Goal: Task Accomplishment & Management: Manage account settings

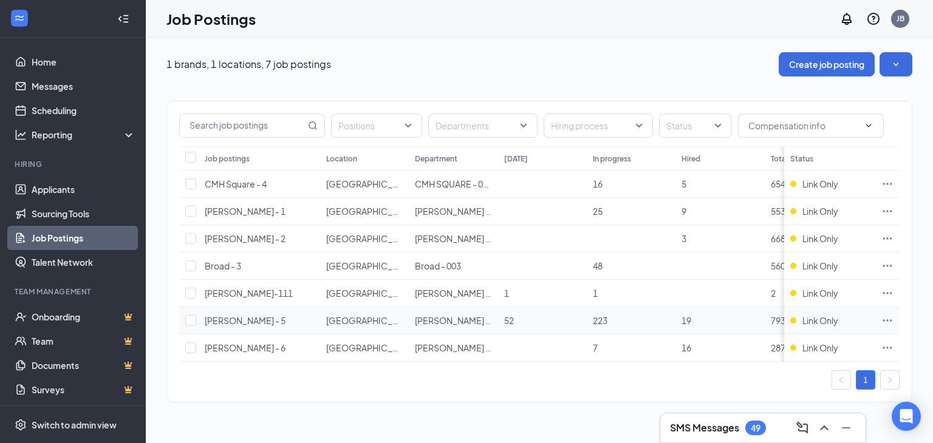
click at [887, 321] on icon "Ellipses" at bounding box center [887, 321] width 12 height 12
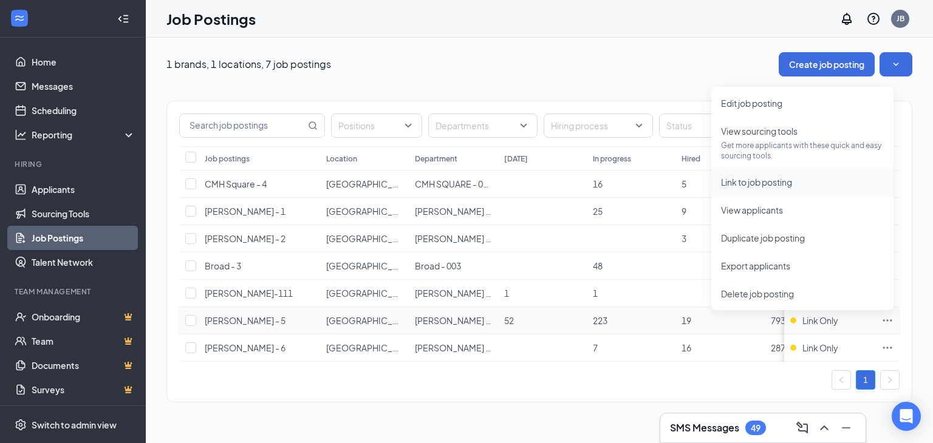
click at [757, 183] on span "Link to job posting" at bounding box center [756, 182] width 71 height 11
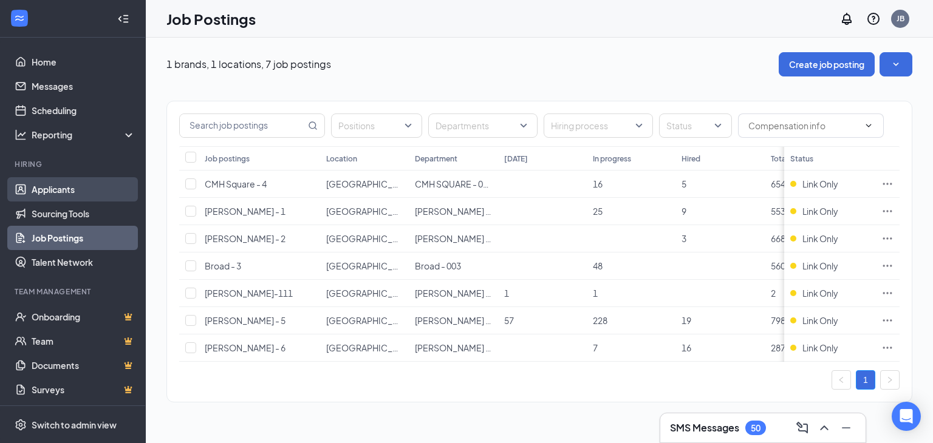
click at [63, 192] on link "Applicants" at bounding box center [84, 189] width 104 height 24
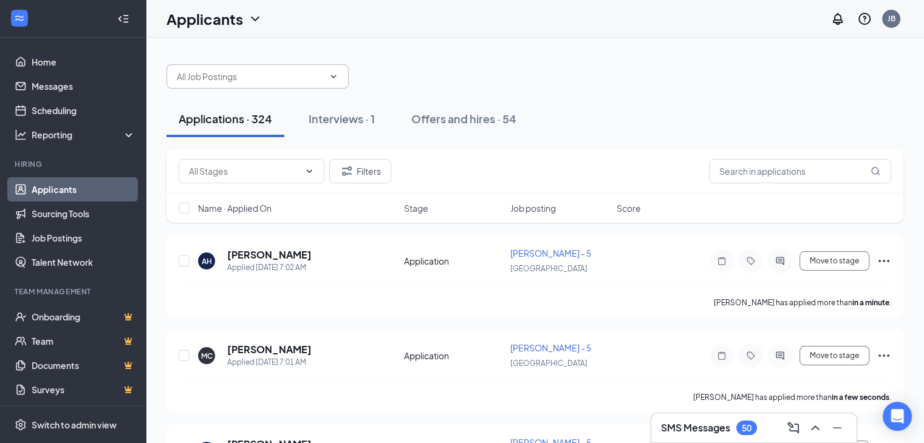
click at [279, 77] on input "text" at bounding box center [250, 76] width 147 height 13
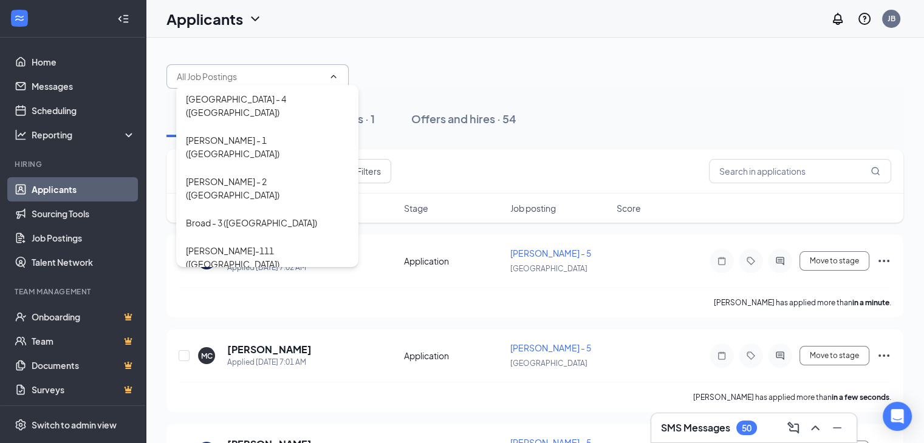
click at [248, 278] on div "Morse - 5 (USA)" at bounding box center [267, 298] width 182 height 41
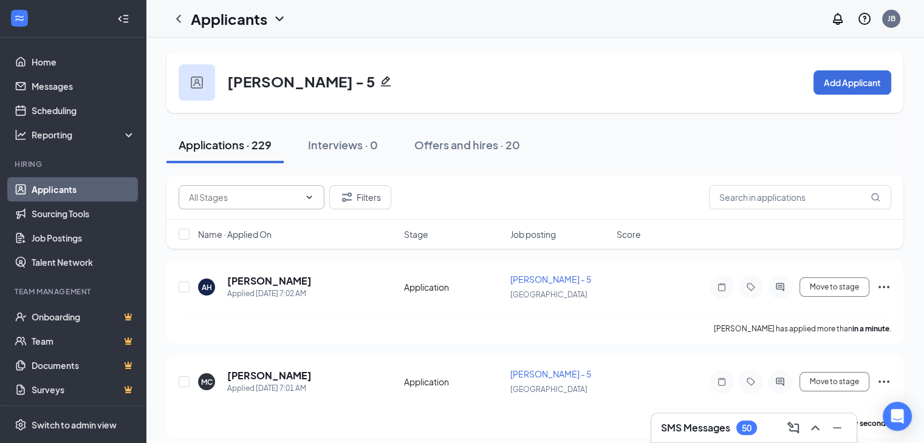
click at [267, 199] on input "text" at bounding box center [244, 197] width 111 height 13
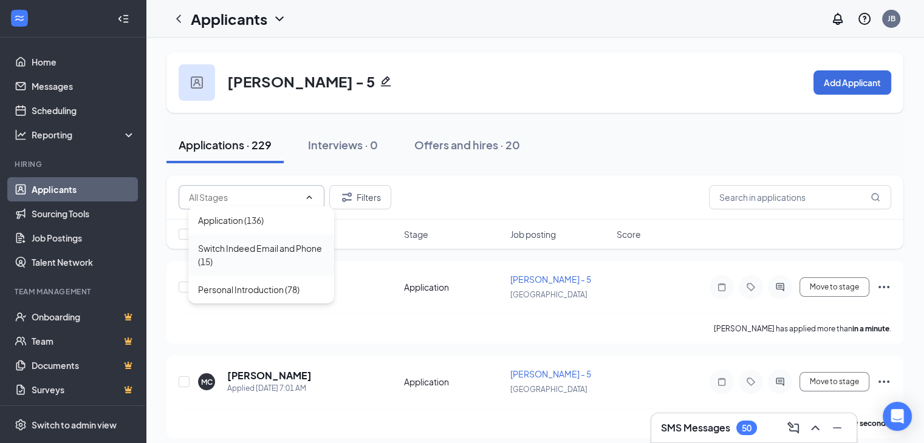
click at [241, 256] on div "Switch Indeed Email and Phone (15)" at bounding box center [261, 255] width 126 height 27
type input "Switch Indeed Email and Phone (15)"
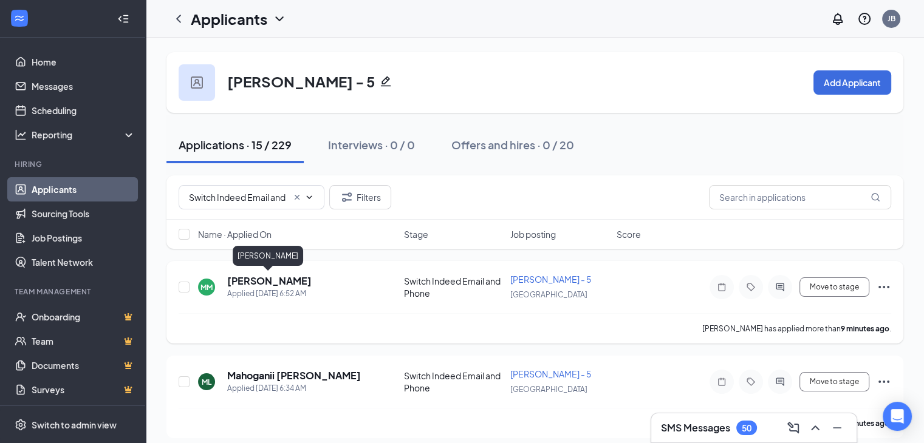
click at [275, 284] on h5 "Michelle Moyer" at bounding box center [269, 281] width 84 height 13
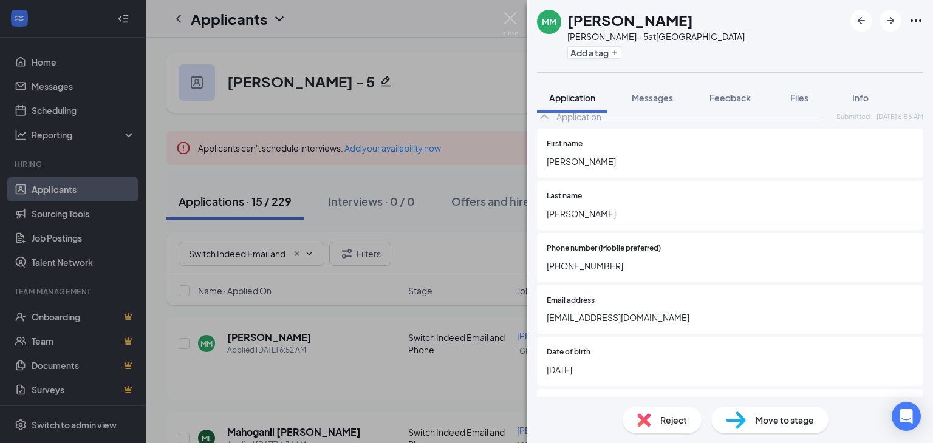
scroll to position [316, 0]
click at [583, 326] on span "michellemmoyer@yahoo.com" at bounding box center [730, 318] width 367 height 13
copy span "michellemmoyer@yahoo.com"
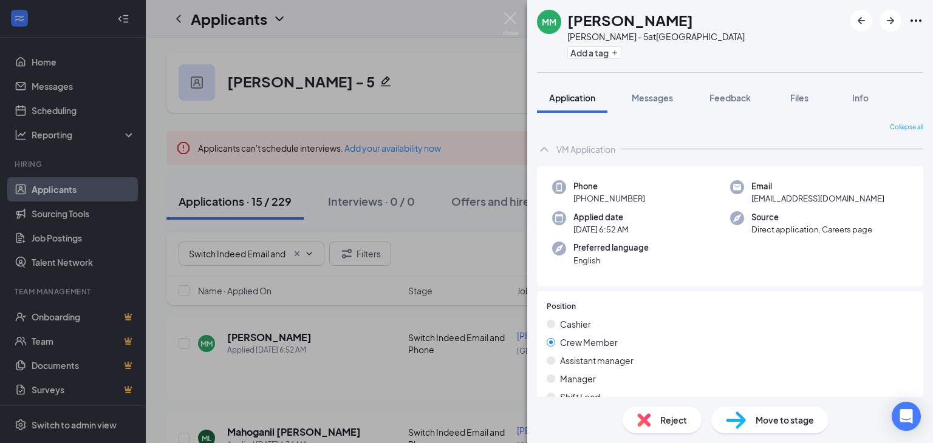
scroll to position [0, 0]
drag, startPoint x: 919, startPoint y: 23, endPoint x: 869, endPoint y: 36, distance: 51.0
click at [919, 23] on icon "Ellipses" at bounding box center [916, 20] width 15 height 15
click at [838, 49] on link "View full application" at bounding box center [850, 49] width 131 height 12
click at [885, 18] on icon "ArrowRight" at bounding box center [890, 20] width 15 height 15
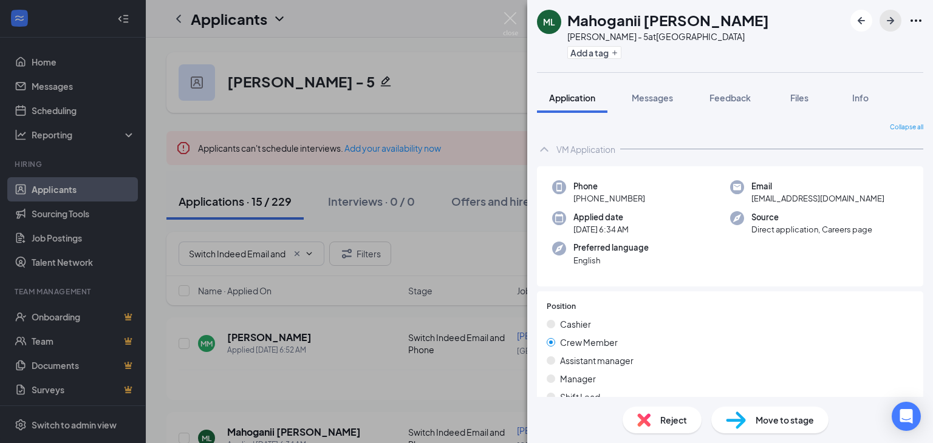
scroll to position [304, 0]
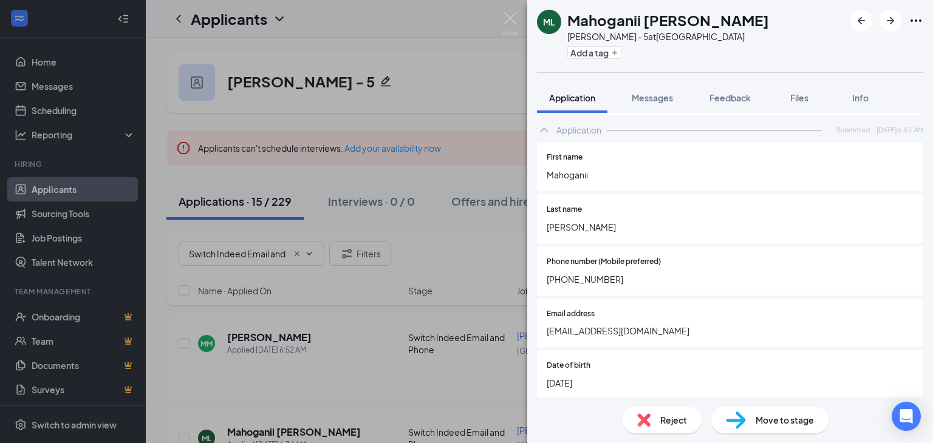
click at [598, 278] on span "+13802872372" at bounding box center [730, 279] width 367 height 13
copy span "+13802872372"
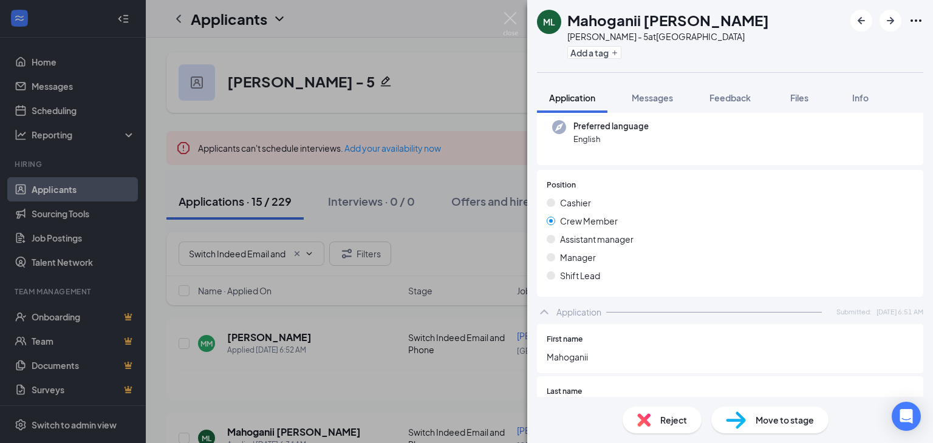
scroll to position [0, 0]
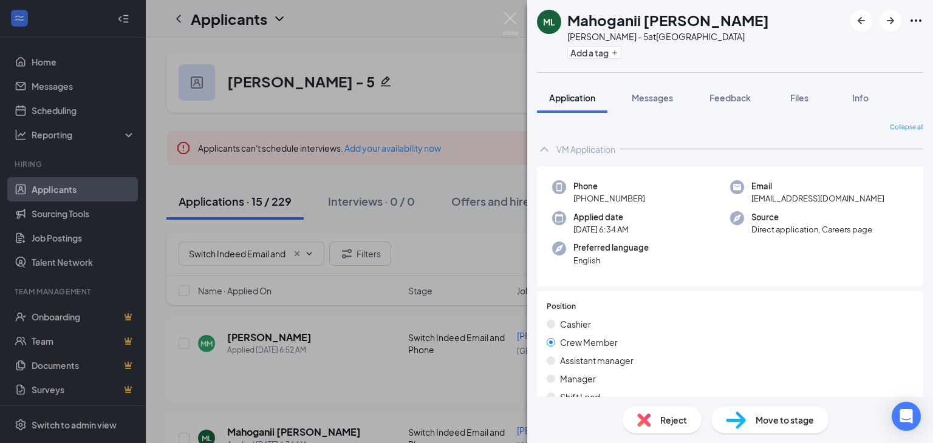
click at [917, 17] on icon "Ellipses" at bounding box center [916, 20] width 15 height 15
click at [836, 49] on link "View full application" at bounding box center [850, 49] width 131 height 12
click at [889, 21] on icon "ArrowRight" at bounding box center [890, 20] width 15 height 15
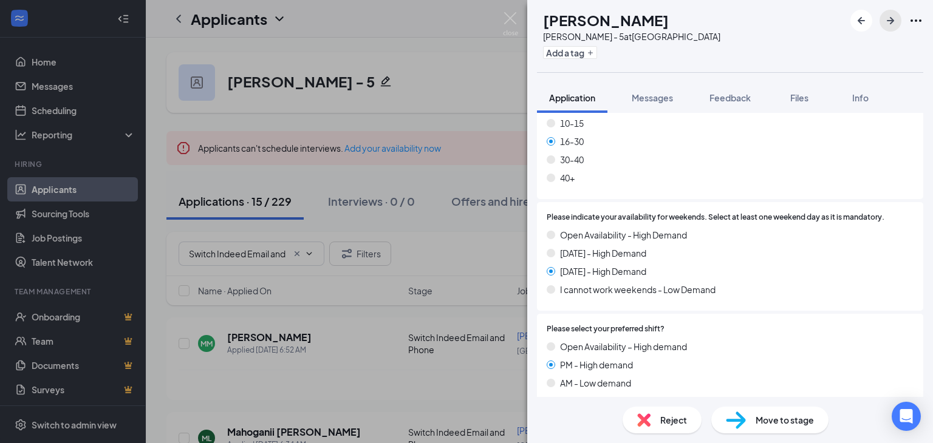
scroll to position [364, 0]
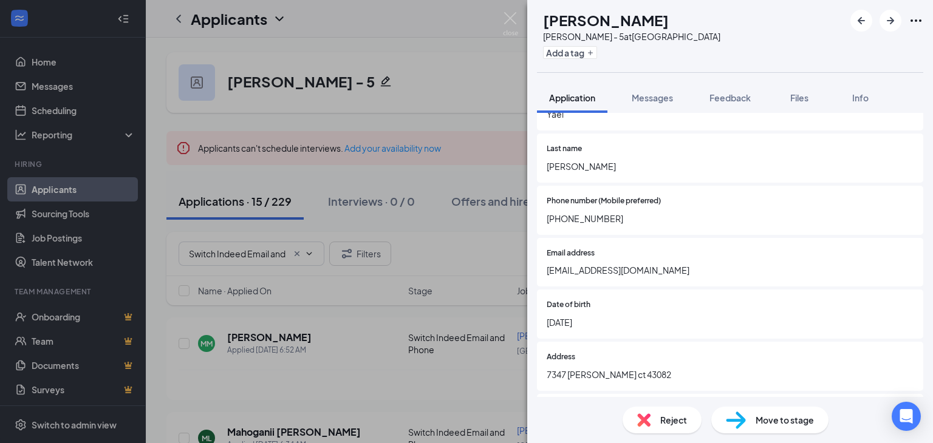
click at [614, 269] on span "Yaelnoriega593@gmail.com" at bounding box center [730, 270] width 367 height 13
copy span "Yaelnoriega593@gmail.com"
click at [913, 19] on icon "Ellipses" at bounding box center [916, 20] width 15 height 15
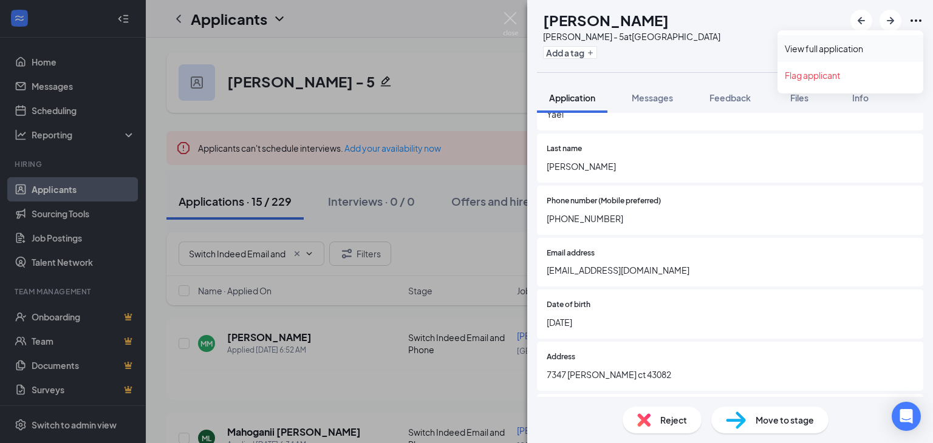
click at [844, 53] on link "View full application" at bounding box center [850, 49] width 131 height 12
click at [895, 23] on icon "ArrowRight" at bounding box center [890, 20] width 15 height 15
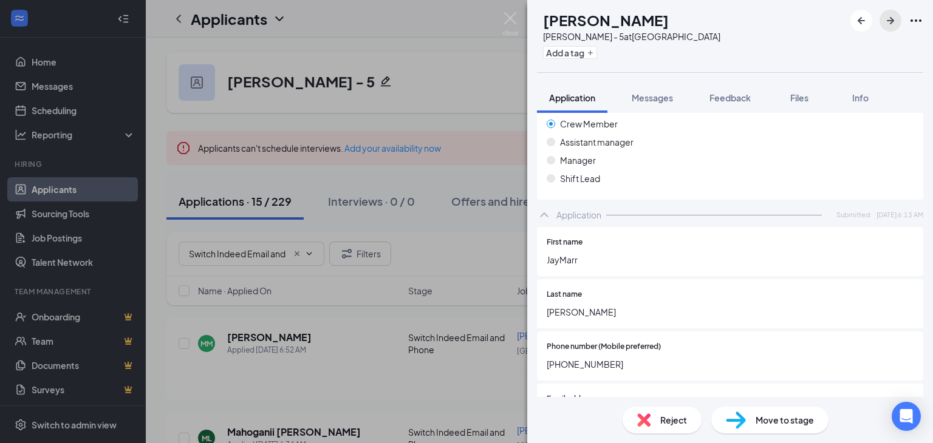
scroll to position [304, 0]
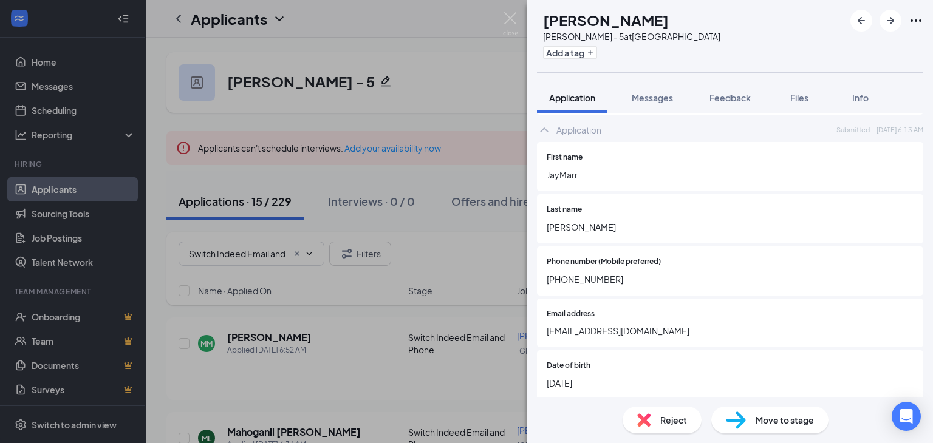
click at [632, 338] on span "Jaymarrpowell3@gmail.com" at bounding box center [730, 330] width 367 height 13
copy span "Jaymarrpowell3@gmail.com"
click at [600, 285] on span "+12202198200" at bounding box center [730, 279] width 367 height 13
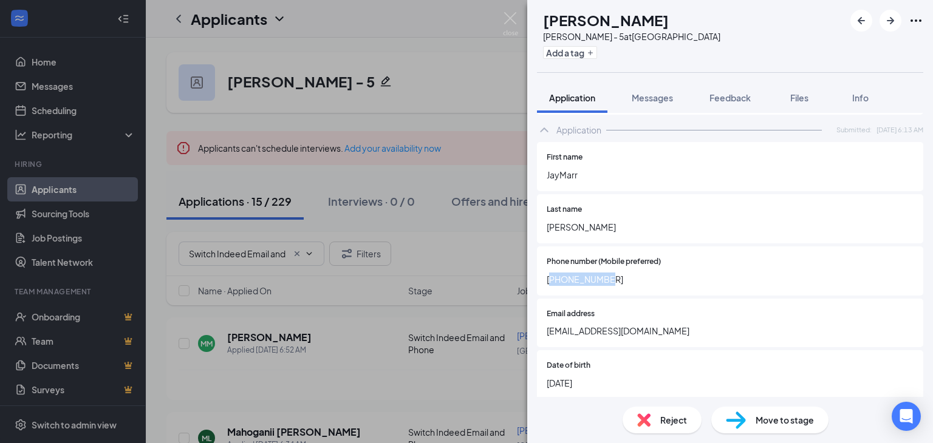
click at [600, 285] on span "+12202198200" at bounding box center [730, 279] width 367 height 13
copy span "+12202198200"
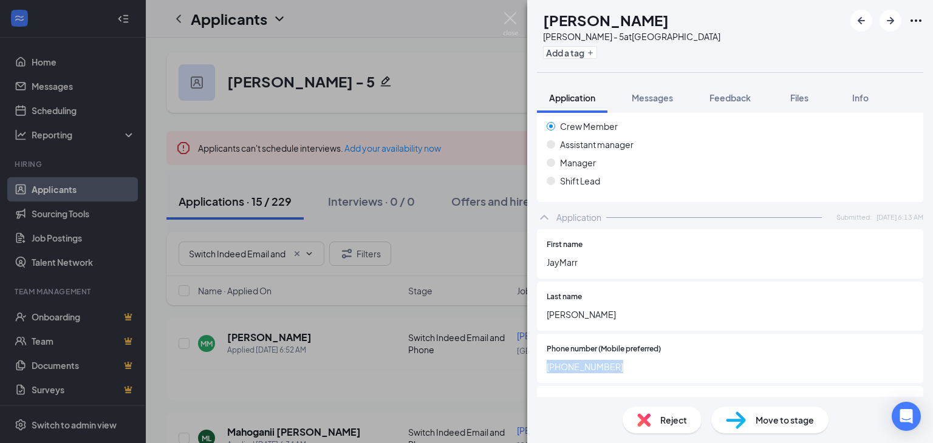
scroll to position [0, 0]
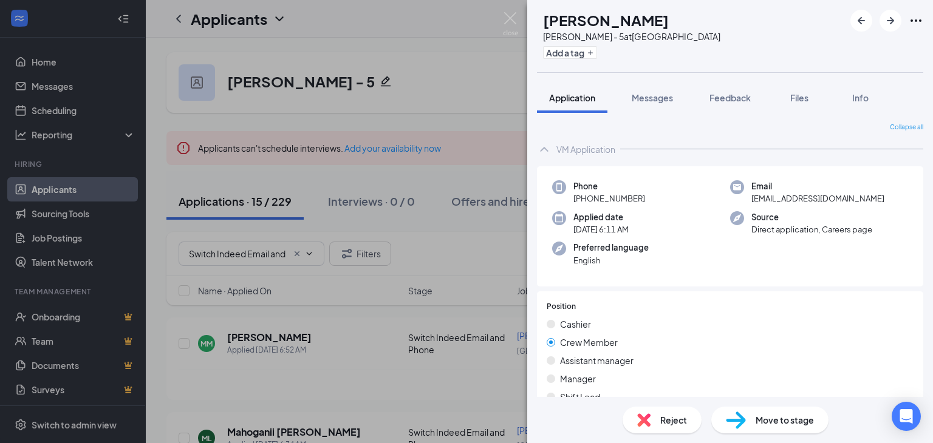
click at [919, 21] on icon "Ellipses" at bounding box center [916, 20] width 15 height 15
click at [854, 50] on link "View full application" at bounding box center [850, 49] width 131 height 12
click at [885, 18] on icon "ArrowRight" at bounding box center [890, 20] width 15 height 15
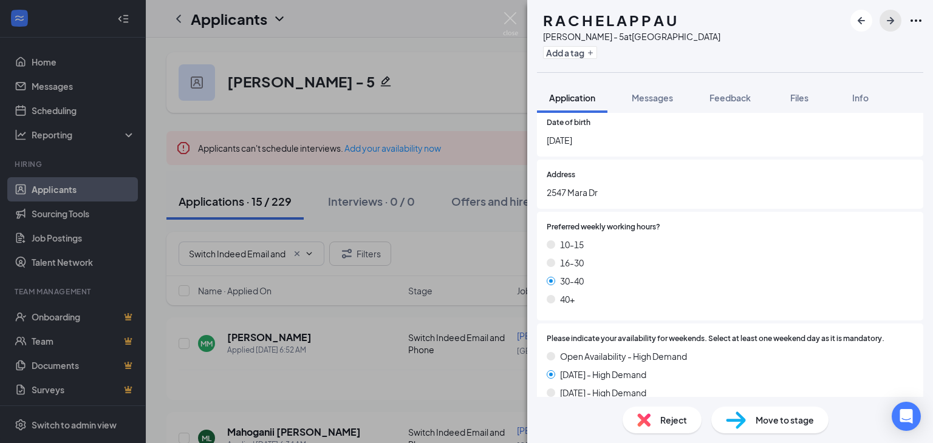
scroll to position [304, 0]
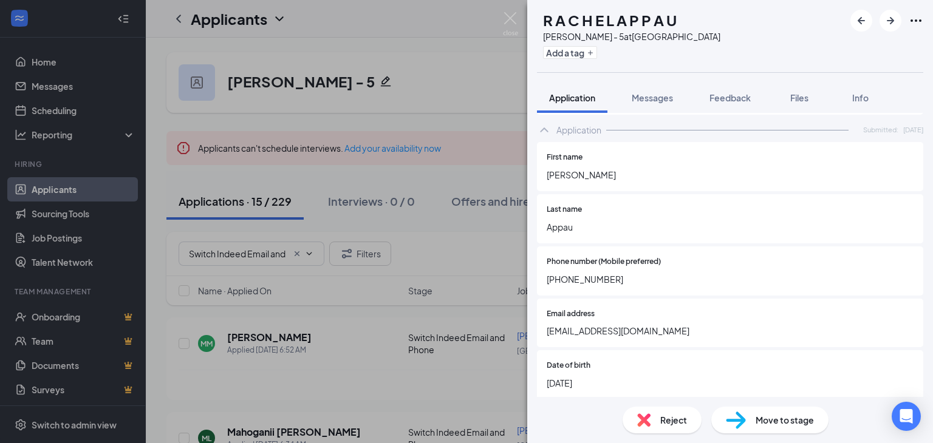
click at [595, 331] on span "Rachelappau3@gmail.com" at bounding box center [730, 330] width 367 height 13
click at [597, 331] on span "Rachelappau3@gmail.com" at bounding box center [730, 330] width 367 height 13
drag, startPoint x: 597, startPoint y: 331, endPoint x: 584, endPoint y: 334, distance: 13.0
click at [584, 334] on span "Rachelappau3@gmail.com" at bounding box center [730, 330] width 367 height 13
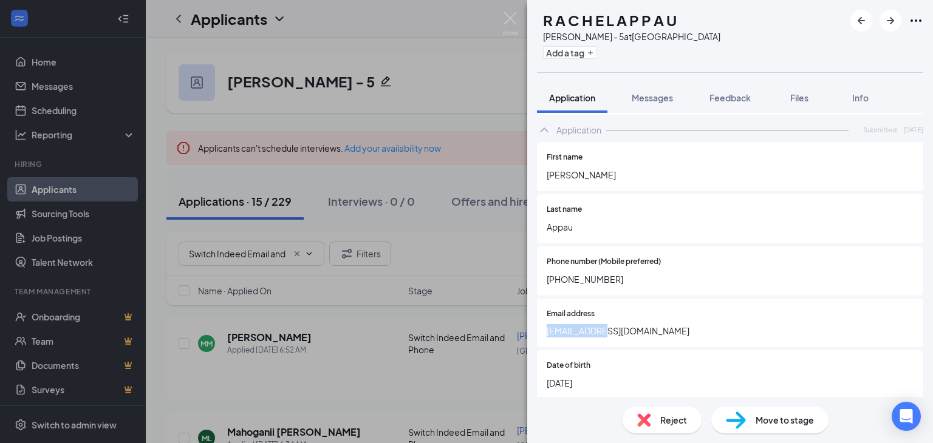
click at [584, 334] on span "Rachelappau3@gmail.com" at bounding box center [730, 330] width 367 height 13
copy span "Rachelappau3@gmail.com"
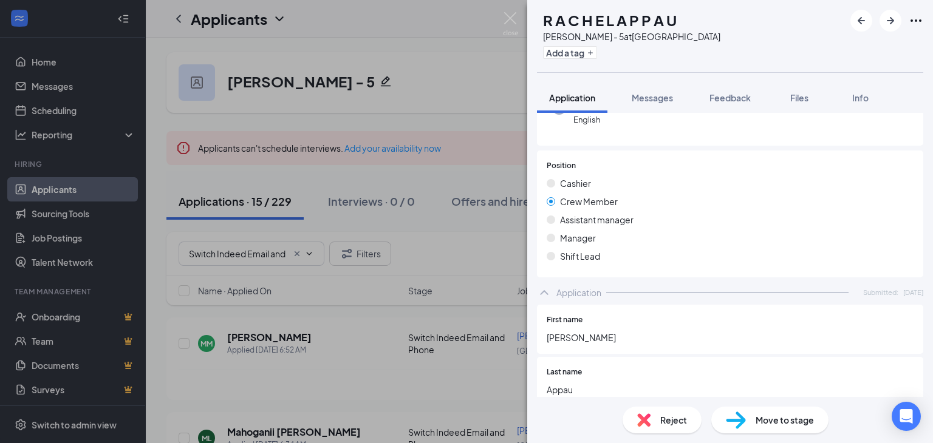
scroll to position [0, 0]
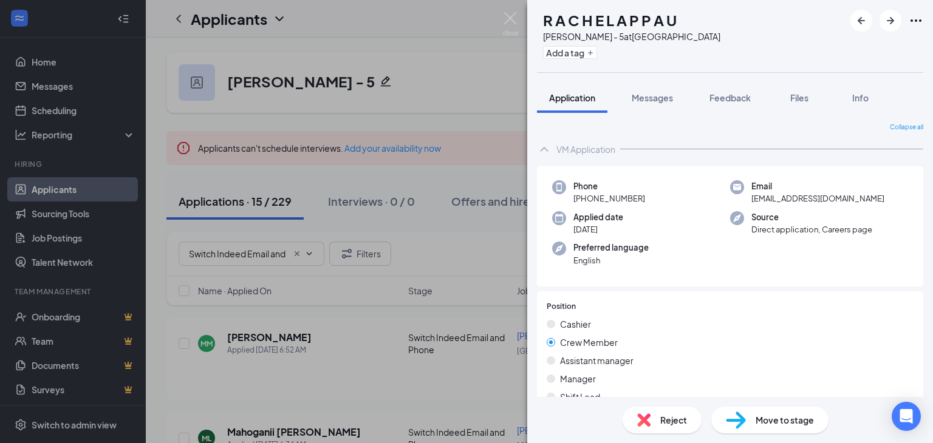
drag, startPoint x: 919, startPoint y: 17, endPoint x: 881, endPoint y: 41, distance: 45.0
click at [919, 19] on icon "Ellipses" at bounding box center [916, 20] width 15 height 15
click at [841, 49] on link "View full application" at bounding box center [850, 49] width 131 height 12
click at [892, 20] on icon "ArrowRight" at bounding box center [890, 20] width 7 height 7
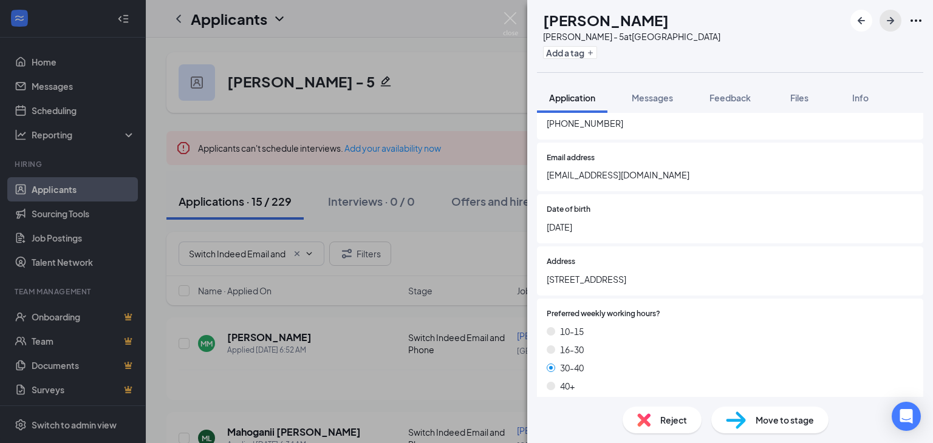
scroll to position [364, 0]
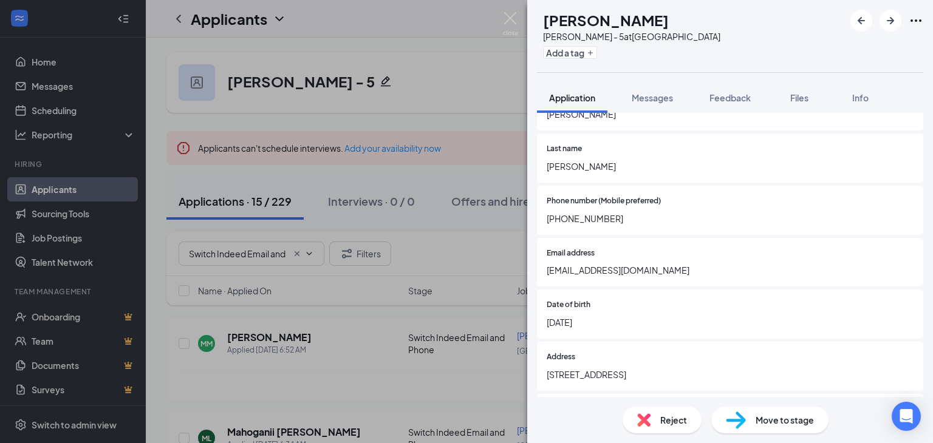
click at [626, 277] on span "Allaboutcars411@gmail.com" at bounding box center [730, 270] width 367 height 13
copy span "Allaboutcars411@gmail.com"
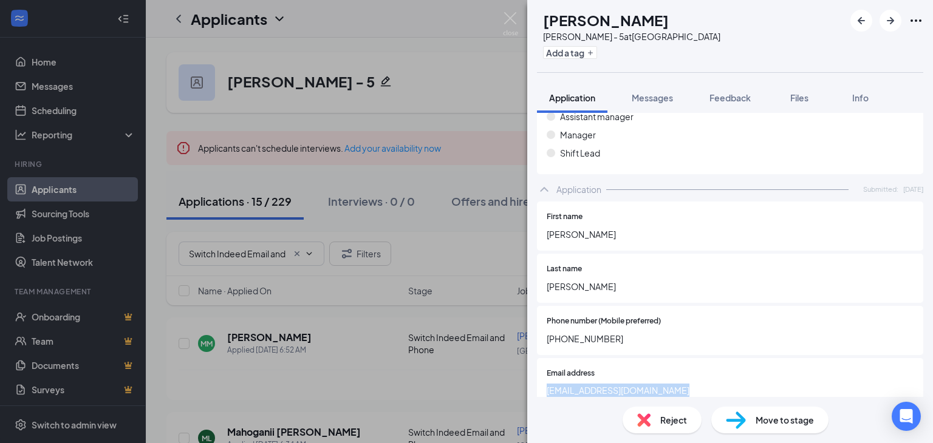
scroll to position [0, 0]
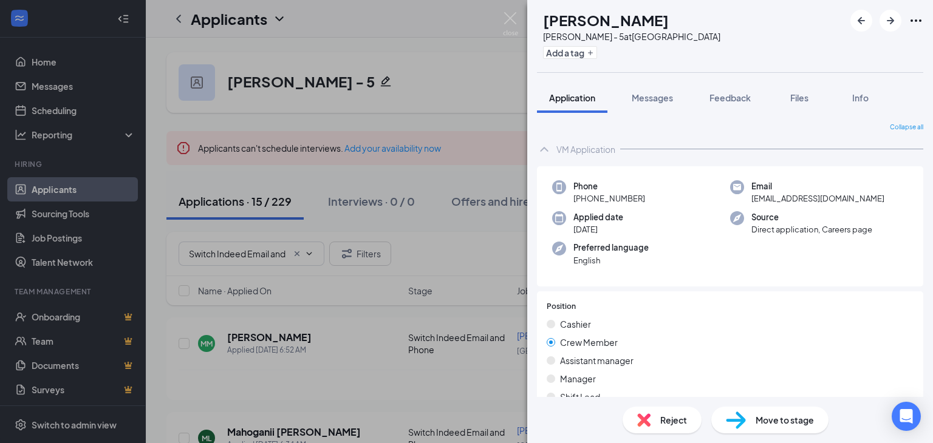
click at [912, 21] on icon "Ellipses" at bounding box center [916, 20] width 11 height 2
click at [838, 46] on link "View full application" at bounding box center [850, 49] width 131 height 12
click at [888, 21] on icon "ArrowRight" at bounding box center [890, 20] width 15 height 15
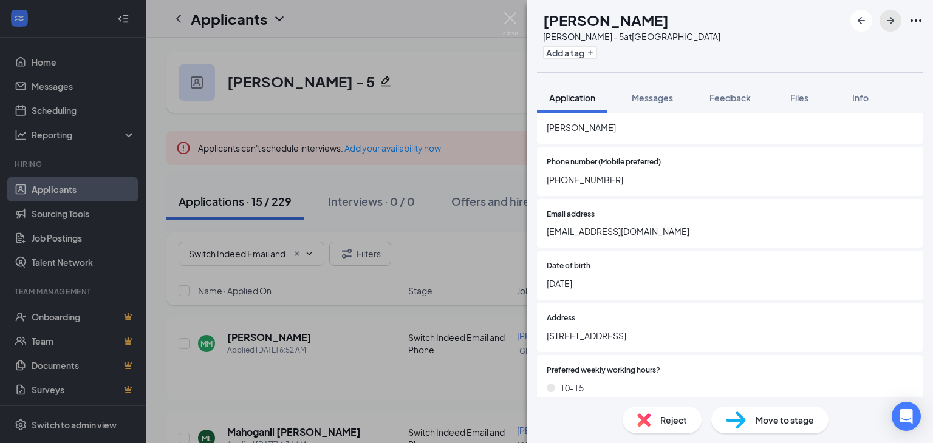
scroll to position [425, 0]
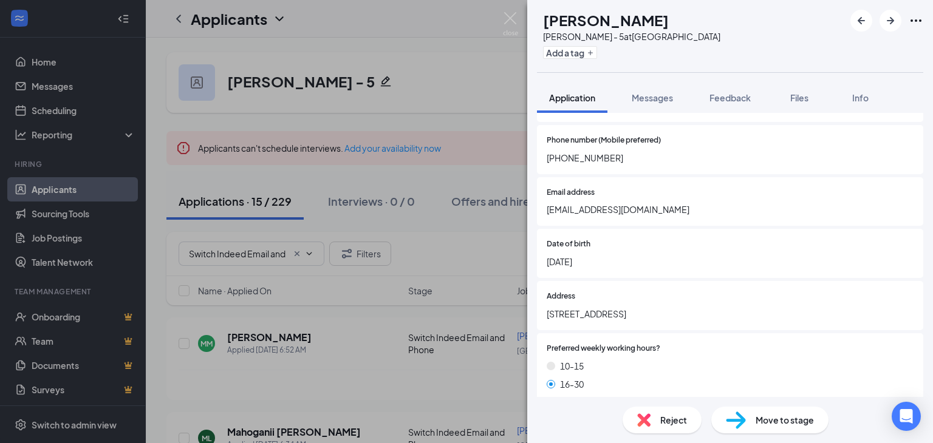
click at [611, 216] on span "jaygoudy23@gmail.com" at bounding box center [730, 209] width 367 height 13
copy span "jaygoudy23@gmail.com"
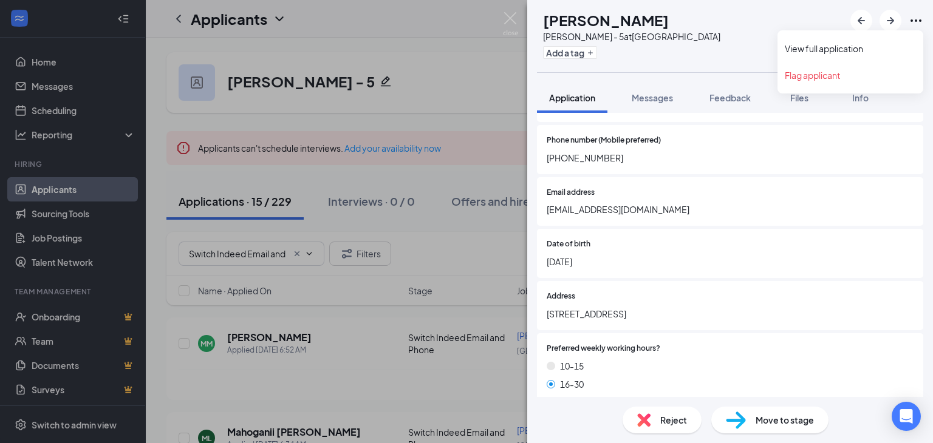
click at [913, 18] on icon "Ellipses" at bounding box center [916, 20] width 15 height 15
click at [855, 46] on link "View full application" at bounding box center [850, 49] width 131 height 12
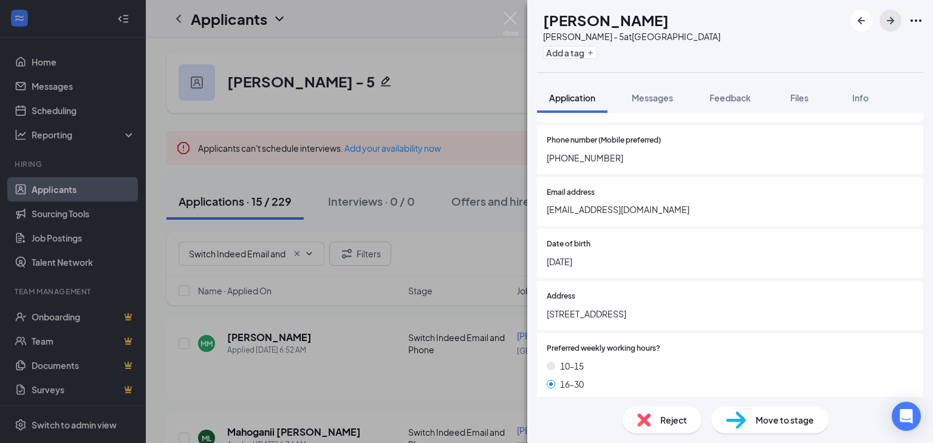
click at [888, 20] on icon "ArrowRight" at bounding box center [890, 20] width 7 height 7
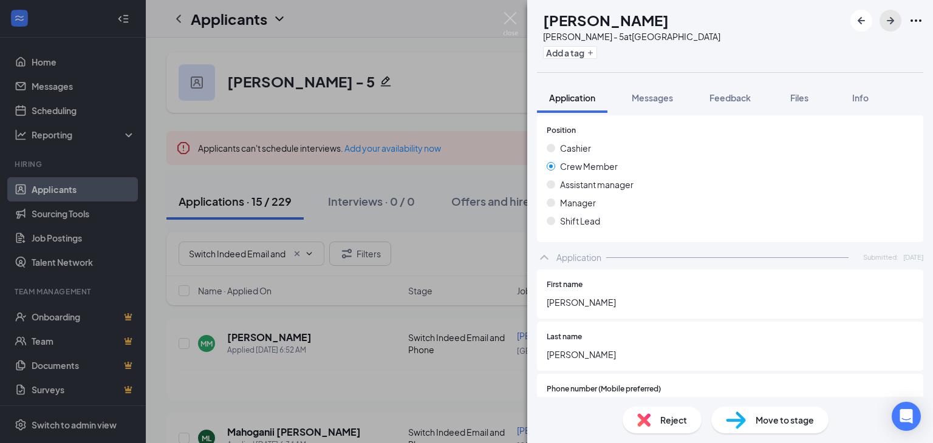
scroll to position [304, 0]
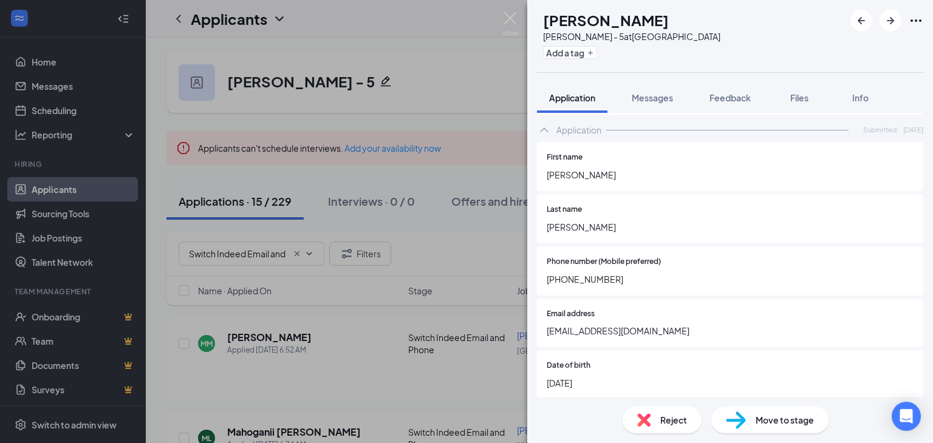
click at [620, 338] on span "Mekennaislove@gmail.com" at bounding box center [730, 330] width 367 height 13
copy span "Mekennaislove@gmail.com"
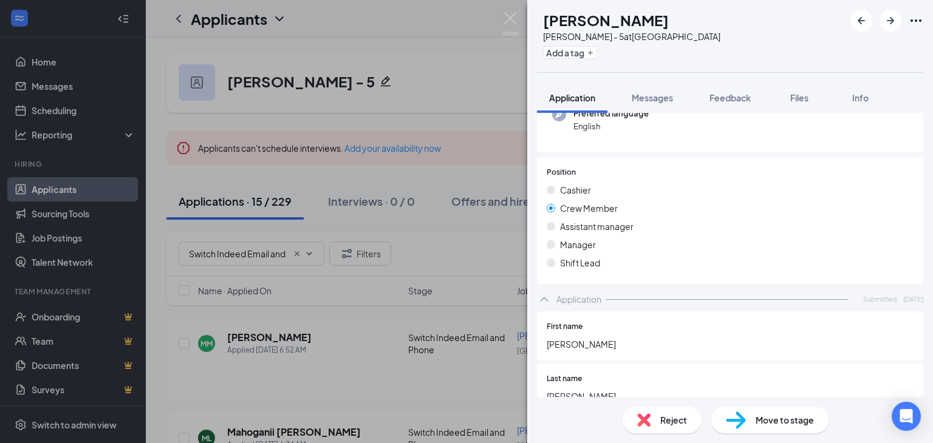
scroll to position [0, 0]
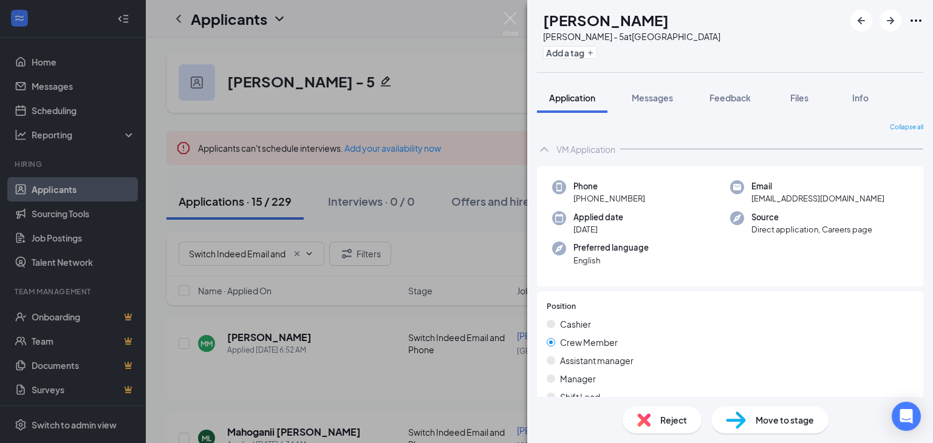
click at [917, 17] on icon "Ellipses" at bounding box center [916, 20] width 15 height 15
click at [833, 47] on link "View full application" at bounding box center [850, 49] width 131 height 12
click at [888, 19] on icon "ArrowRight" at bounding box center [890, 20] width 15 height 15
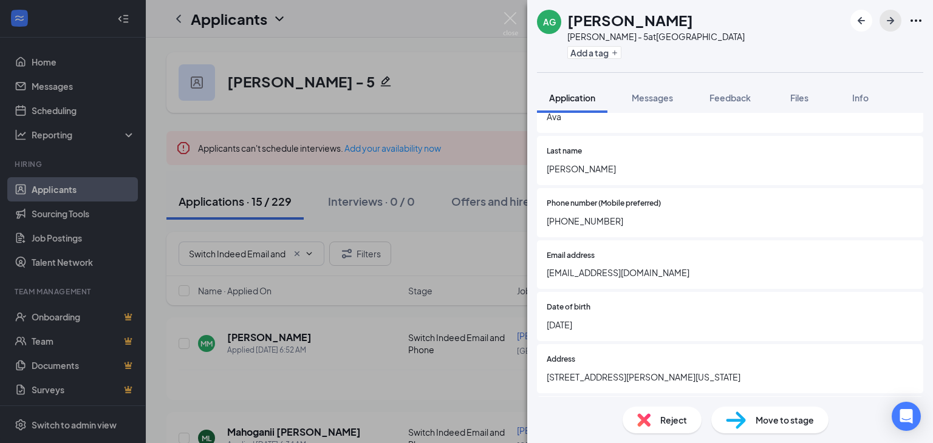
scroll to position [364, 0]
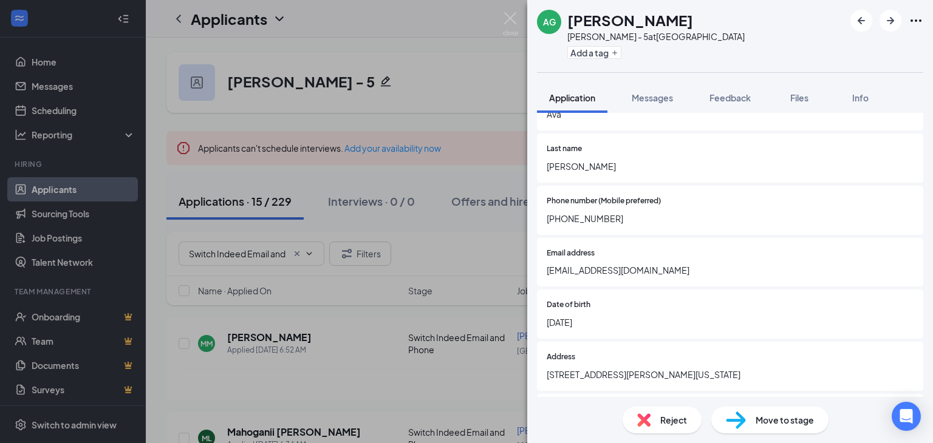
click at [622, 265] on span "Avamonae23@gmail.com" at bounding box center [730, 270] width 367 height 13
click at [622, 267] on span "Avamonae23@gmail.com" at bounding box center [730, 270] width 367 height 13
click at [623, 272] on span "Avamonae23@gmail.com" at bounding box center [730, 270] width 367 height 13
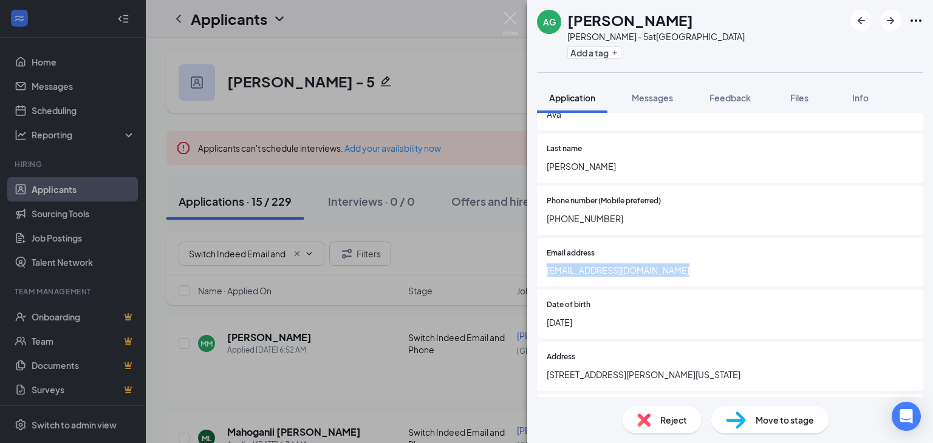
click at [623, 272] on span "Avamonae23@gmail.com" at bounding box center [730, 270] width 367 height 13
copy span "Avamonae23@gmail.com"
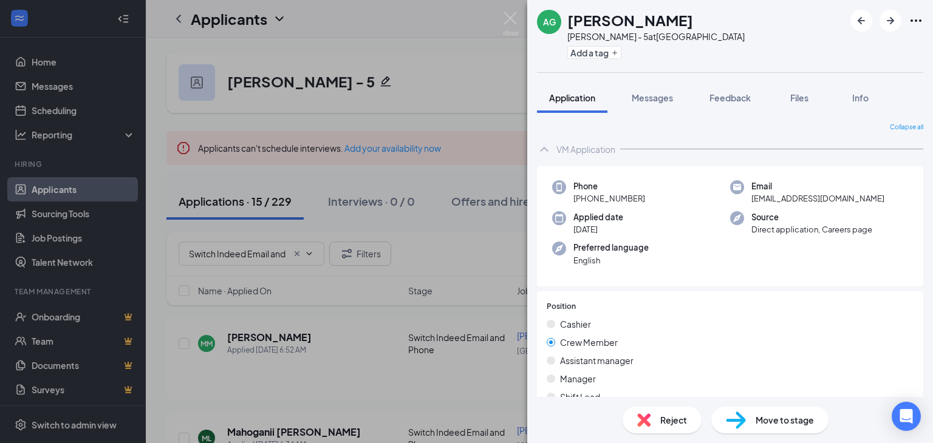
click at [916, 20] on icon "Ellipses" at bounding box center [916, 20] width 11 height 2
click at [833, 55] on link "View full application" at bounding box center [850, 49] width 131 height 12
click at [894, 18] on icon "ArrowRight" at bounding box center [890, 20] width 15 height 15
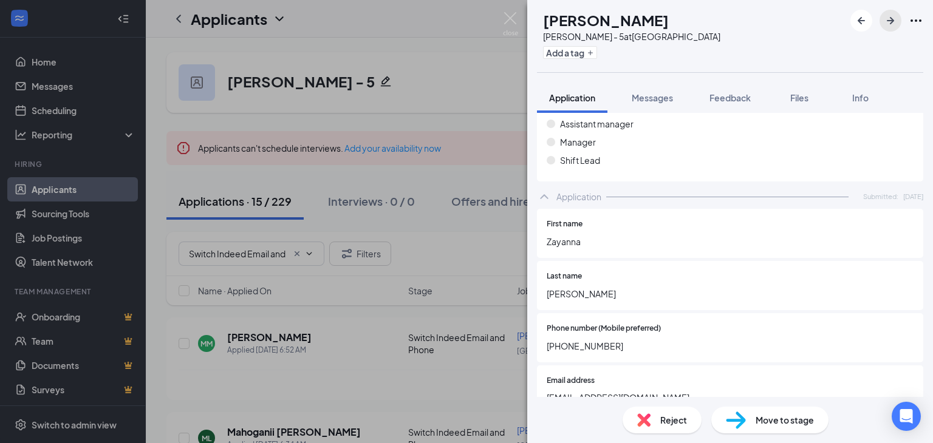
scroll to position [425, 0]
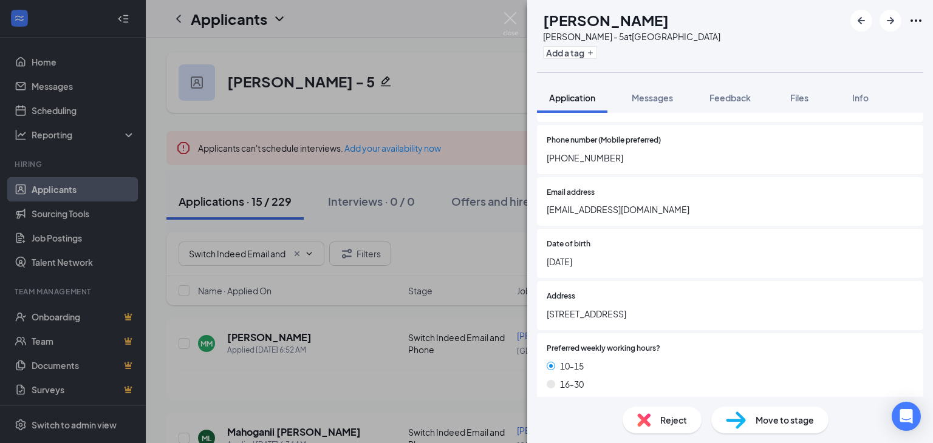
click at [598, 216] on span "Larpingzay@gmail.com" at bounding box center [730, 209] width 367 height 13
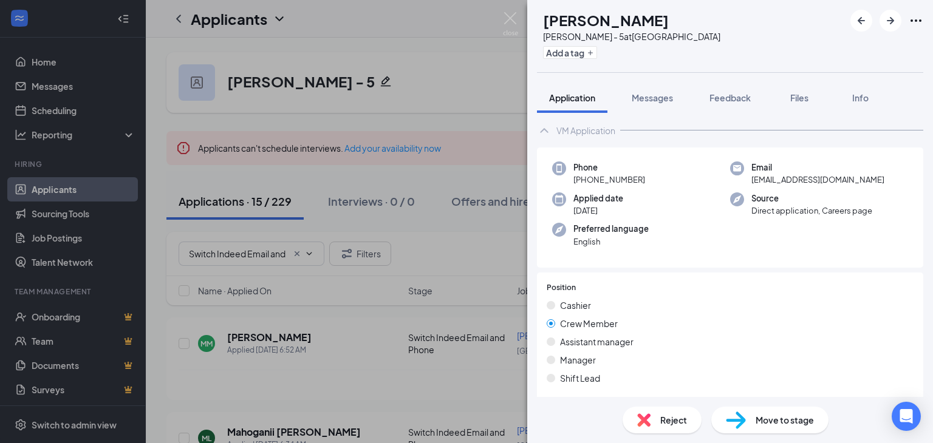
scroll to position [0, 0]
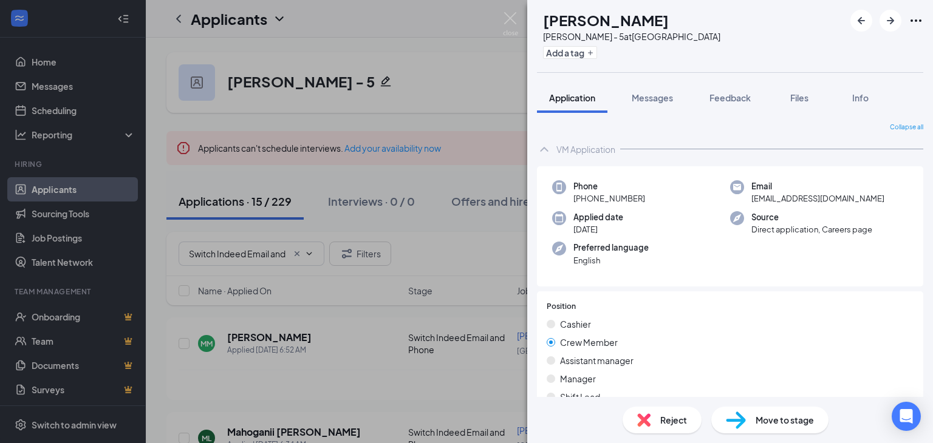
click at [922, 21] on icon "Ellipses" at bounding box center [916, 20] width 15 height 15
click at [855, 47] on link "View full application" at bounding box center [850, 49] width 131 height 12
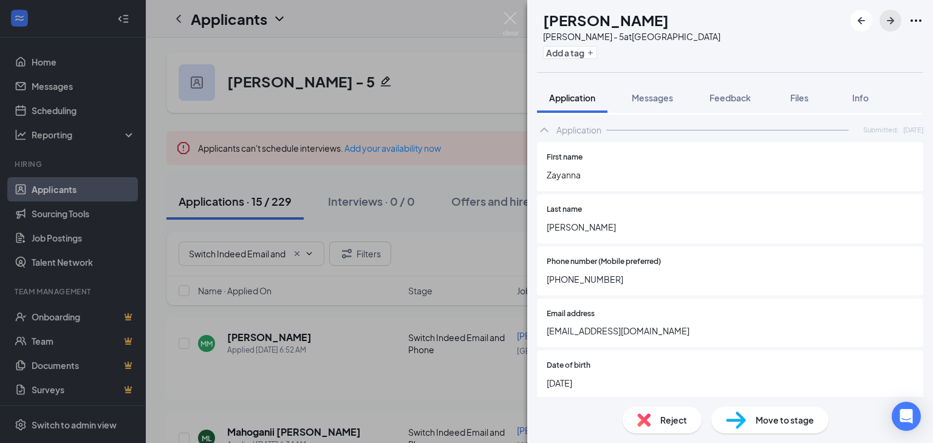
click at [890, 24] on icon "ArrowRight" at bounding box center [890, 20] width 7 height 7
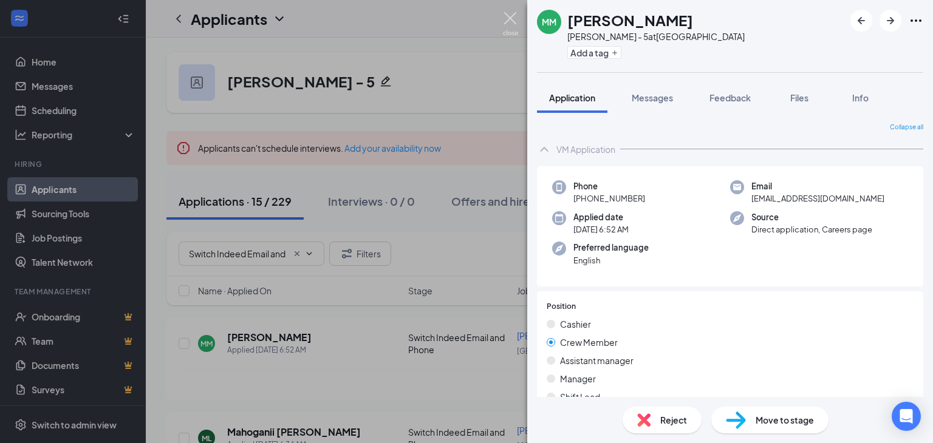
click at [510, 20] on img at bounding box center [510, 24] width 15 height 24
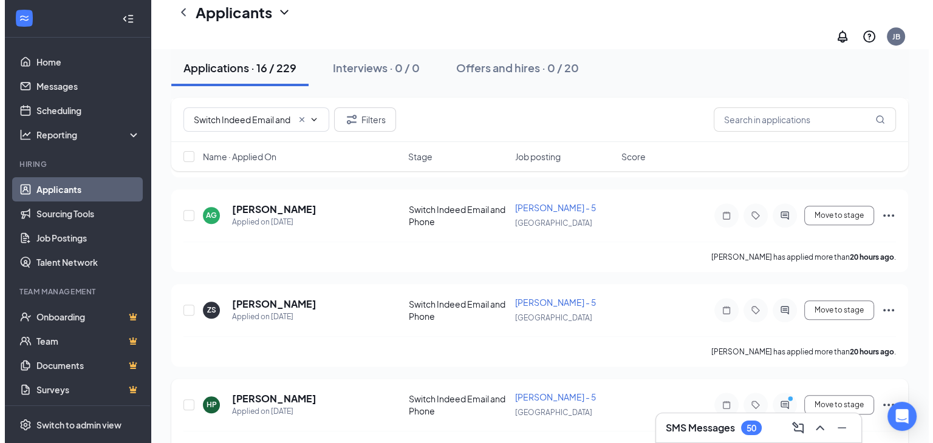
scroll to position [1068, 0]
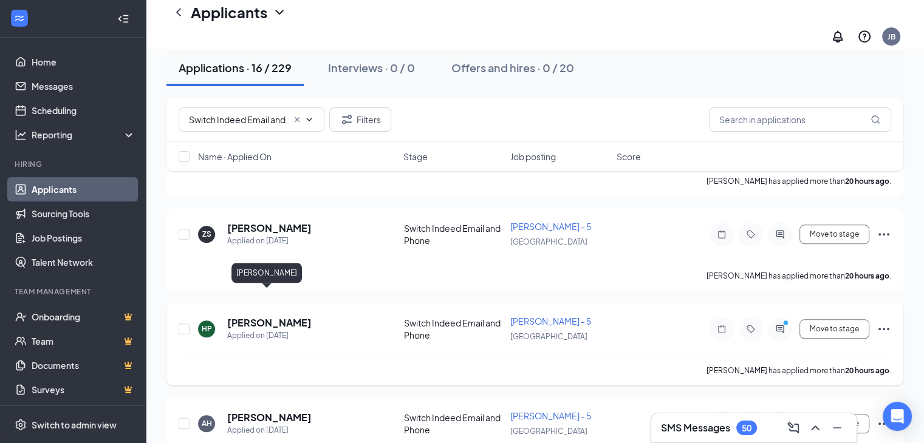
click at [275, 317] on h5 "Hayley Powell" at bounding box center [269, 323] width 84 height 13
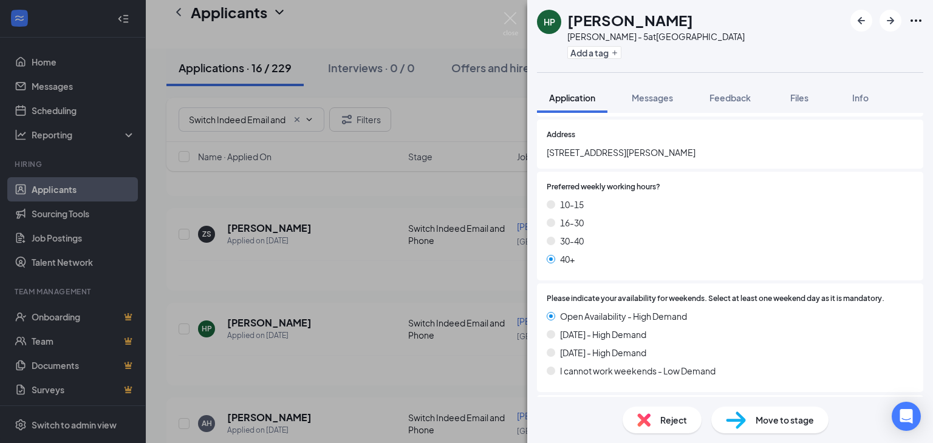
scroll to position [425, 0]
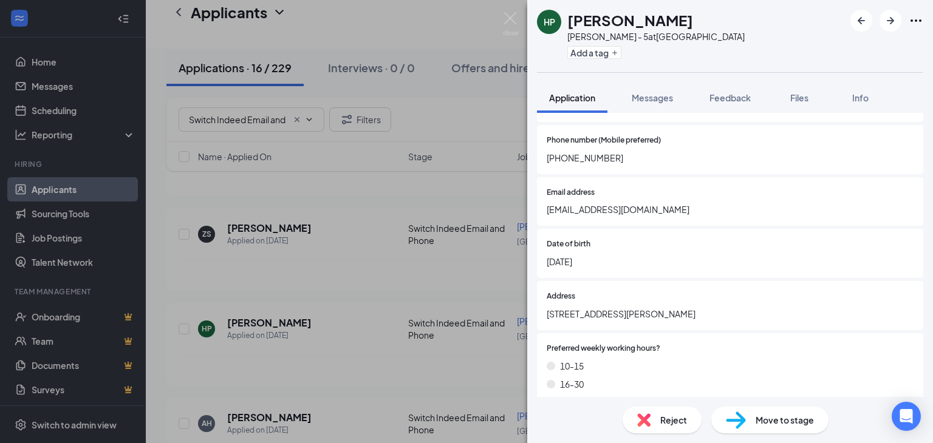
click at [588, 210] on span "Hello74girl@gmail.com" at bounding box center [730, 209] width 367 height 13
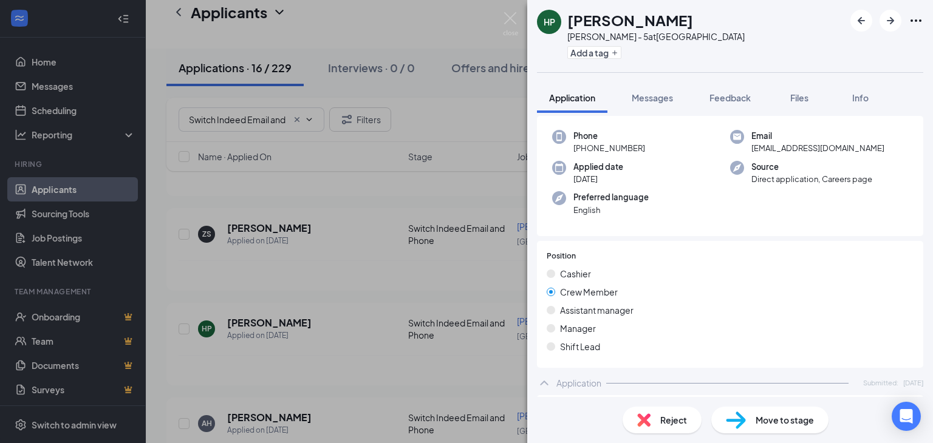
scroll to position [0, 0]
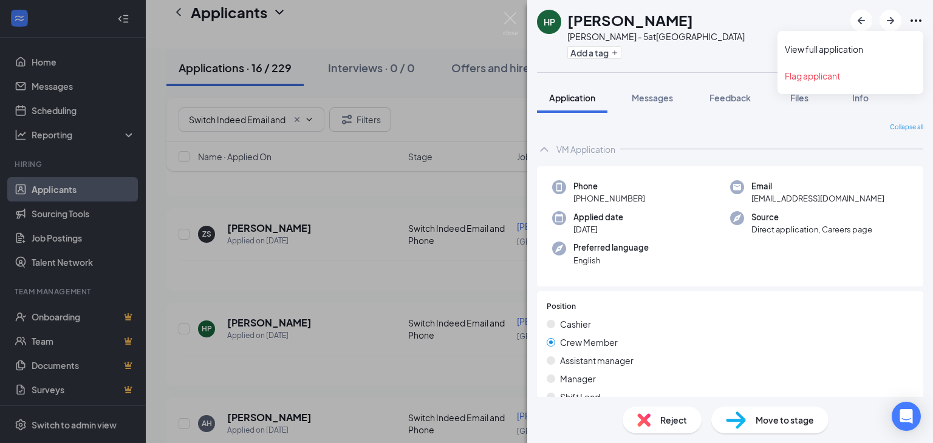
click at [916, 19] on icon "Ellipses" at bounding box center [916, 20] width 11 height 2
click at [855, 49] on link "View full application" at bounding box center [850, 49] width 131 height 12
click at [894, 20] on icon "ArrowRight" at bounding box center [890, 20] width 15 height 15
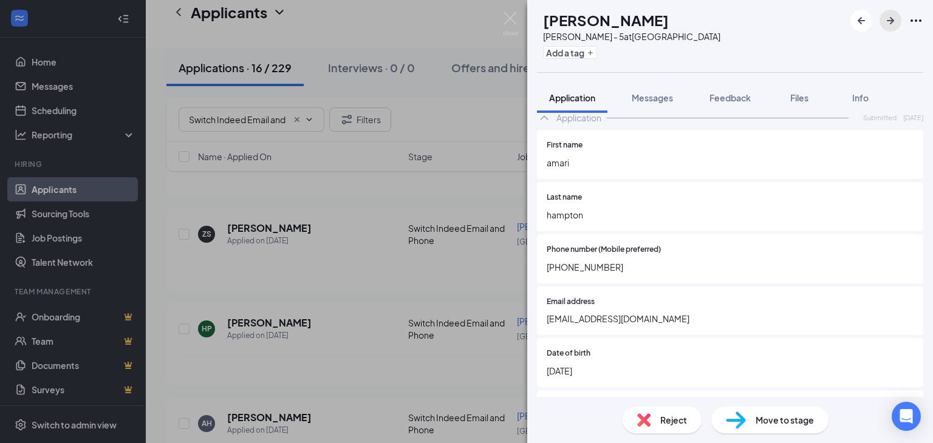
scroll to position [425, 0]
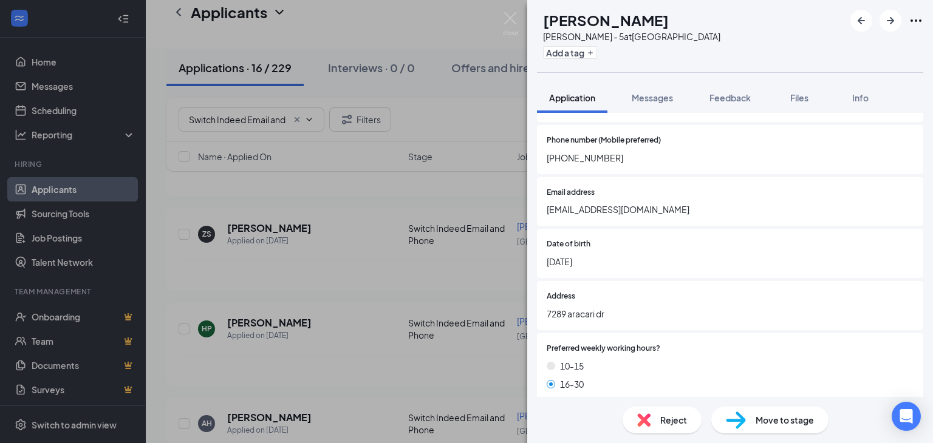
click at [631, 216] on span "amarigordan19@icloud.com" at bounding box center [730, 209] width 367 height 13
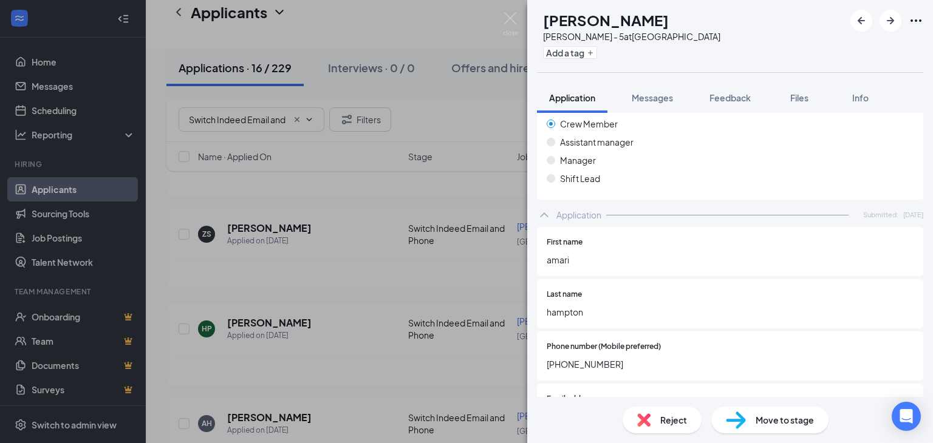
scroll to position [61, 0]
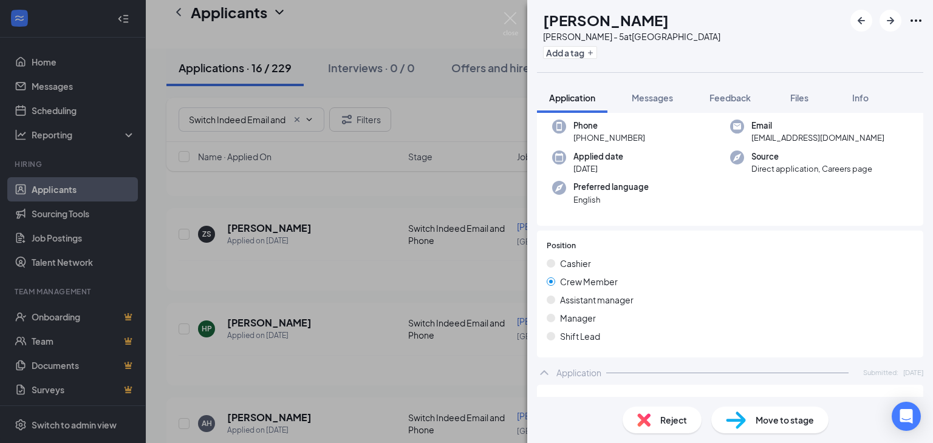
click at [923, 20] on div "AH Amari Hampton Morse - 5 at USA Add a tag" at bounding box center [730, 36] width 406 height 72
click at [918, 22] on icon "Ellipses" at bounding box center [916, 20] width 15 height 15
click at [867, 50] on link "View full application" at bounding box center [850, 49] width 131 height 12
click at [885, 17] on icon "ArrowRight" at bounding box center [890, 20] width 15 height 15
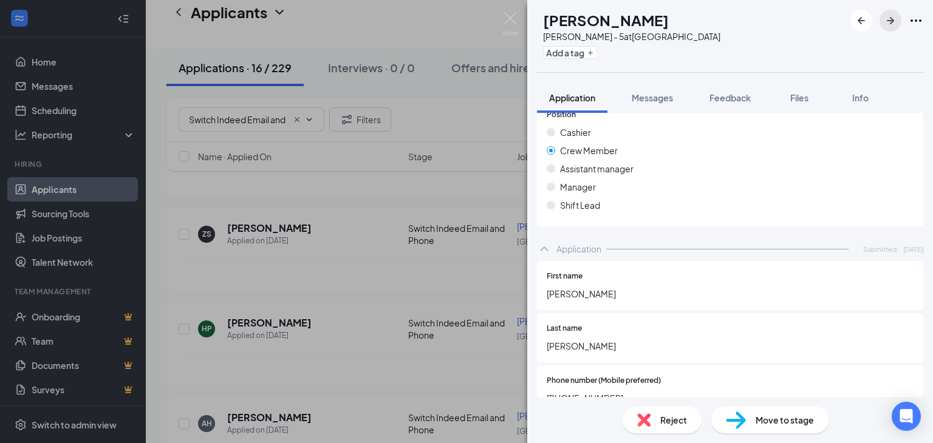
scroll to position [304, 0]
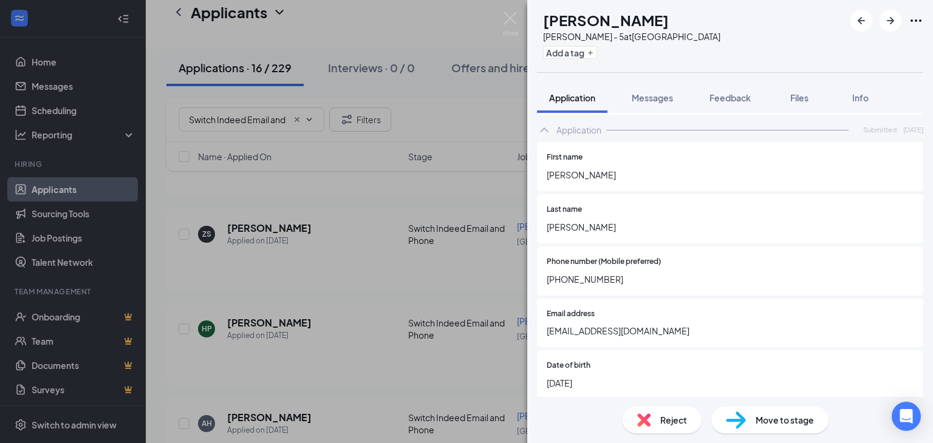
click at [613, 338] on span "Sabrinarsg42@gmail.com" at bounding box center [730, 330] width 367 height 13
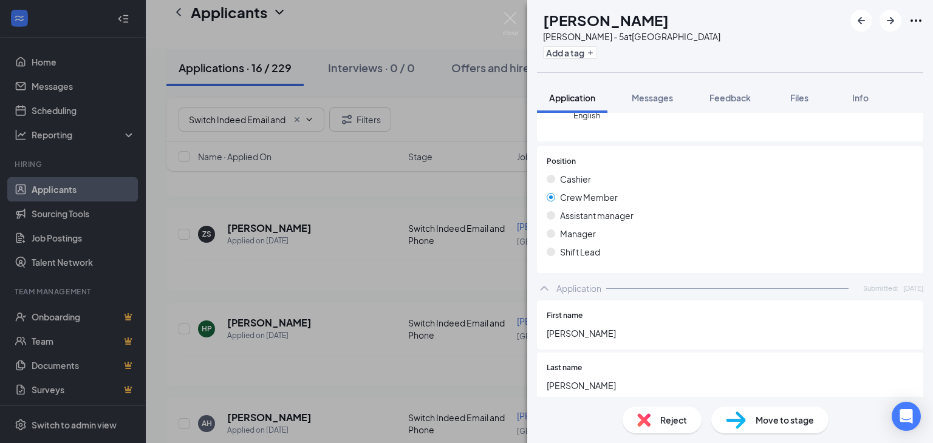
scroll to position [0, 0]
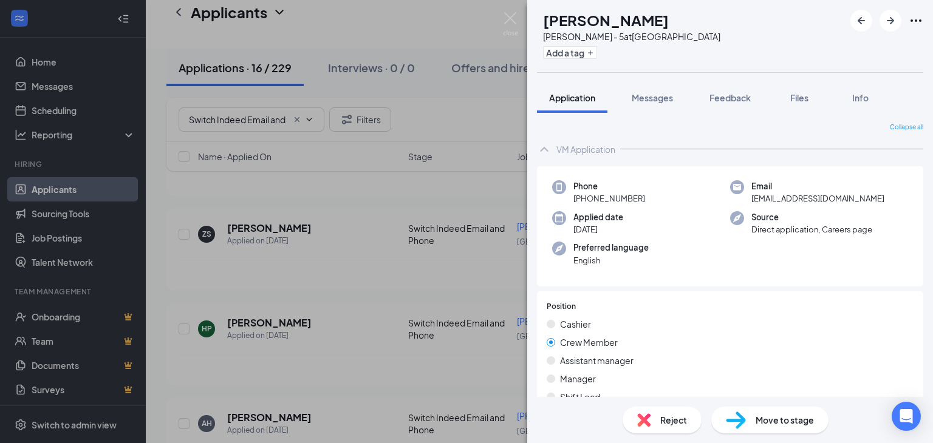
click at [919, 13] on icon "Ellipses" at bounding box center [916, 20] width 15 height 15
click at [869, 43] on link "View full application" at bounding box center [850, 49] width 131 height 12
click at [886, 18] on icon "ArrowRight" at bounding box center [890, 20] width 15 height 15
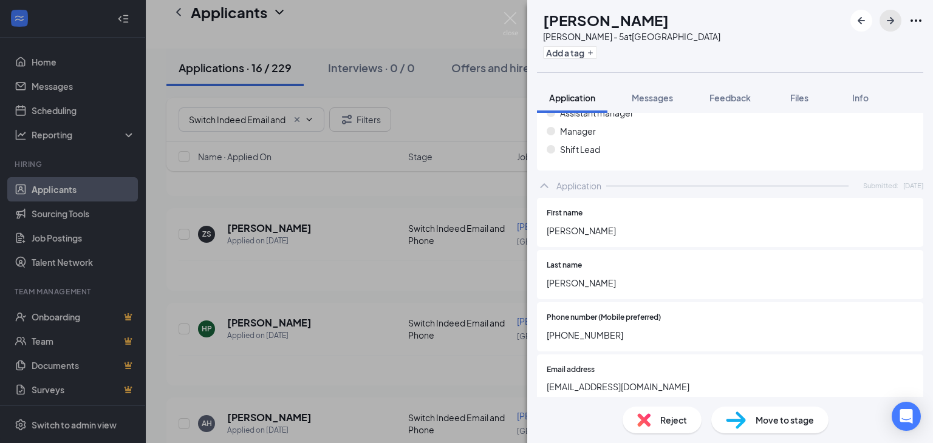
scroll to position [61, 0]
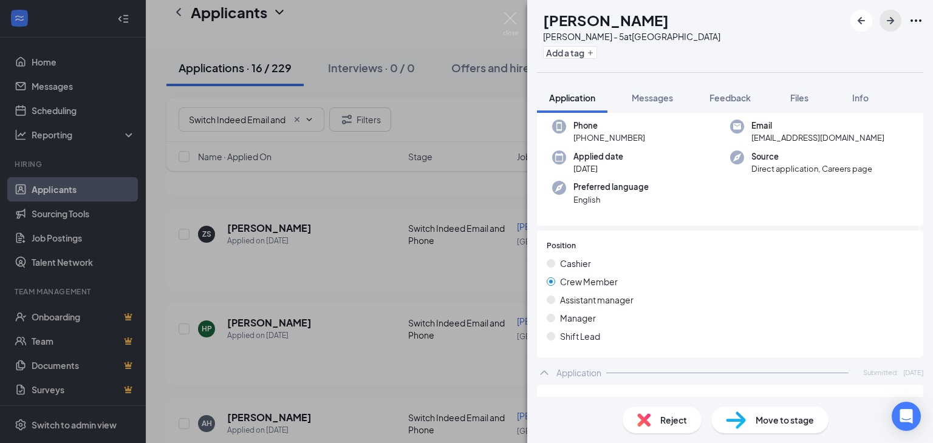
click at [883, 20] on icon "ArrowRight" at bounding box center [890, 20] width 15 height 15
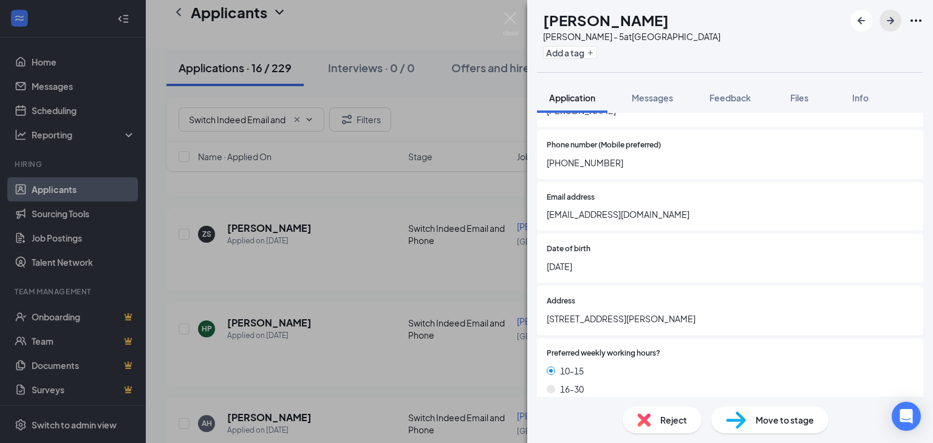
scroll to position [425, 0]
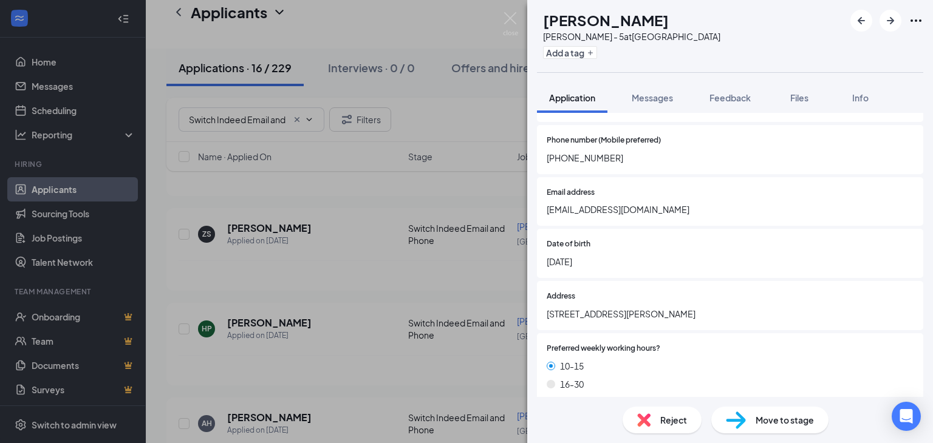
click at [611, 216] on span "g.montesadrian@icloud.com" at bounding box center [730, 209] width 367 height 13
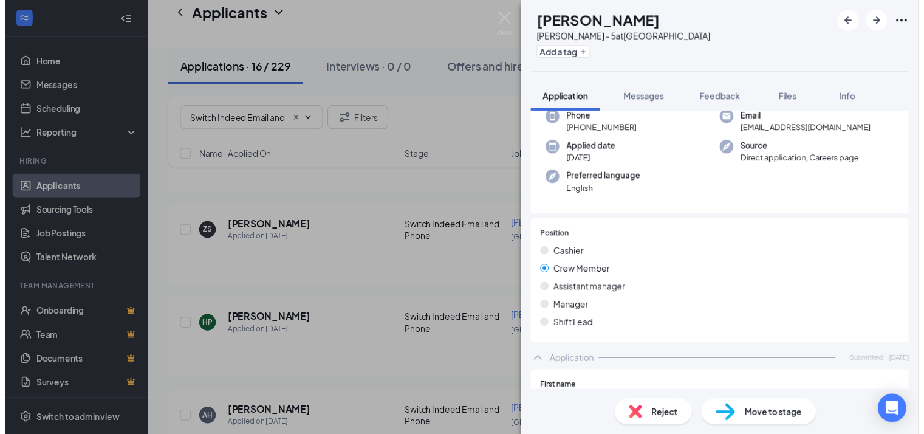
scroll to position [0, 0]
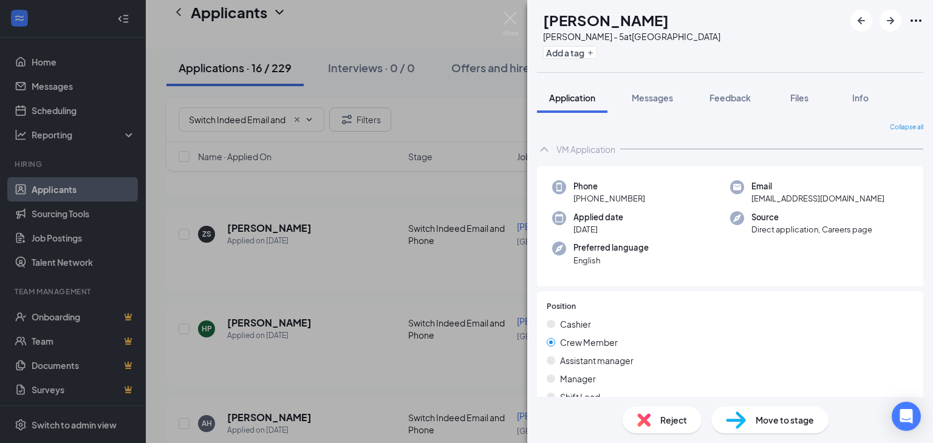
click at [923, 22] on div "AG Anthony Gonzalez Morse - 5 at USA Add a tag" at bounding box center [730, 36] width 406 height 72
click at [917, 20] on icon "Ellipses" at bounding box center [916, 20] width 11 height 2
click at [859, 49] on link "View full application" at bounding box center [850, 49] width 131 height 12
click at [891, 21] on icon "ArrowRight" at bounding box center [890, 20] width 15 height 15
click at [513, 18] on img at bounding box center [510, 24] width 15 height 24
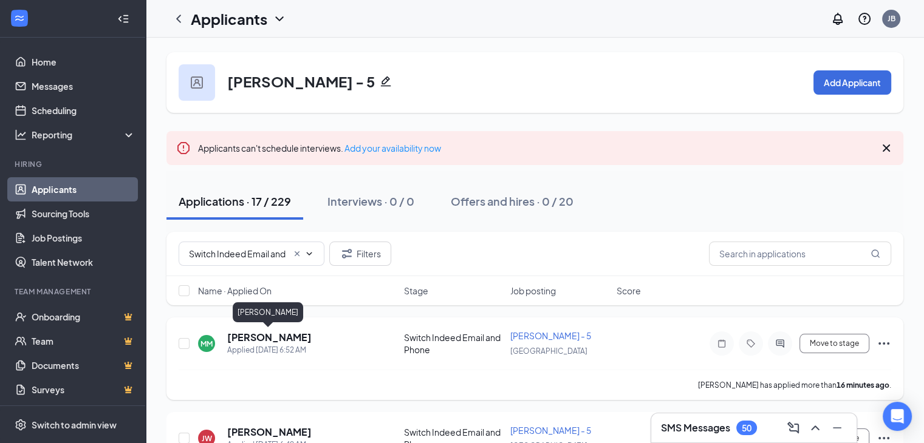
click at [282, 337] on h5 "Michelle Moyer" at bounding box center [269, 337] width 84 height 13
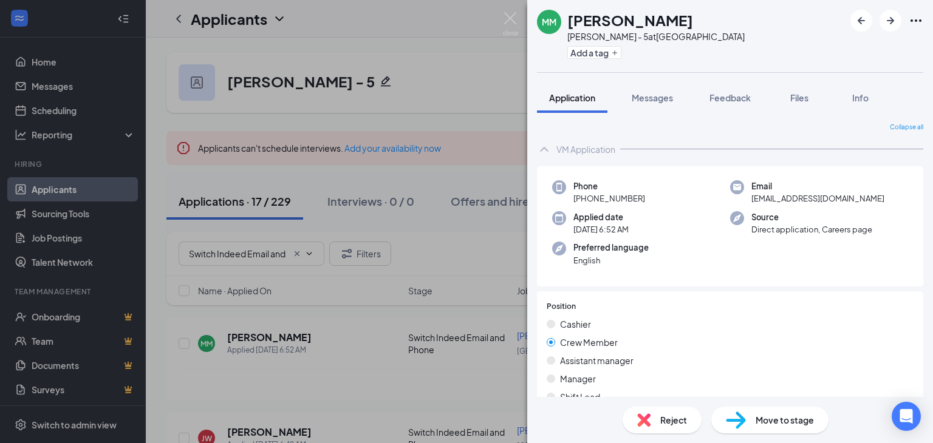
click at [751, 411] on div "Move to stage" at bounding box center [769, 420] width 117 height 27
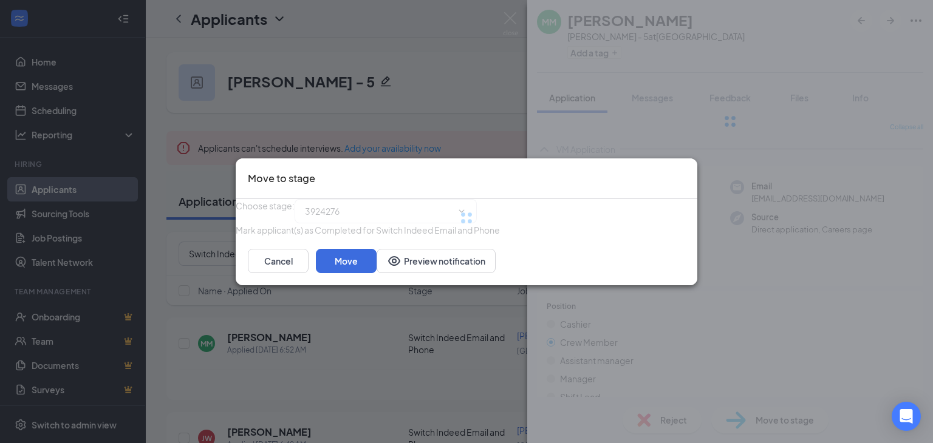
type input "Personal Introduction (next stage)"
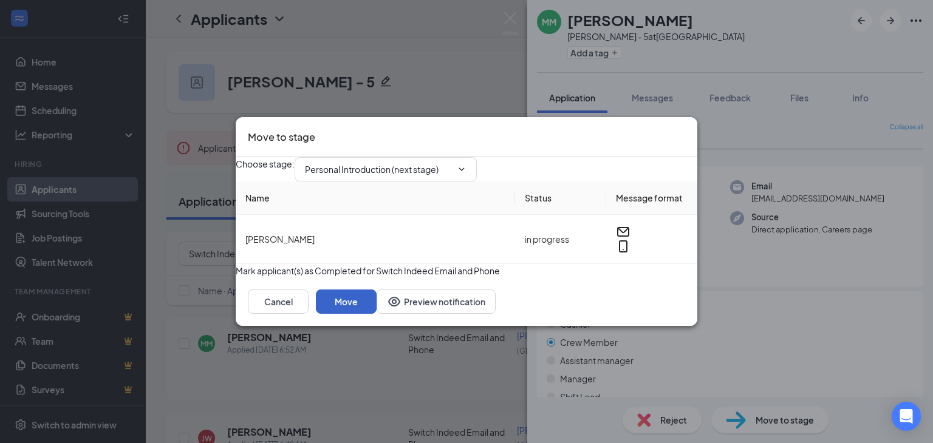
click at [377, 314] on button "Move" at bounding box center [346, 302] width 61 height 24
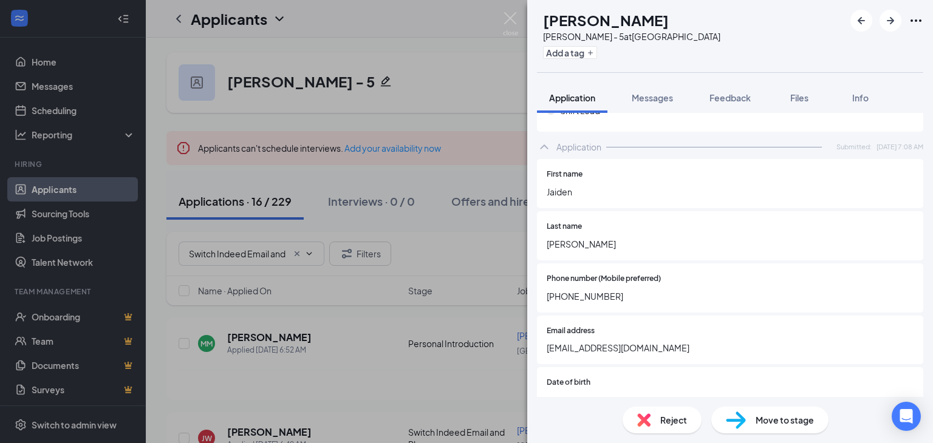
scroll to position [304, 0]
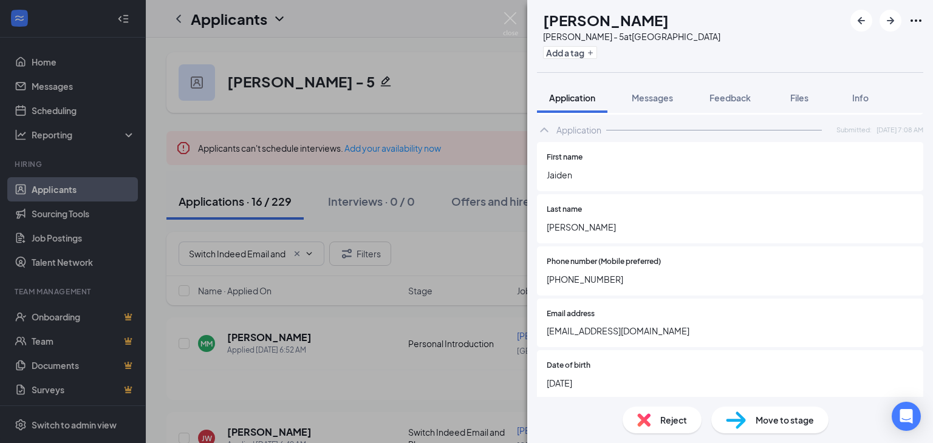
click at [584, 338] on span "Jayyywilliams4@gmail.com" at bounding box center [730, 330] width 367 height 13
click at [912, 21] on icon "Ellipses" at bounding box center [916, 20] width 11 height 2
click at [859, 52] on link "View full application" at bounding box center [850, 49] width 131 height 12
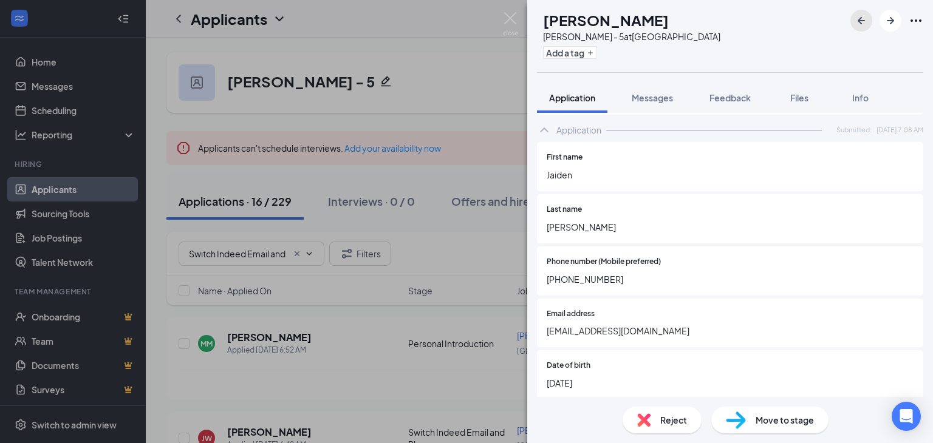
click at [859, 21] on icon "ArrowLeftNew" at bounding box center [861, 20] width 7 height 7
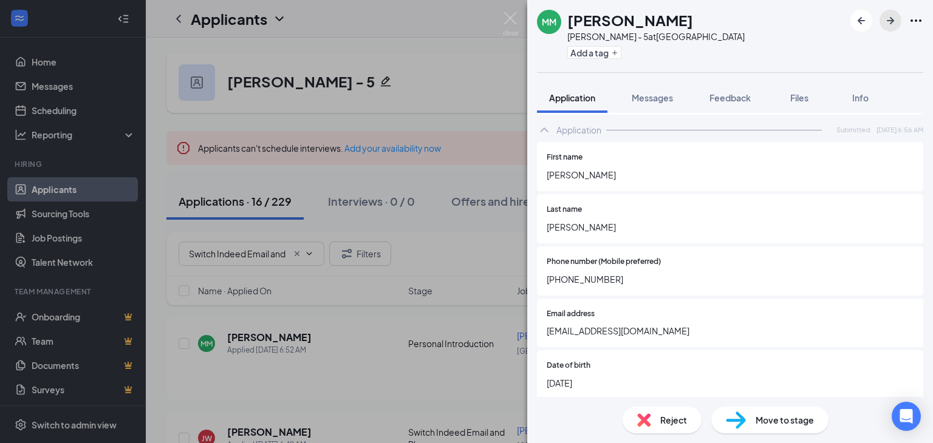
click at [885, 24] on icon "ArrowRight" at bounding box center [890, 20] width 15 height 15
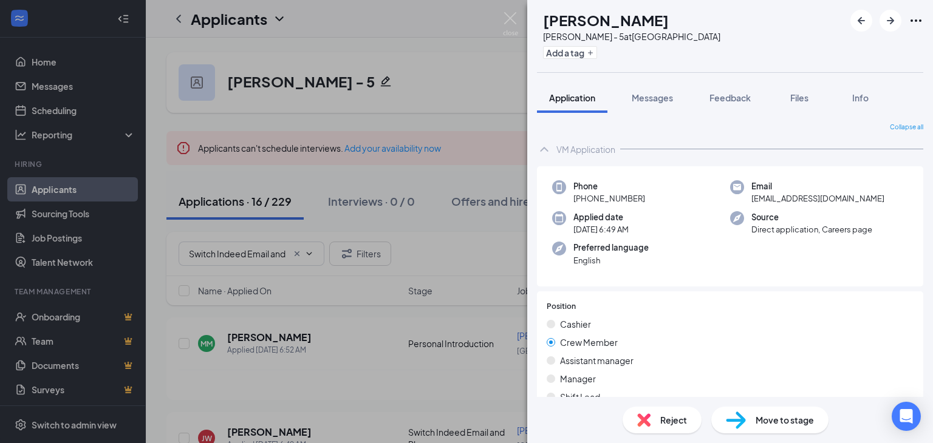
click at [765, 425] on span "Move to stage" at bounding box center [785, 420] width 58 height 13
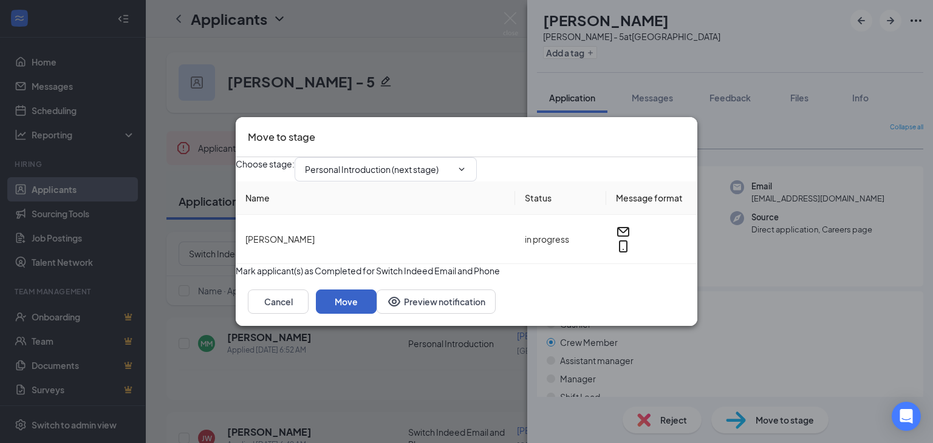
click at [377, 314] on button "Move" at bounding box center [346, 302] width 61 height 24
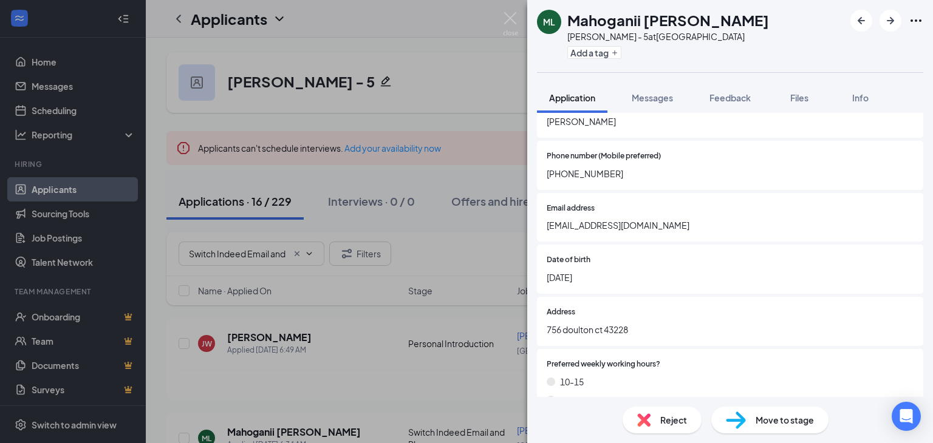
scroll to position [425, 0]
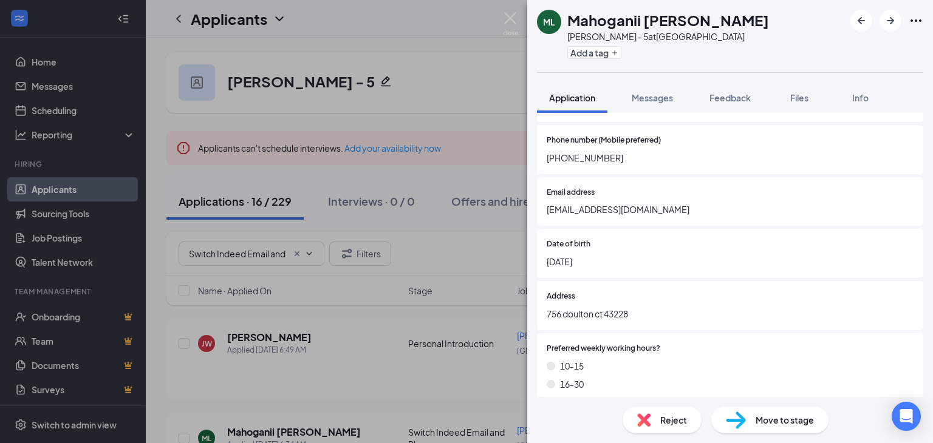
click at [770, 416] on span "Move to stage" at bounding box center [785, 420] width 58 height 13
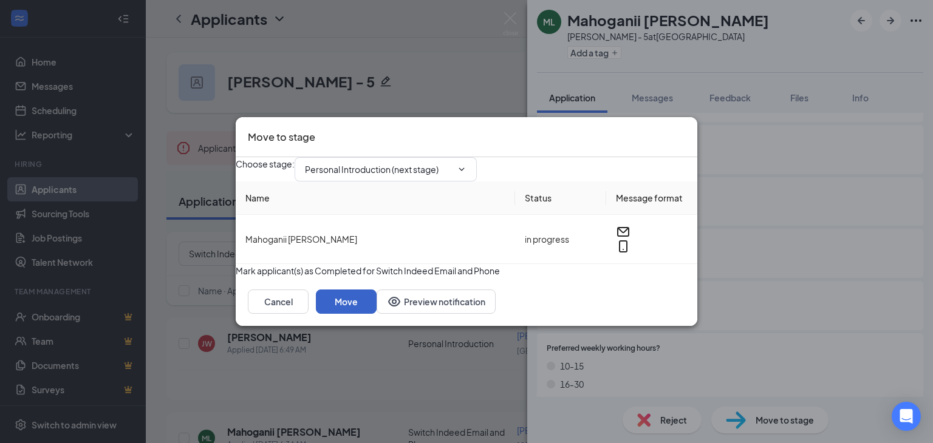
click at [377, 314] on button "Move" at bounding box center [346, 302] width 61 height 24
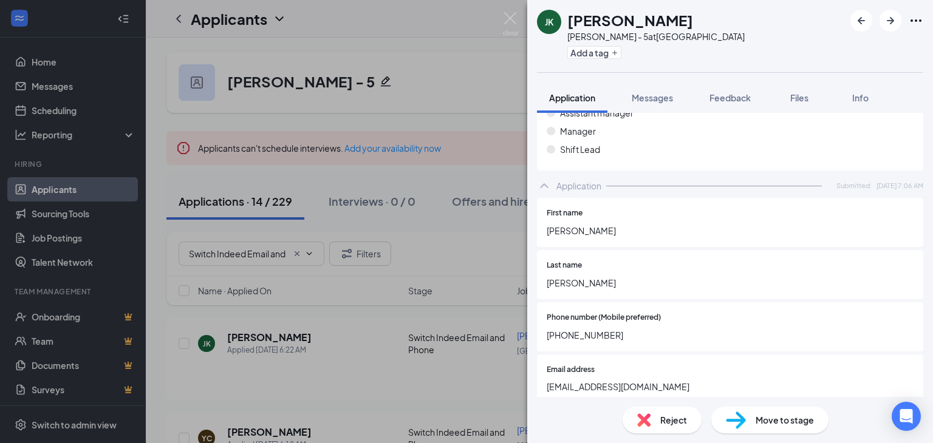
scroll to position [364, 0]
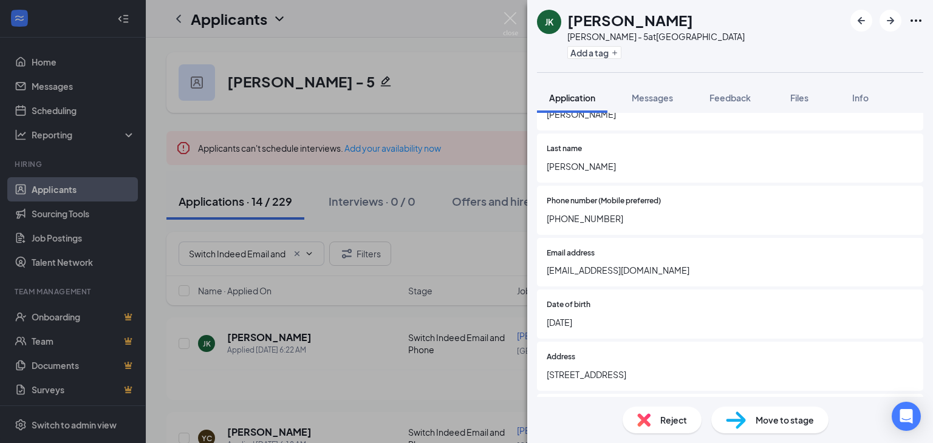
click at [620, 277] on span "Keatonjayson5@gmail.com" at bounding box center [730, 270] width 367 height 13
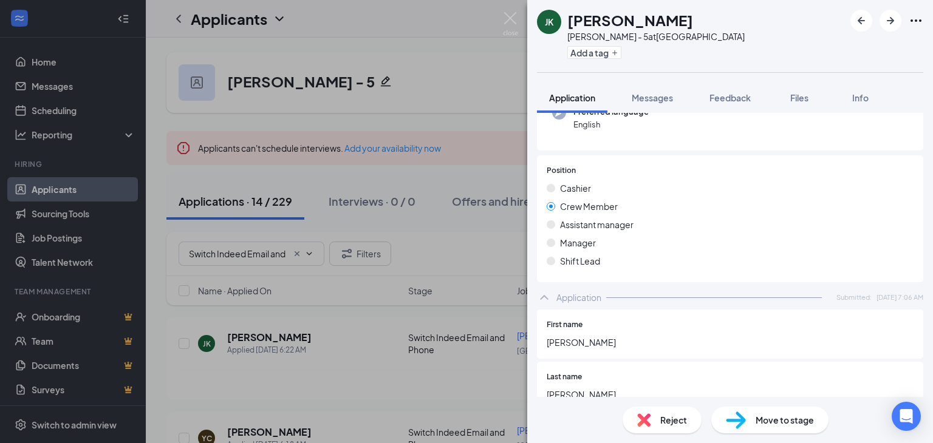
scroll to position [304, 0]
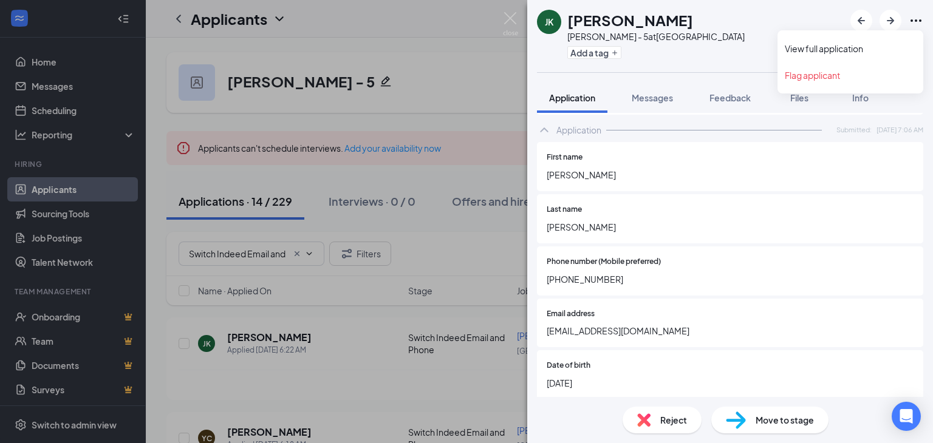
click at [919, 18] on icon "Ellipses" at bounding box center [916, 20] width 15 height 15
click at [867, 52] on link "View full application" at bounding box center [850, 49] width 131 height 12
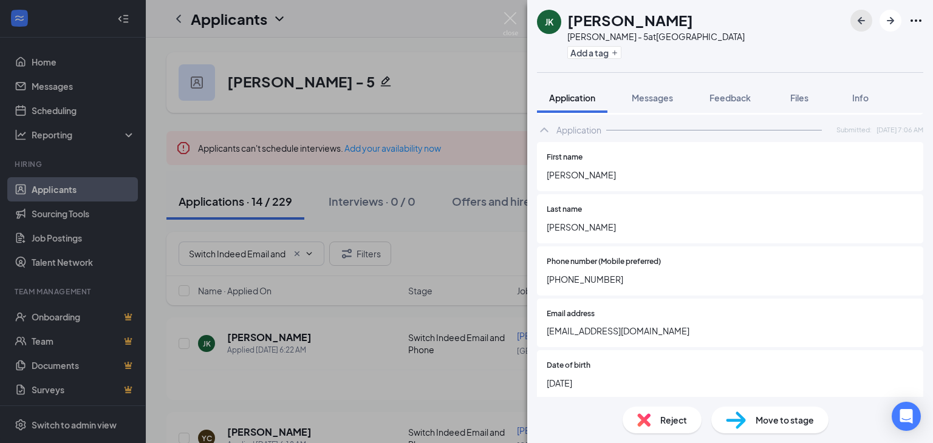
click at [858, 20] on icon "ArrowLeftNew" at bounding box center [861, 20] width 7 height 7
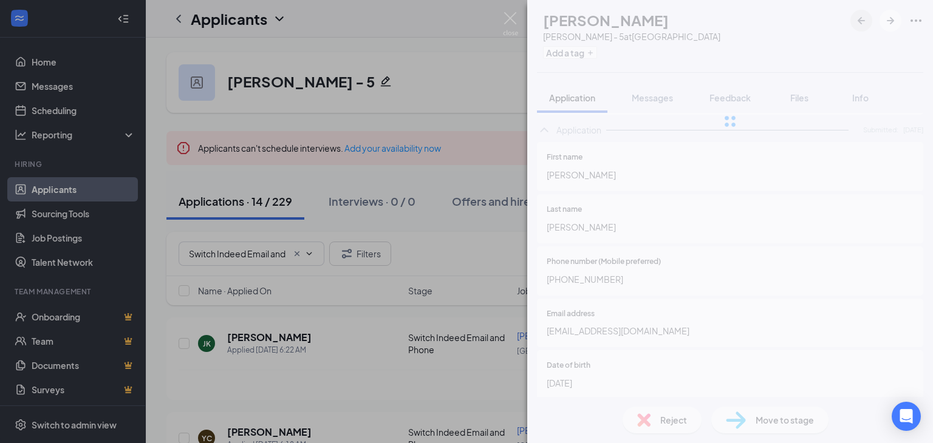
scroll to position [291, 0]
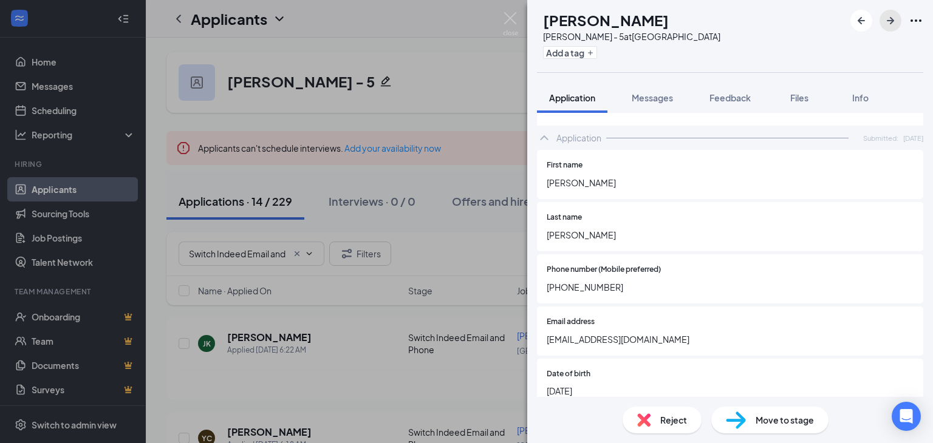
click at [887, 21] on icon "ArrowRight" at bounding box center [890, 20] width 15 height 15
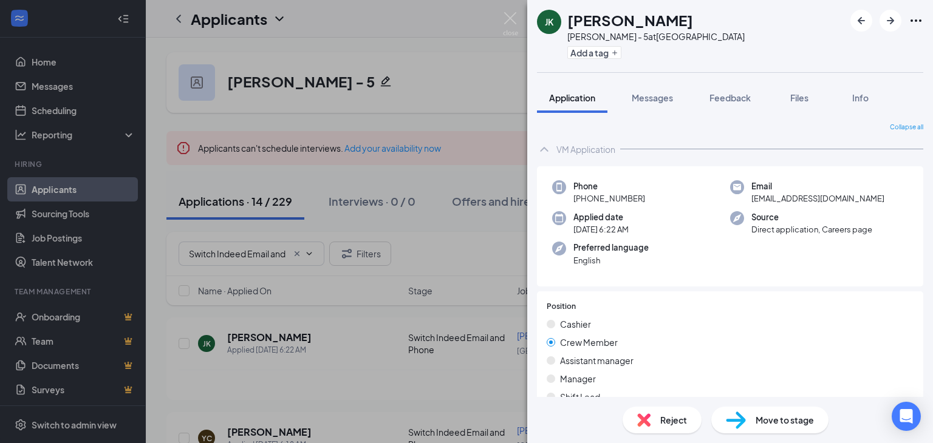
click at [795, 427] on div "Move to stage" at bounding box center [769, 420] width 117 height 27
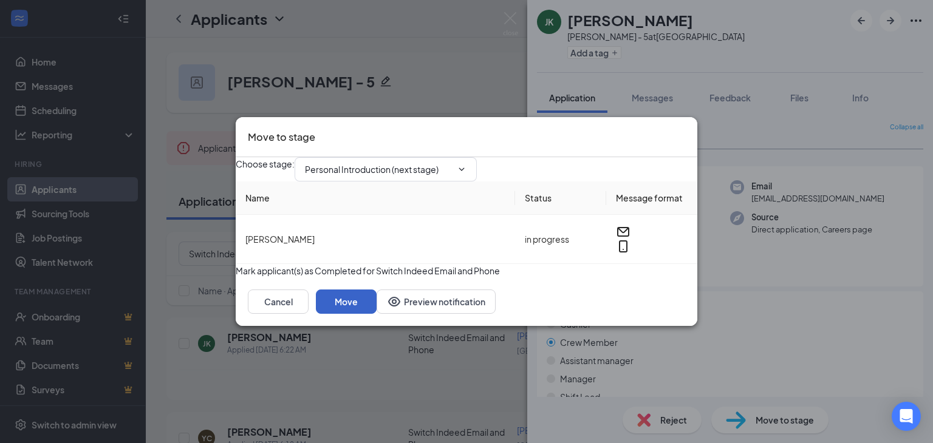
click at [377, 314] on button "Move" at bounding box center [346, 302] width 61 height 24
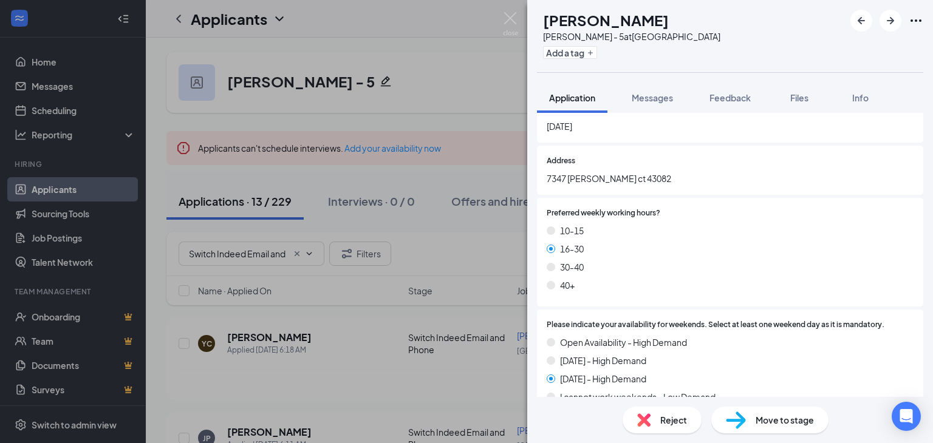
scroll to position [486, 0]
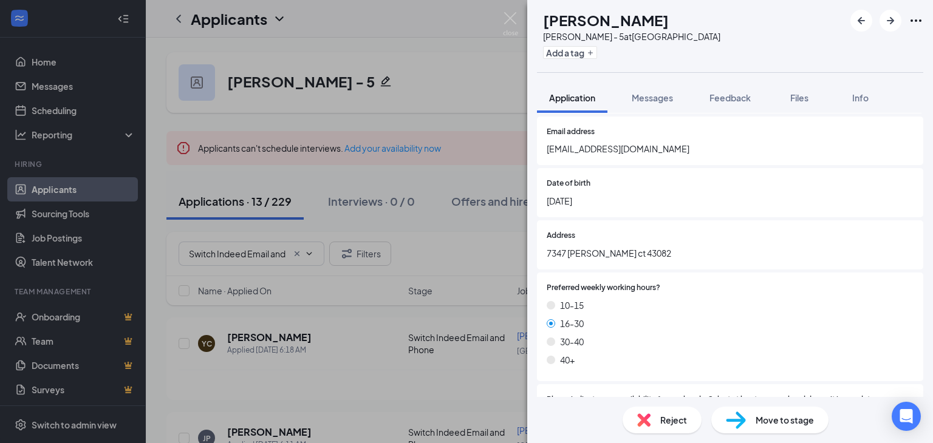
click at [781, 420] on span "Move to stage" at bounding box center [785, 420] width 58 height 13
type input "Personal Introduction (next stage)"
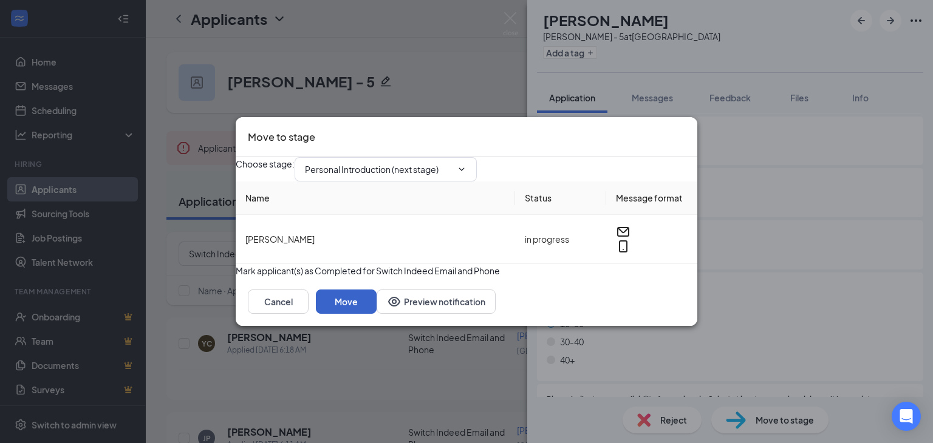
click at [377, 314] on button "Move" at bounding box center [346, 302] width 61 height 24
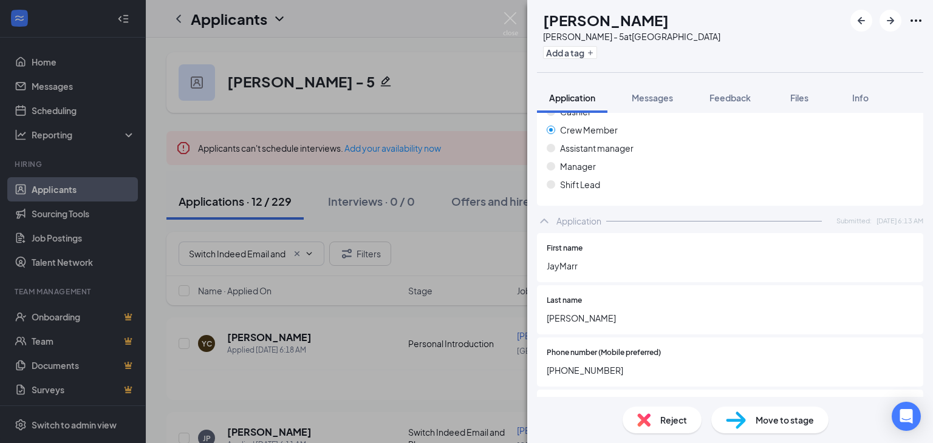
scroll to position [304, 0]
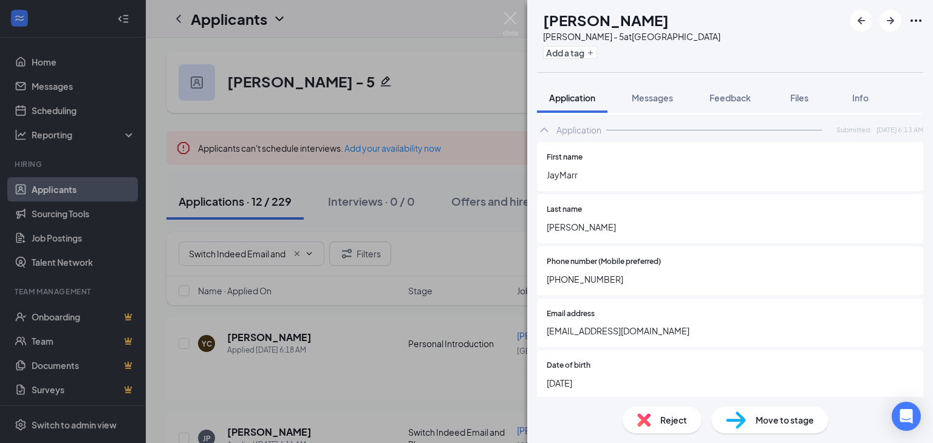
click at [764, 421] on span "Move to stage" at bounding box center [785, 420] width 58 height 13
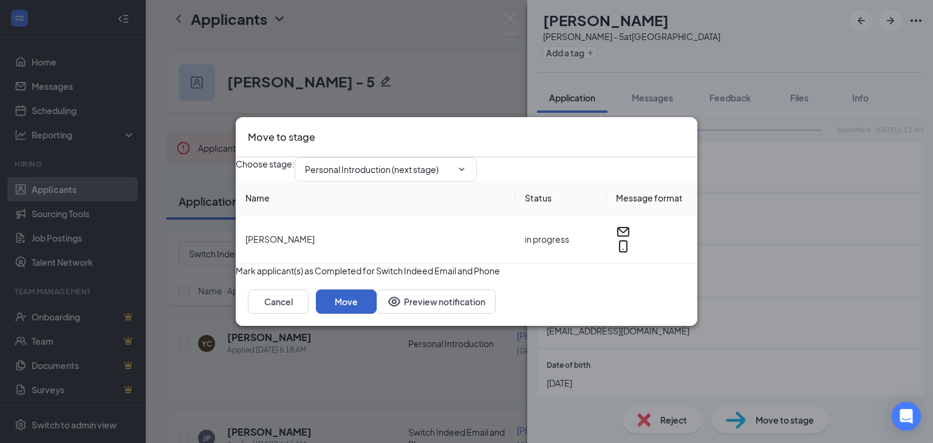
click at [377, 314] on button "Move" at bounding box center [346, 302] width 61 height 24
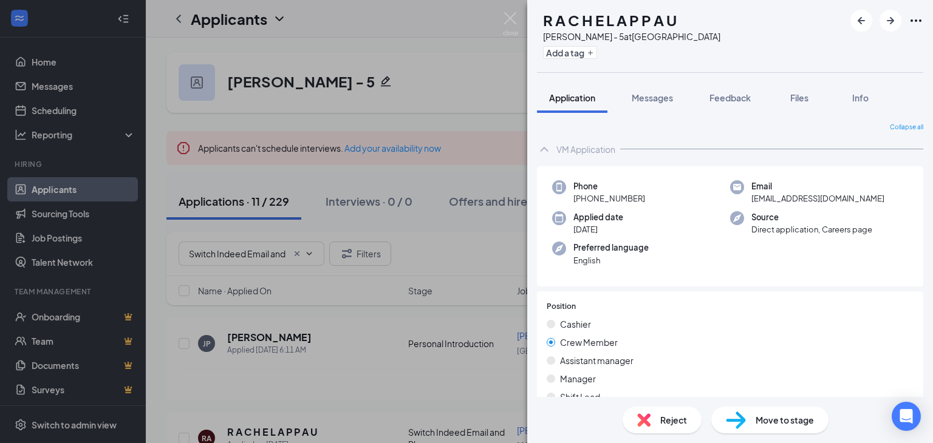
click at [778, 421] on span "Move to stage" at bounding box center [785, 420] width 58 height 13
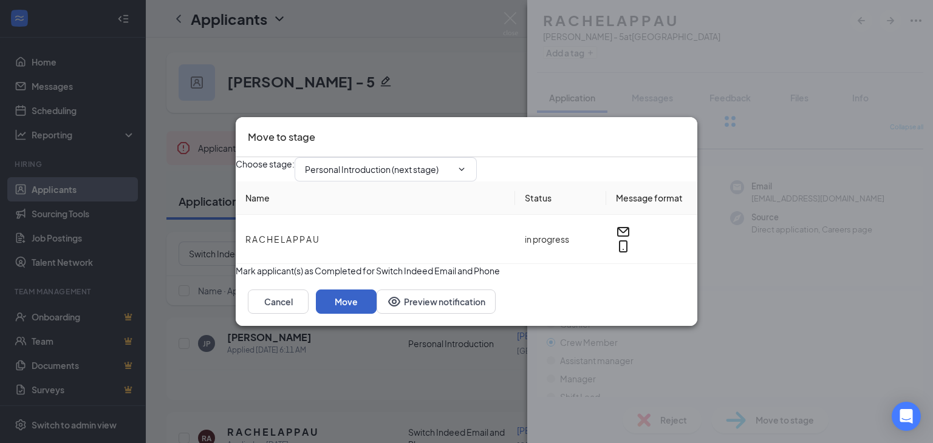
click at [377, 314] on button "Move" at bounding box center [346, 302] width 61 height 24
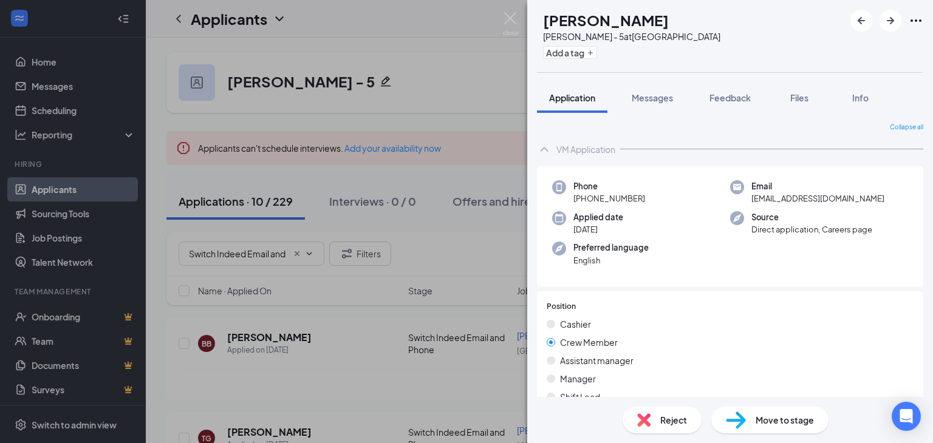
scroll to position [304, 0]
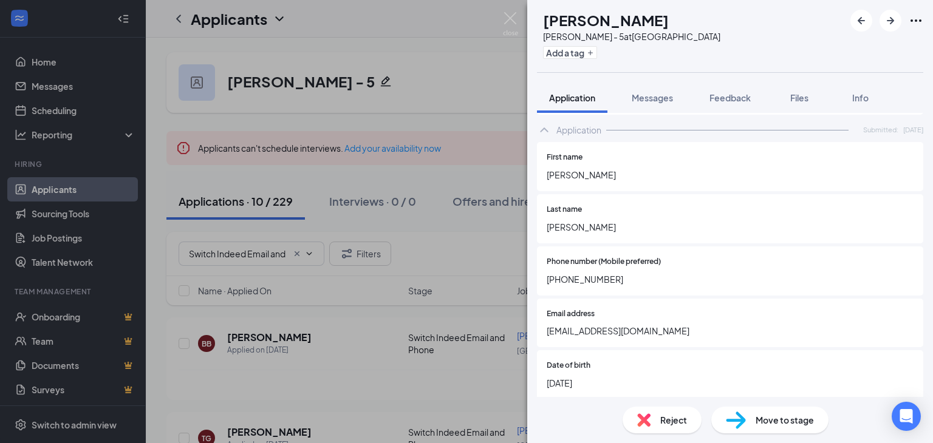
click at [756, 422] on span "Move to stage" at bounding box center [785, 420] width 58 height 13
type input "Personal Introduction (next stage)"
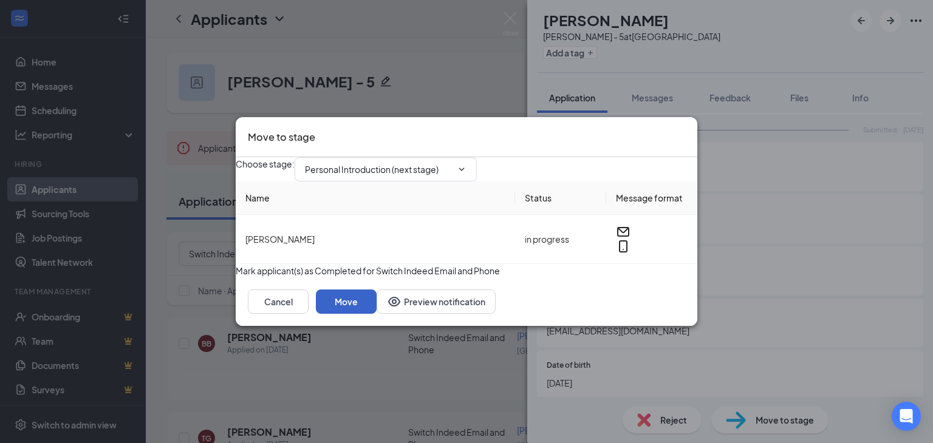
click at [377, 314] on button "Move" at bounding box center [346, 302] width 61 height 24
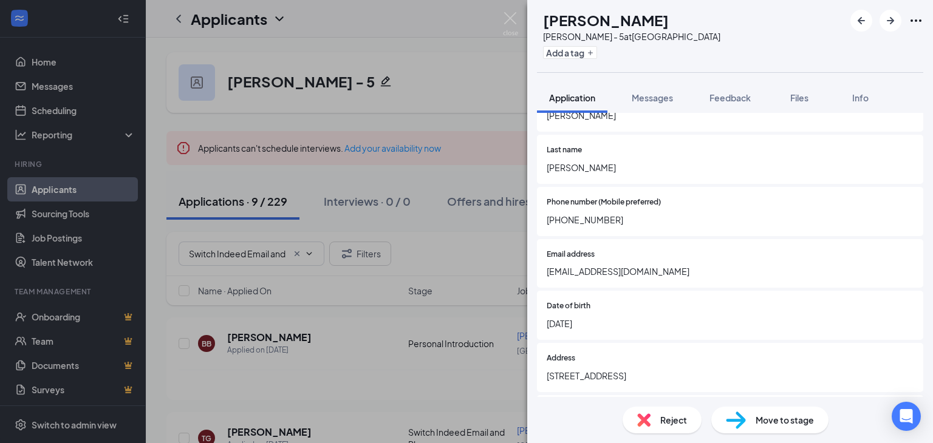
scroll to position [364, 0]
click at [778, 422] on span "Move to stage" at bounding box center [785, 420] width 58 height 13
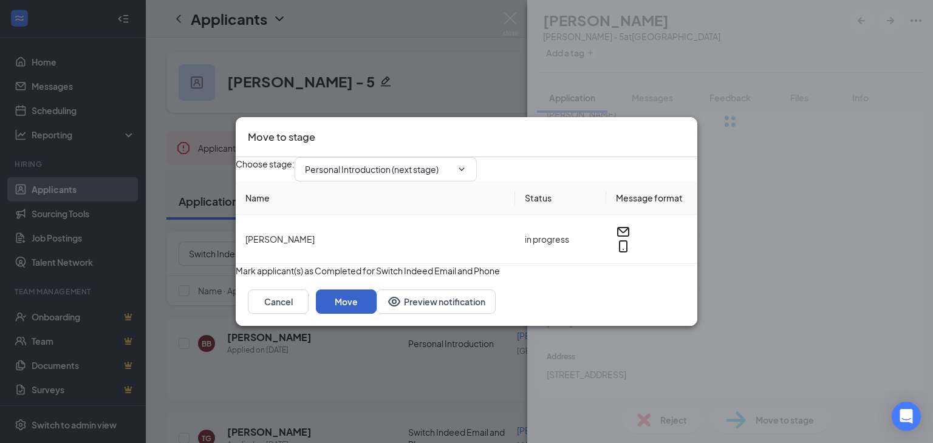
click at [377, 314] on button "Move" at bounding box center [346, 302] width 61 height 24
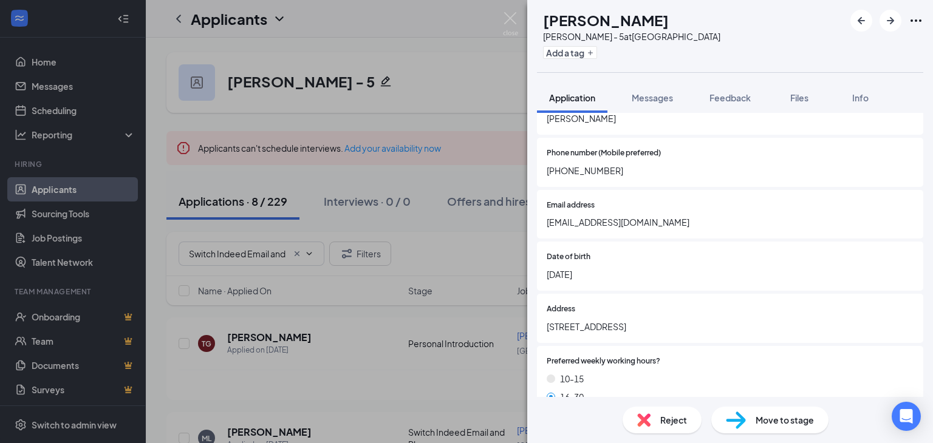
scroll to position [425, 0]
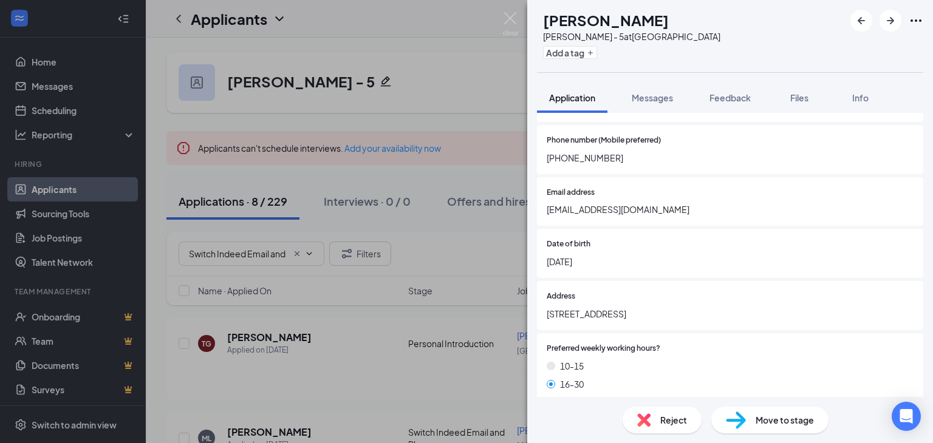
click at [758, 417] on span "Move to stage" at bounding box center [785, 420] width 58 height 13
type input "Personal Introduction (next stage)"
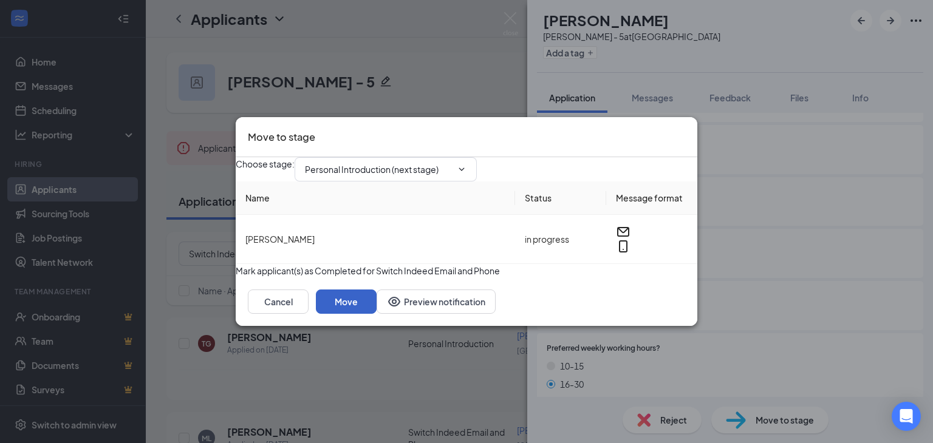
click at [377, 314] on button "Move" at bounding box center [346, 302] width 61 height 24
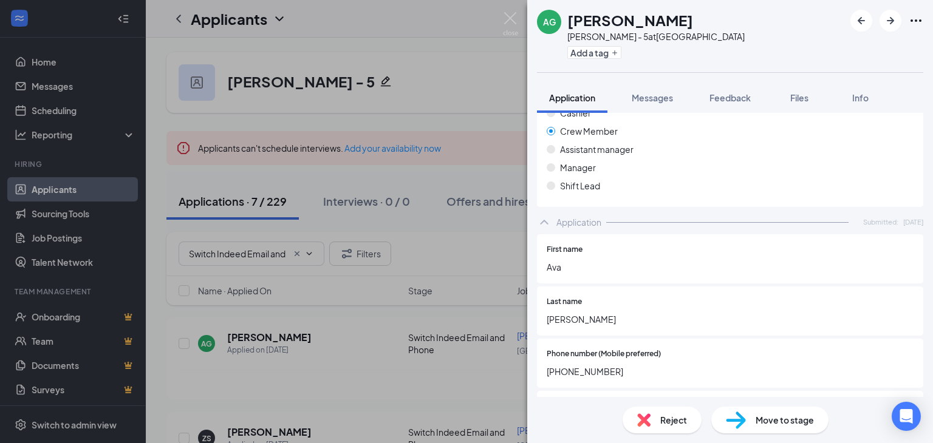
scroll to position [61, 0]
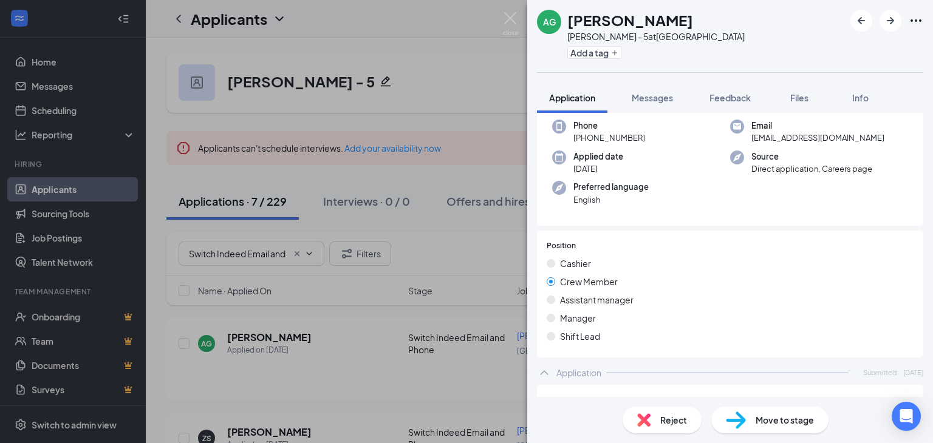
click at [737, 420] on img at bounding box center [736, 421] width 20 height 18
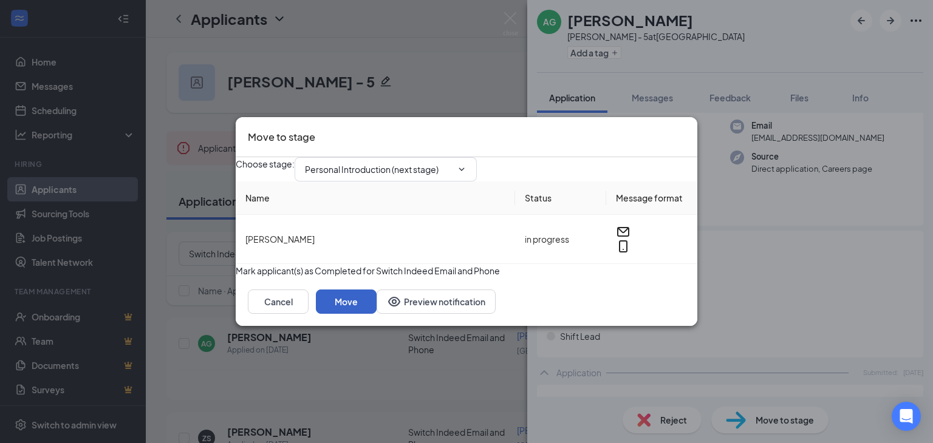
click at [377, 314] on button "Move" at bounding box center [346, 302] width 61 height 24
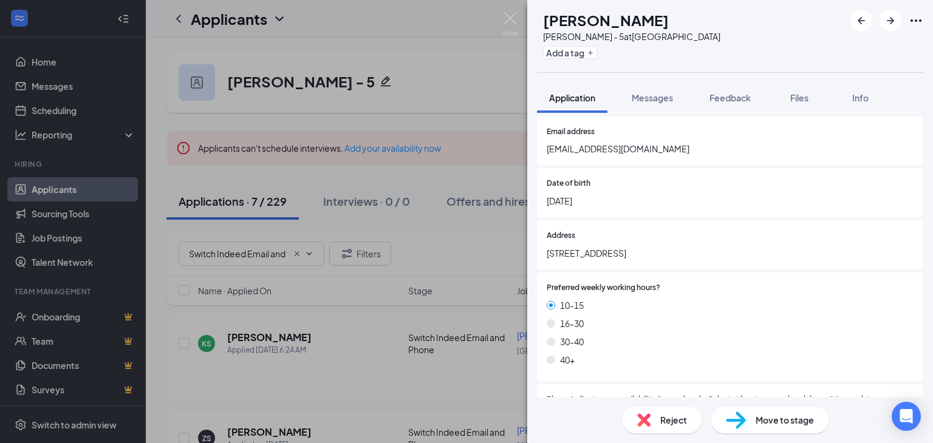
scroll to position [491, 0]
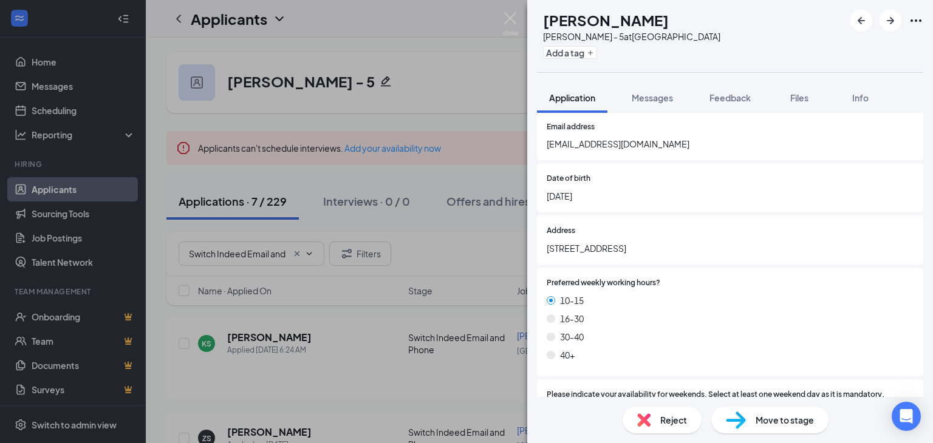
click at [775, 420] on span "Move to stage" at bounding box center [785, 420] width 58 height 13
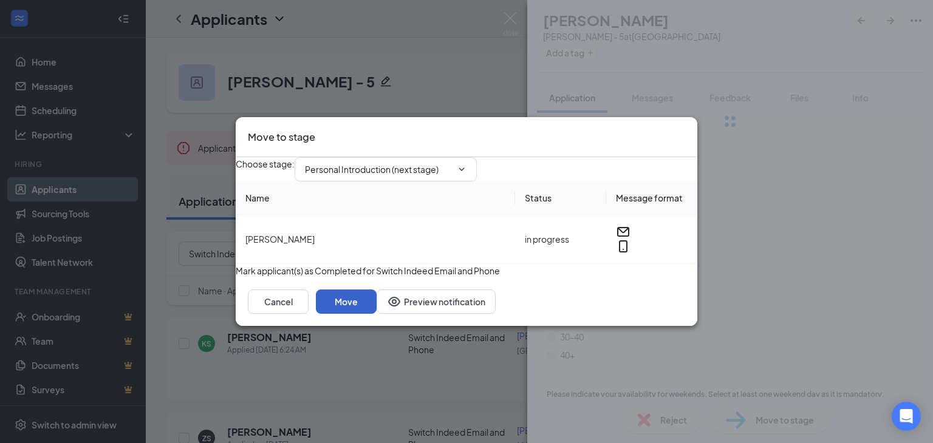
click at [377, 314] on button "Move" at bounding box center [346, 302] width 61 height 24
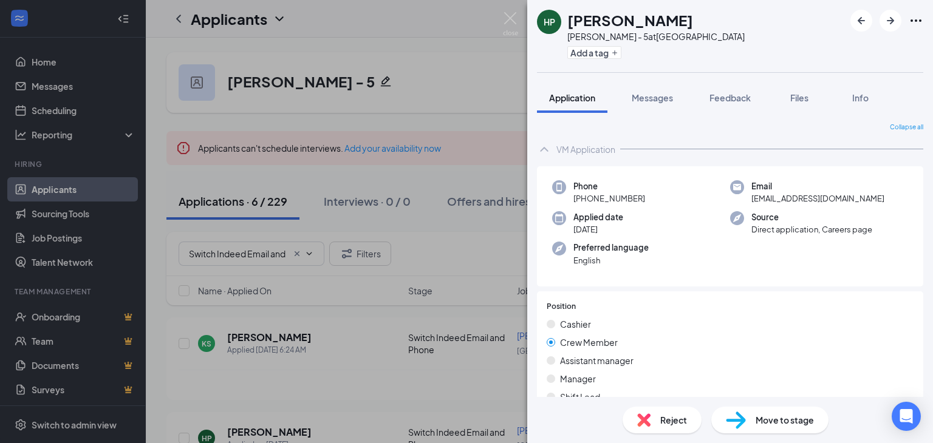
click at [773, 419] on span "Move to stage" at bounding box center [785, 420] width 58 height 13
type input "Personal Introduction (next stage)"
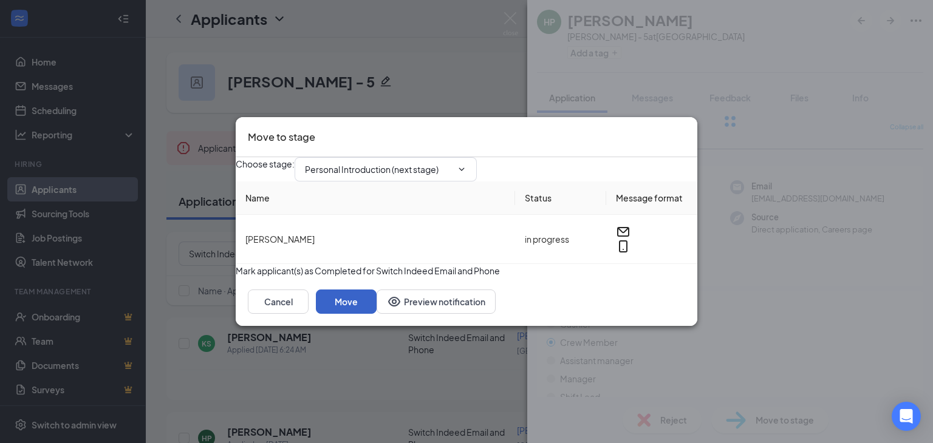
click at [377, 314] on button "Move" at bounding box center [346, 302] width 61 height 24
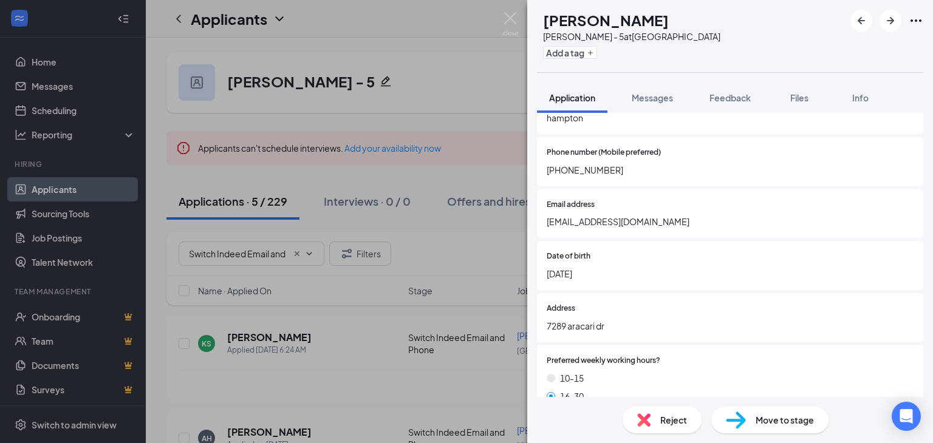
scroll to position [425, 0]
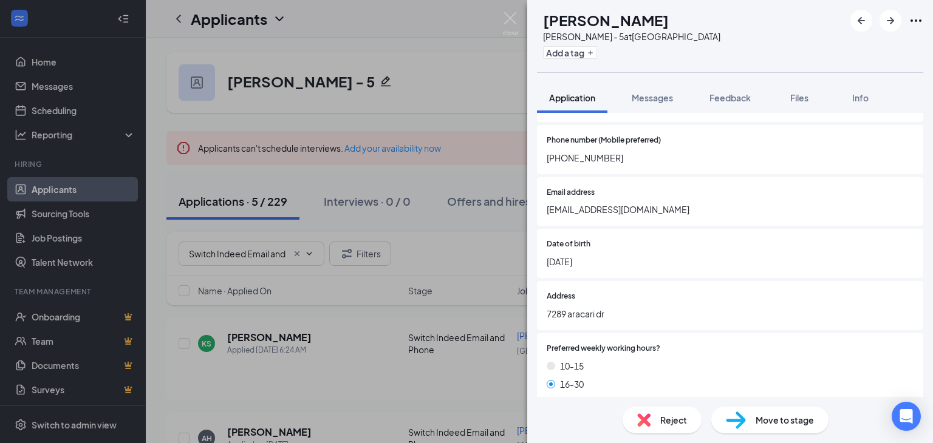
click at [759, 433] on div "Move to stage" at bounding box center [769, 420] width 117 height 27
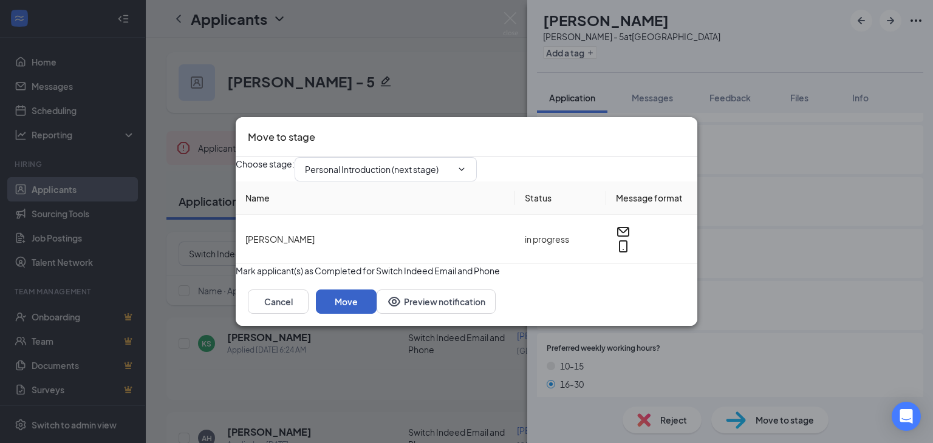
click at [377, 314] on button "Move" at bounding box center [346, 302] width 61 height 24
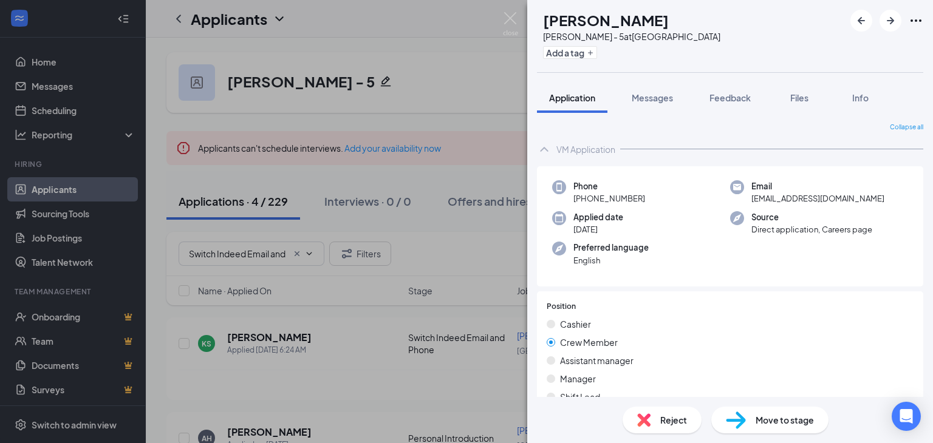
click at [791, 423] on span "Move to stage" at bounding box center [785, 420] width 58 height 13
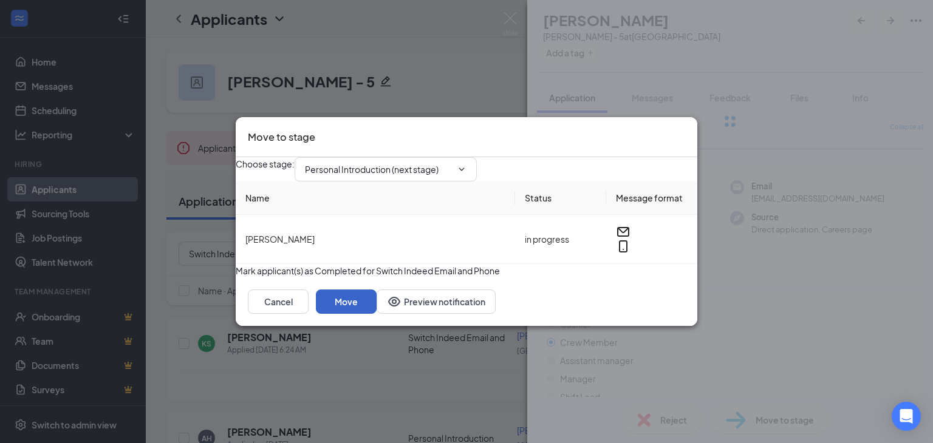
click at [377, 314] on button "Move" at bounding box center [346, 302] width 61 height 24
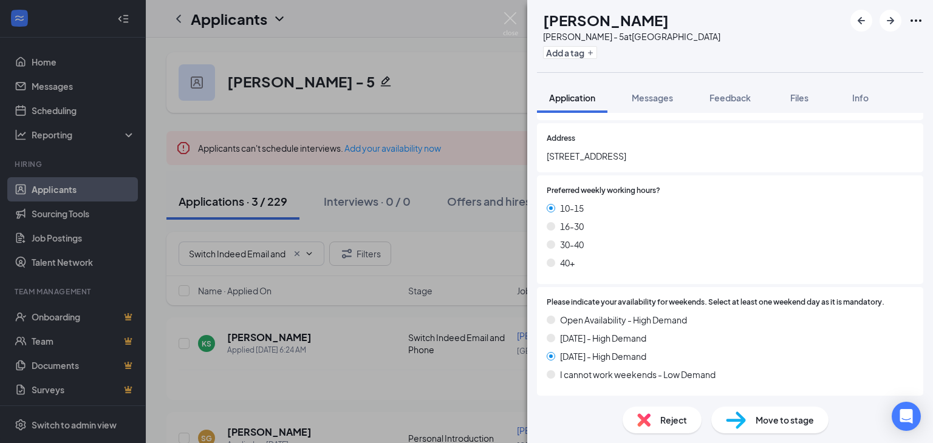
scroll to position [486, 0]
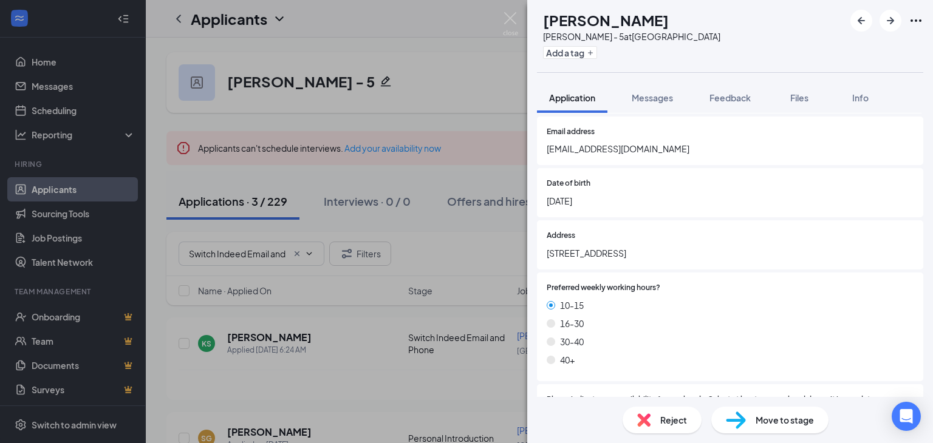
click at [748, 422] on div "Move to stage" at bounding box center [769, 420] width 117 height 27
type input "Personal Introduction (next stage)"
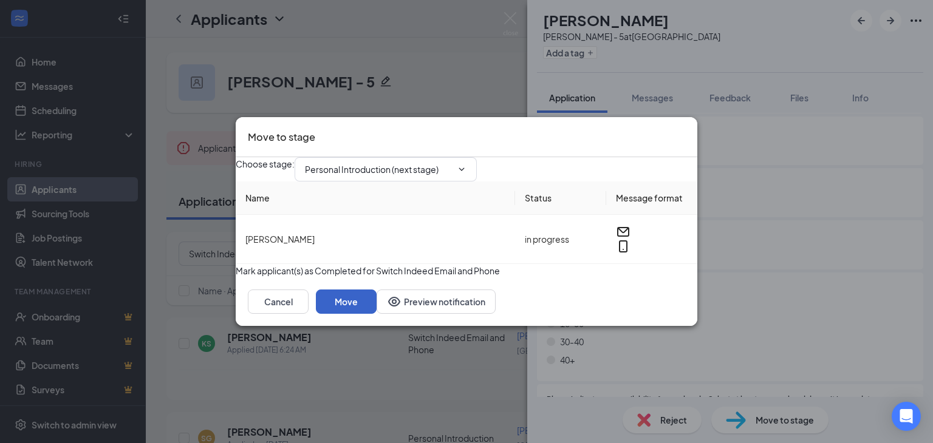
click at [377, 314] on button "Move" at bounding box center [346, 302] width 61 height 24
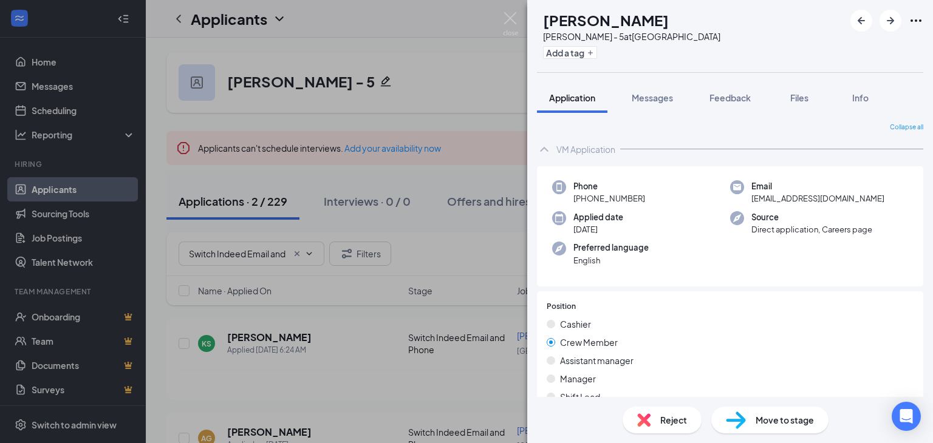
click at [737, 424] on img at bounding box center [736, 421] width 20 height 18
type input "Personal Introduction (next stage)"
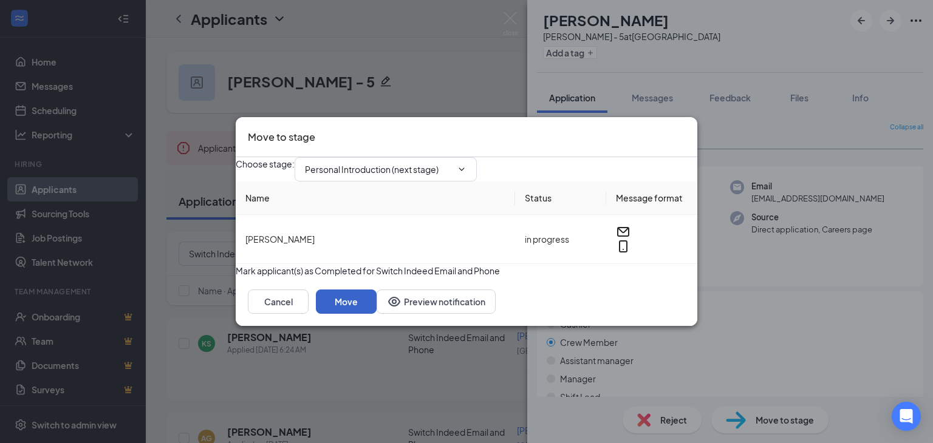
click at [377, 314] on button "Move" at bounding box center [346, 302] width 61 height 24
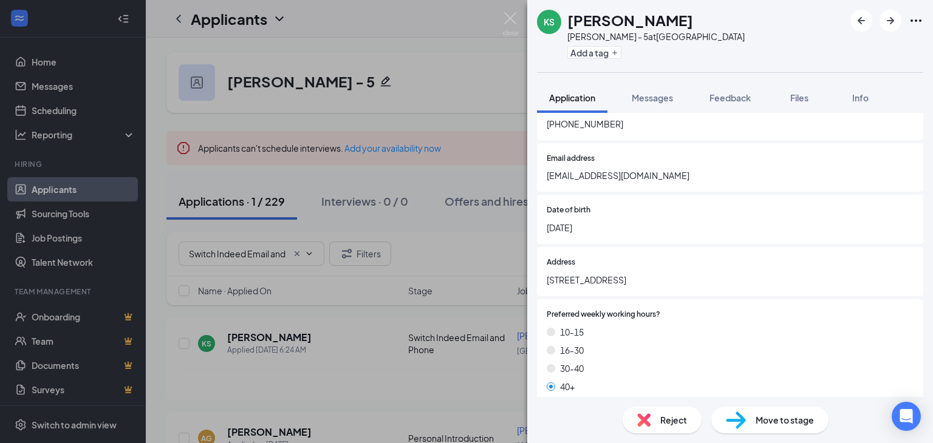
scroll to position [364, 0]
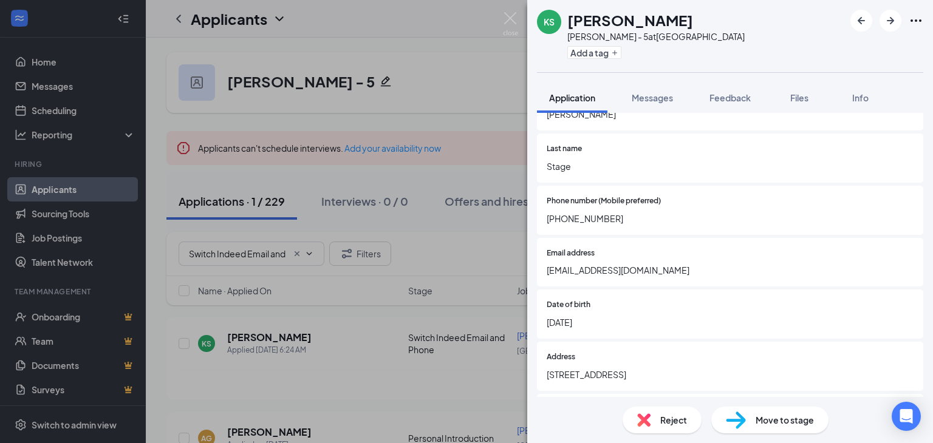
click at [622, 277] on span "[EMAIL_ADDRESS][DOMAIN_NAME]" at bounding box center [730, 270] width 367 height 13
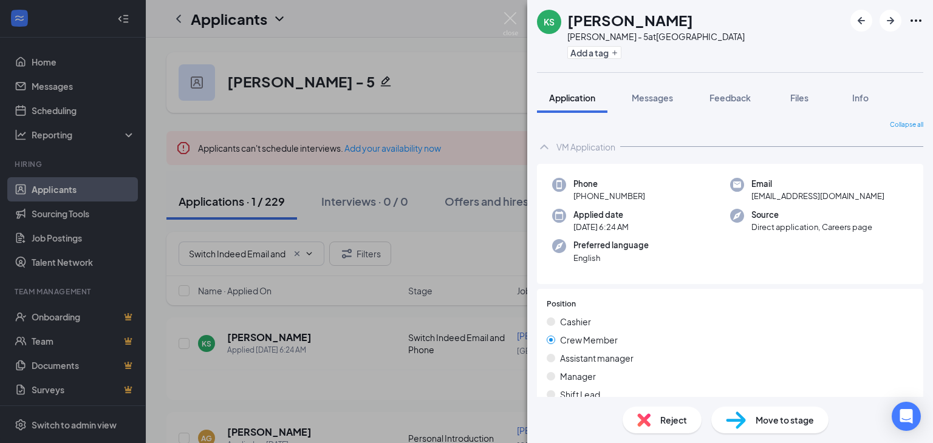
scroll to position [0, 0]
click at [910, 20] on icon "Ellipses" at bounding box center [916, 20] width 15 height 15
click at [869, 47] on link "View full application" at bounding box center [850, 49] width 131 height 12
click at [856, 20] on icon "ArrowLeftNew" at bounding box center [861, 20] width 15 height 15
click at [894, 21] on icon "ArrowRight" at bounding box center [890, 20] width 15 height 15
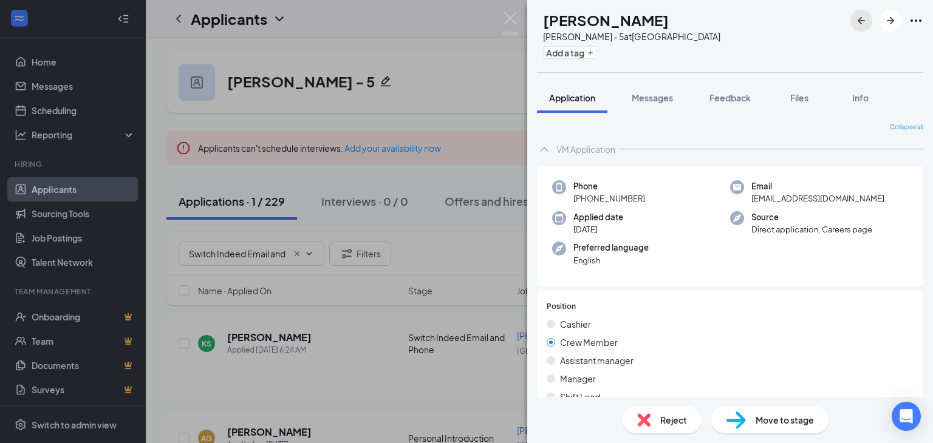
click at [862, 24] on icon "ArrowLeftNew" at bounding box center [861, 20] width 15 height 15
click at [790, 424] on span "Move to stage" at bounding box center [785, 420] width 58 height 13
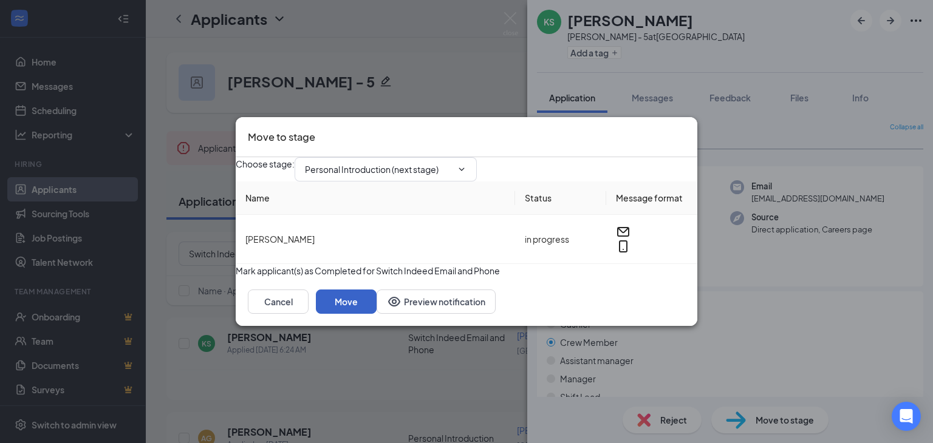
click at [377, 314] on button "Move" at bounding box center [346, 302] width 61 height 24
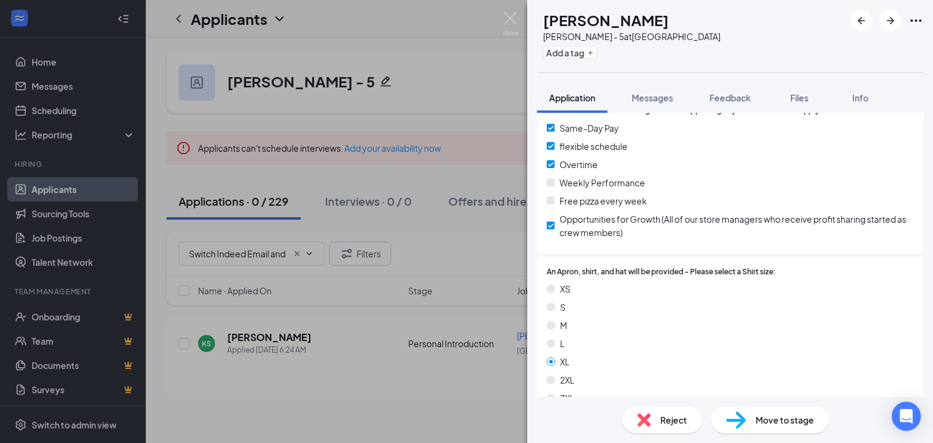
scroll to position [1030, 0]
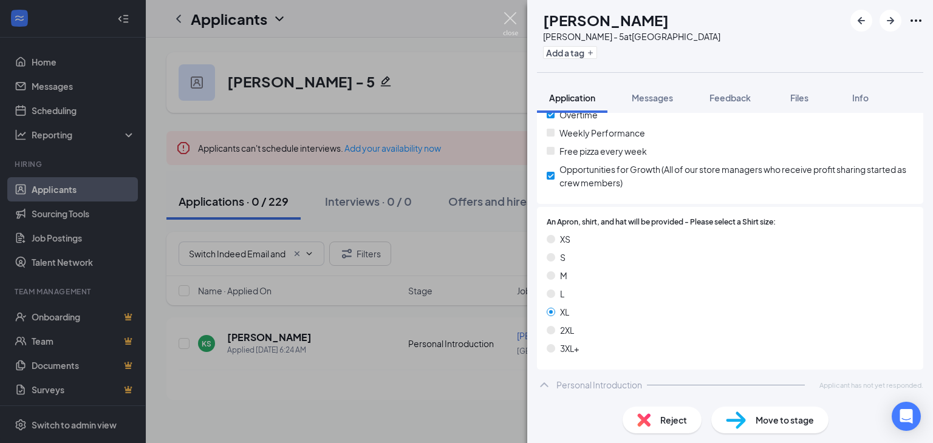
click at [513, 25] on img at bounding box center [510, 24] width 15 height 24
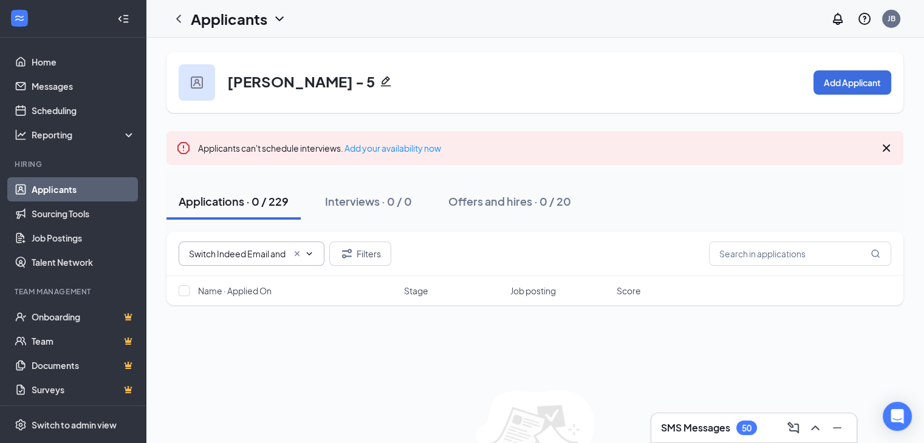
click at [296, 251] on icon "Cross" at bounding box center [297, 254] width 10 height 10
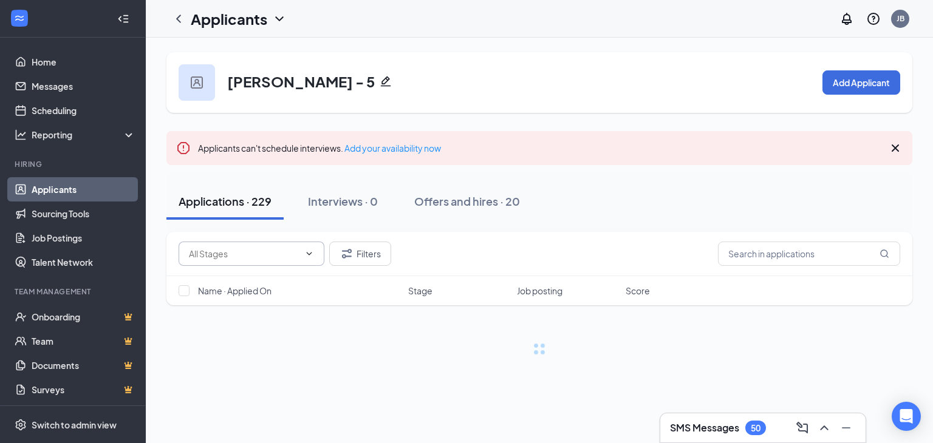
click at [304, 253] on icon "ChevronDown" at bounding box center [309, 254] width 10 height 10
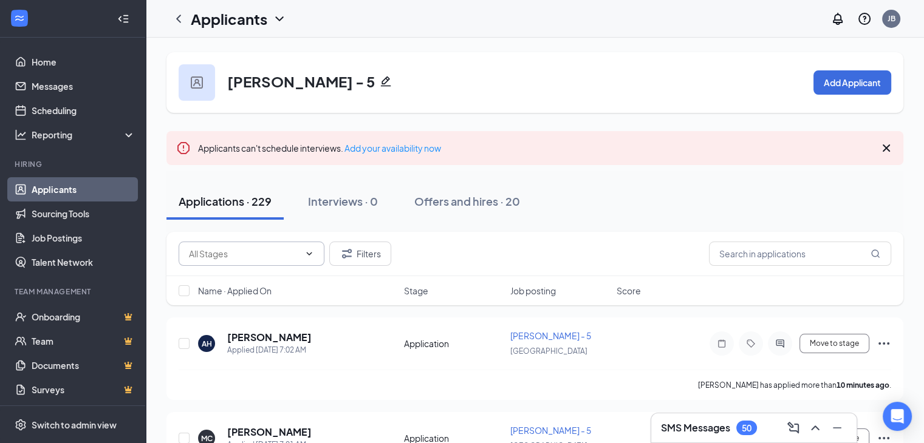
click at [309, 253] on icon "ChevronDown" at bounding box center [309, 253] width 5 height 3
click at [292, 252] on input "text" at bounding box center [244, 253] width 111 height 13
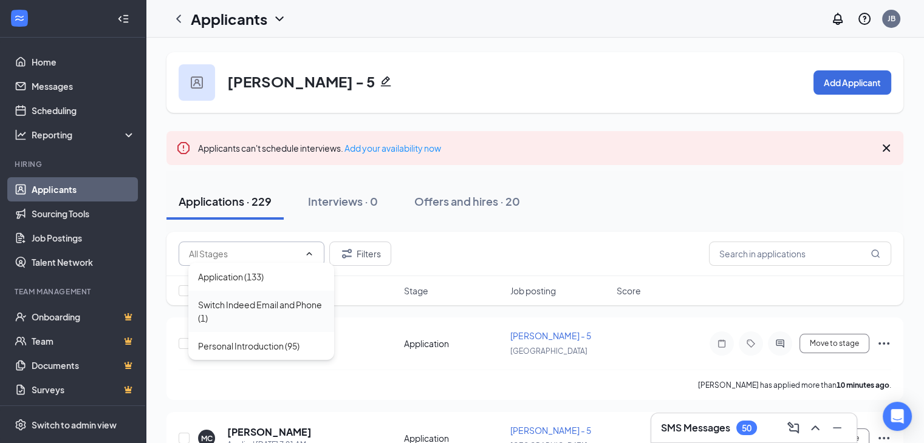
click at [250, 311] on div "Switch Indeed Email and Phone (1)" at bounding box center [261, 311] width 126 height 27
type input "Switch Indeed Email and Phone (1)"
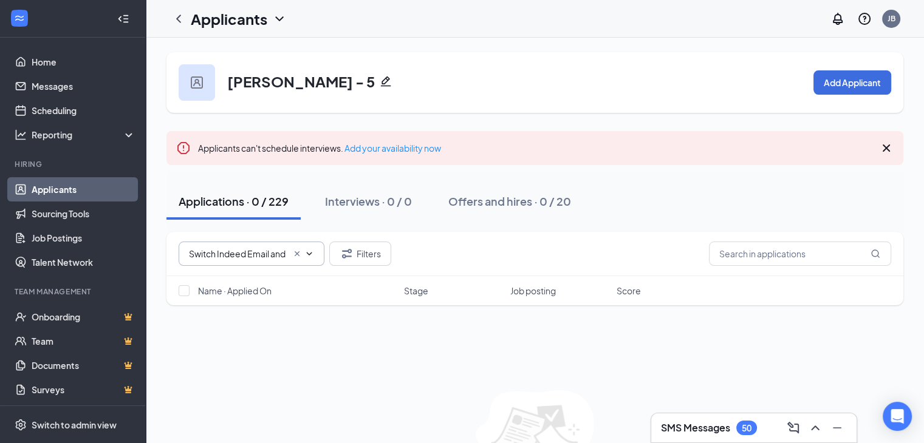
click at [297, 255] on icon "Cross" at bounding box center [297, 254] width 10 height 10
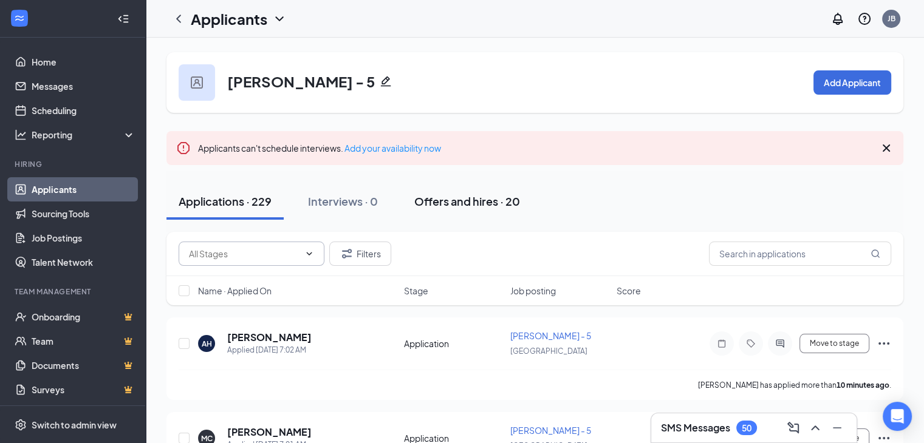
click at [501, 199] on div "Offers and hires · 20" at bounding box center [467, 201] width 106 height 15
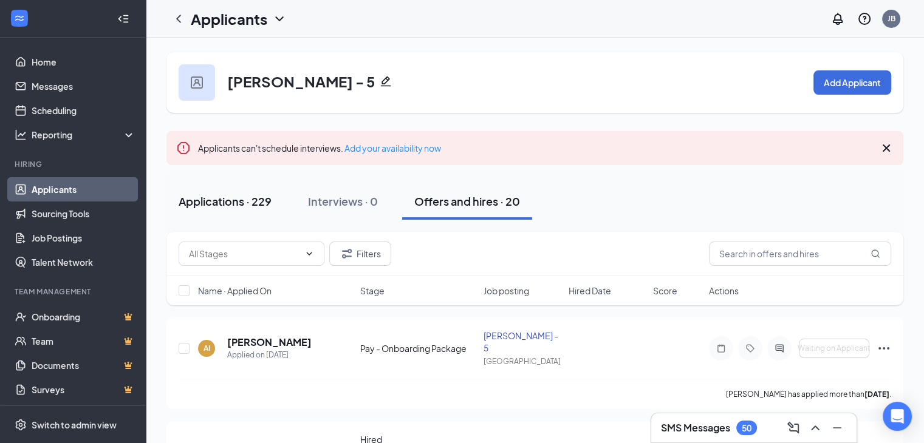
click at [228, 204] on div "Applications · 229" at bounding box center [225, 201] width 93 height 15
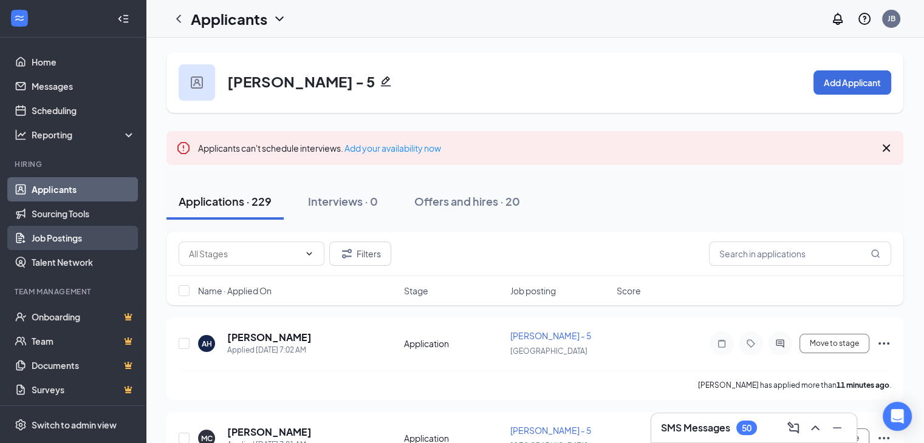
click at [55, 236] on link "Job Postings" at bounding box center [84, 238] width 104 height 24
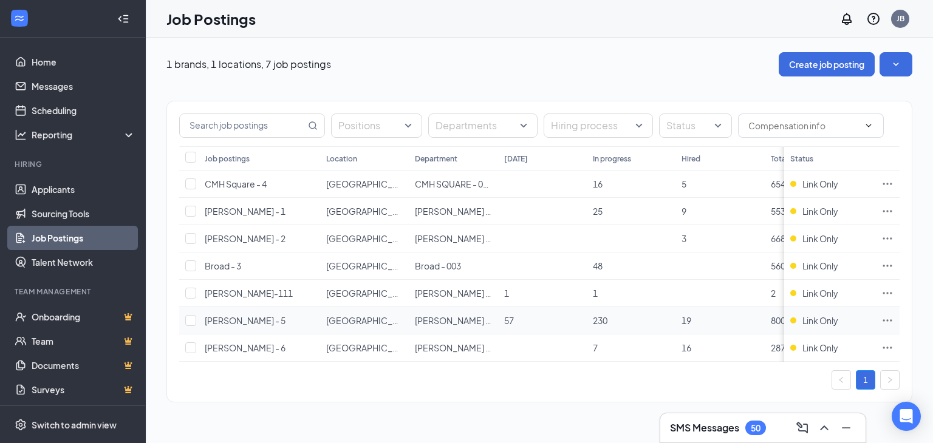
click at [883, 320] on icon "Ellipses" at bounding box center [887, 321] width 12 height 12
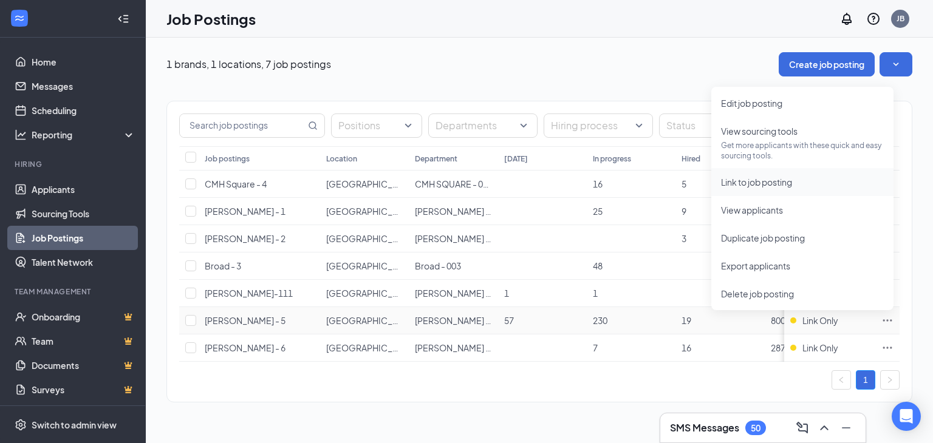
click at [751, 183] on span "Link to job posting" at bounding box center [756, 182] width 71 height 11
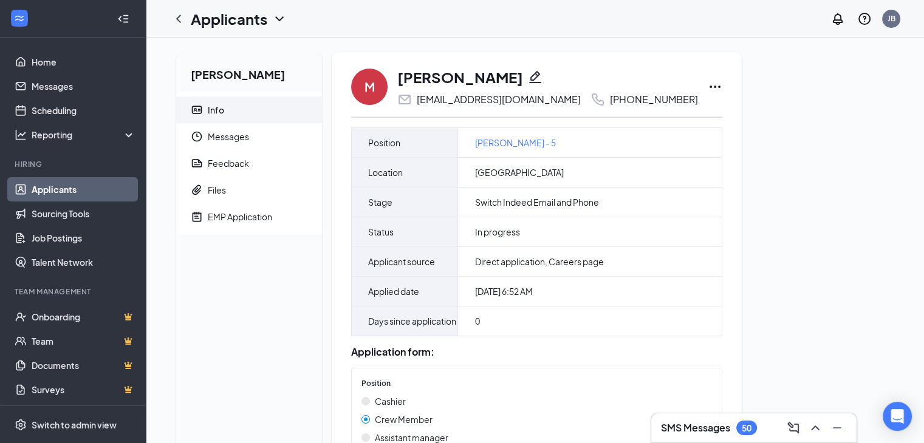
click at [528, 75] on icon "Pencil" at bounding box center [535, 77] width 15 height 15
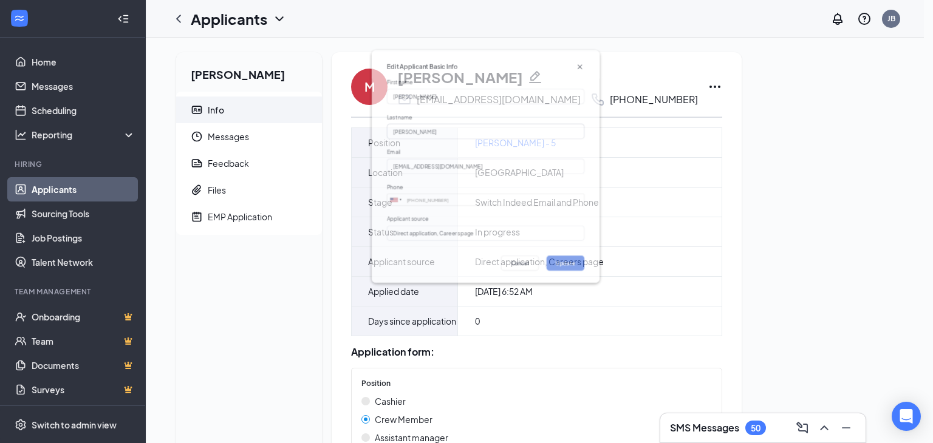
type input "(380) 245-2223"
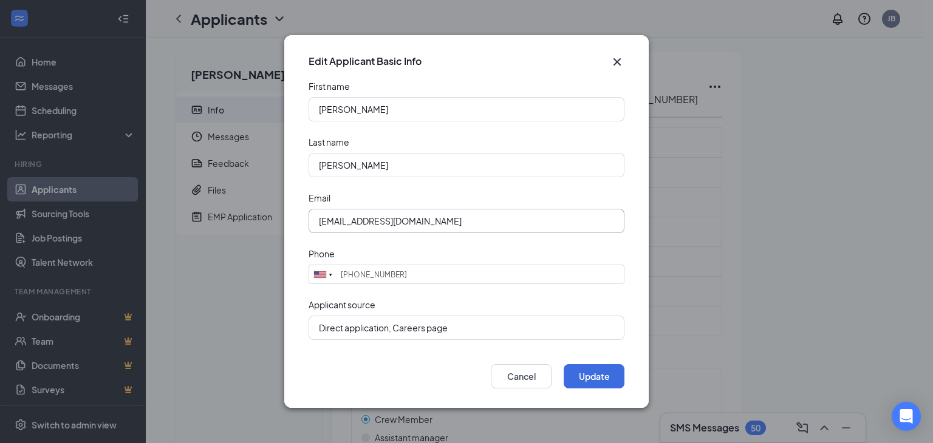
click at [549, 219] on input "michellemmoyer8_vr9@indeedemail.com" at bounding box center [467, 221] width 316 height 24
click at [549, 219] on input "[EMAIL_ADDRESS][DOMAIN_NAME]" at bounding box center [467, 221] width 316 height 24
paste input "@yahoo"
type input "[EMAIL_ADDRESS][DOMAIN_NAME]"
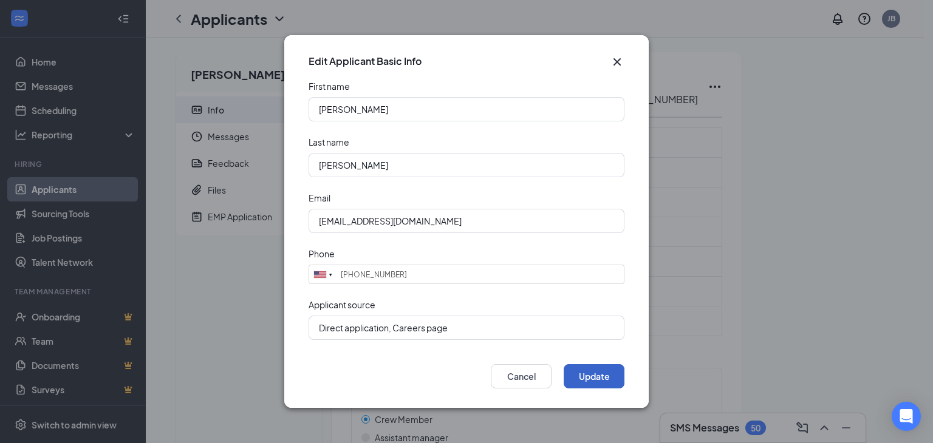
click at [586, 373] on button "Update" at bounding box center [594, 376] width 61 height 24
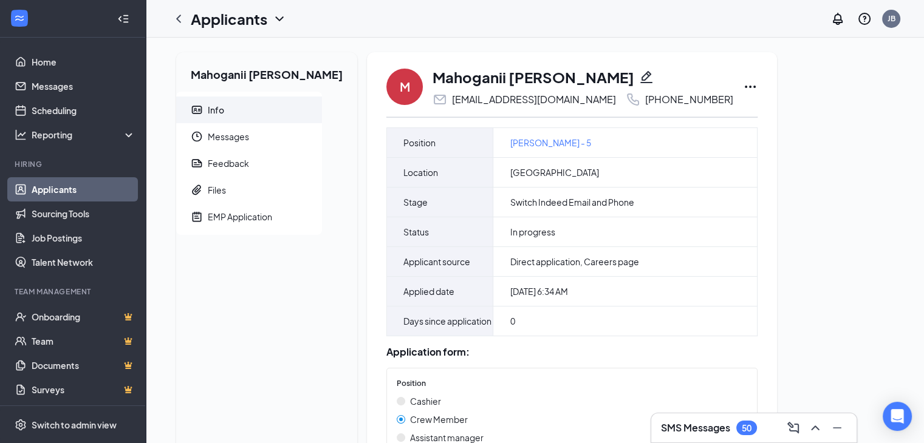
click at [639, 73] on icon "Pencil" at bounding box center [646, 77] width 15 height 15
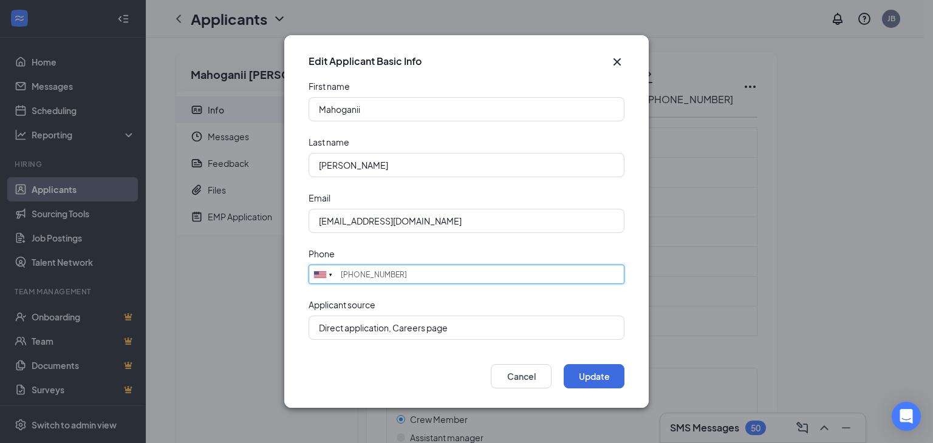
click at [443, 271] on input "[PHONE_NUMBER]" at bounding box center [467, 274] width 316 height 19
click at [443, 271] on input "(380) 229-6037" at bounding box center [467, 274] width 316 height 19
click at [444, 271] on input "(380) 229-6037" at bounding box center [467, 274] width 316 height 19
paste input "[PHONE_NUMBER]"
type input "[PHONE_NUMBER]"
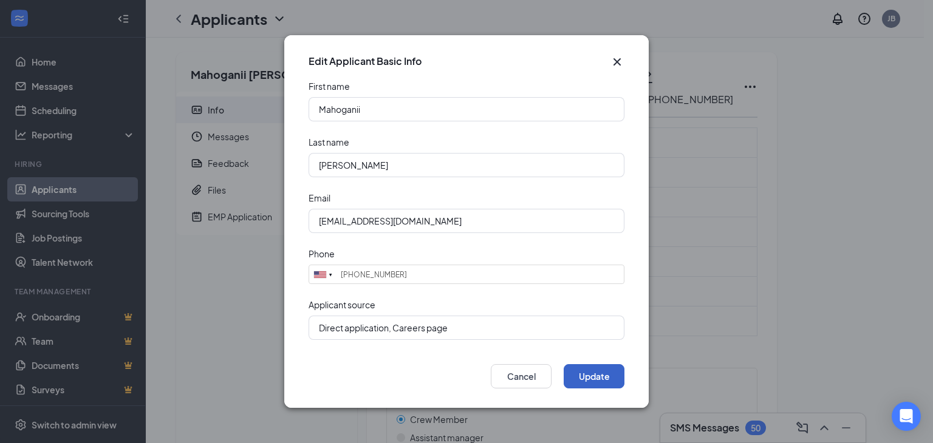
click at [586, 372] on button "Update" at bounding box center [594, 376] width 61 height 24
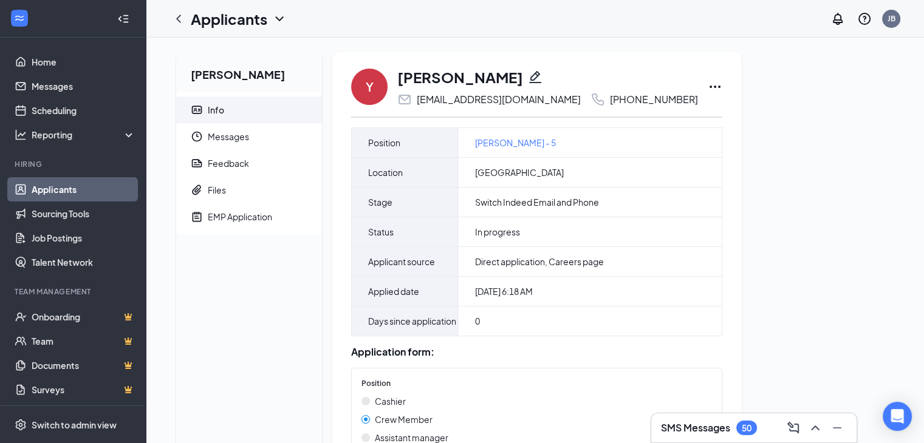
click at [529, 78] on icon "Pencil" at bounding box center [535, 77] width 12 height 12
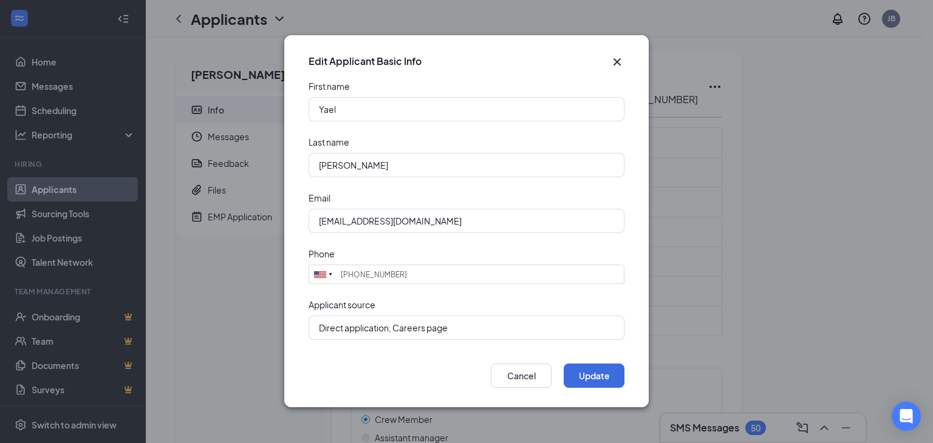
type input "(380) 204-3833"
click at [558, 219] on input "[EMAIL_ADDRESS][DOMAIN_NAME]" at bounding box center [467, 221] width 316 height 24
paste input "Yaelnoriega593@g"
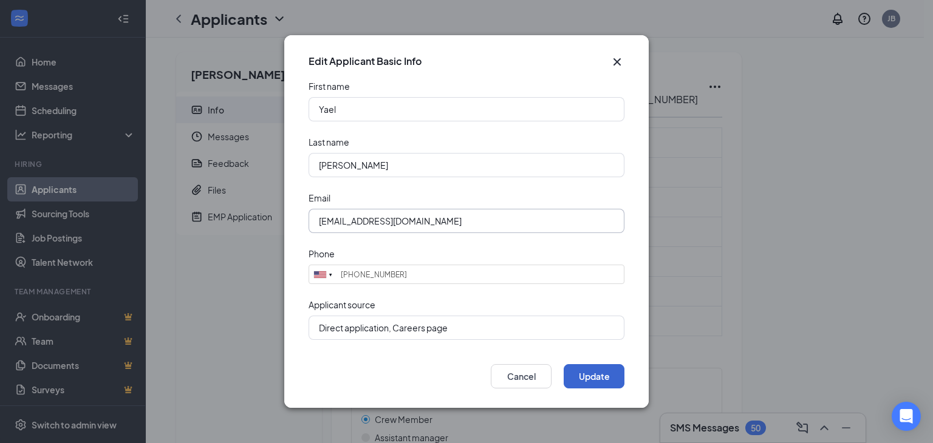
type input "[EMAIL_ADDRESS][DOMAIN_NAME]"
click at [595, 382] on button "Update" at bounding box center [594, 376] width 61 height 24
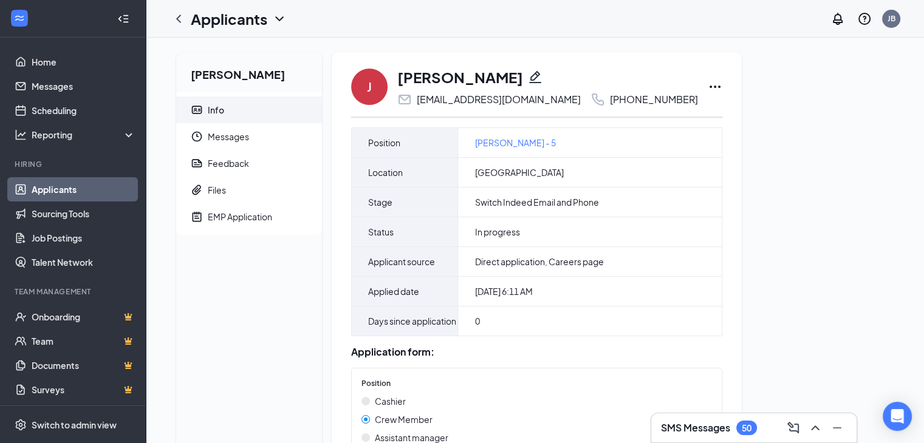
click at [528, 78] on icon "Pencil" at bounding box center [535, 77] width 15 height 15
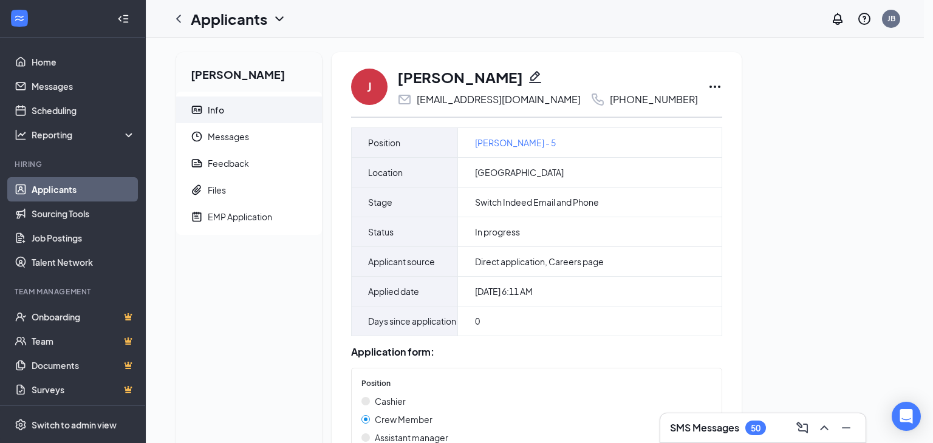
type input "[PHONE_NUMBER]"
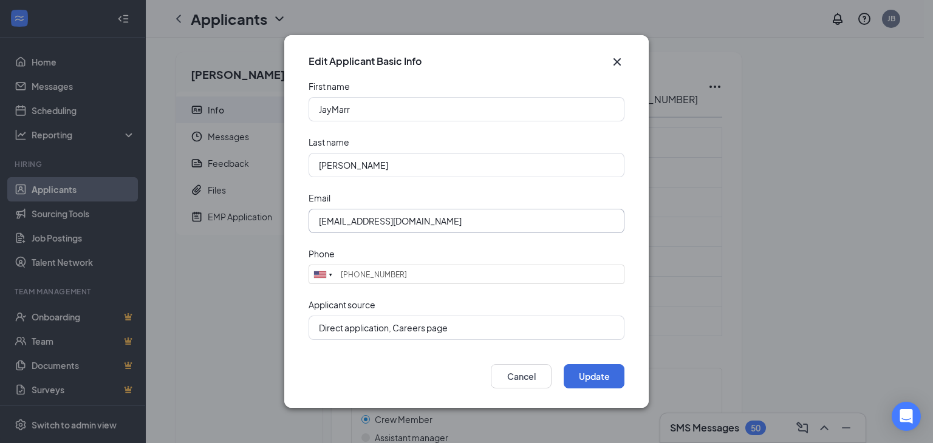
click at [525, 213] on input "jaymarrpowellfk6qv_g85@indeedemail.com" at bounding box center [467, 221] width 316 height 24
paste input "+12202198200"
type input "+12202198200"
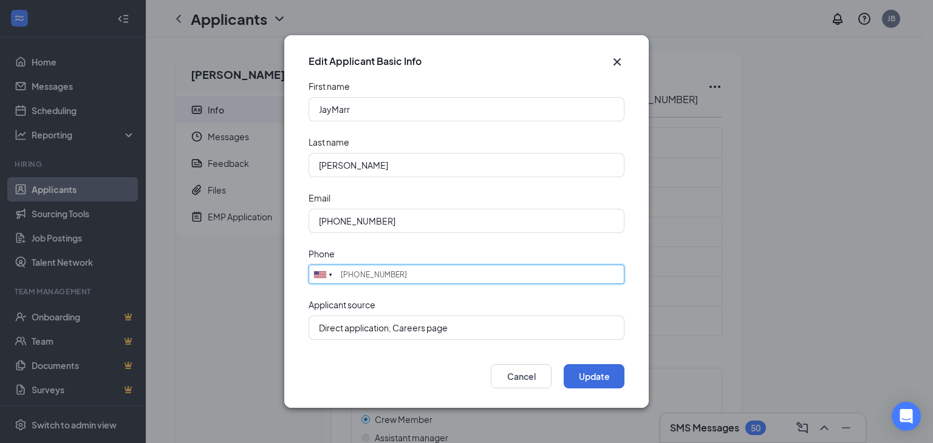
click at [420, 272] on input "(380) 208-2892" at bounding box center [467, 274] width 316 height 19
click at [420, 273] on input "(380) 208-2892" at bounding box center [467, 274] width 316 height 19
drag, startPoint x: 420, startPoint y: 273, endPoint x: 408, endPoint y: 276, distance: 12.7
click at [408, 276] on input "(380) 208-2892" at bounding box center [467, 274] width 316 height 19
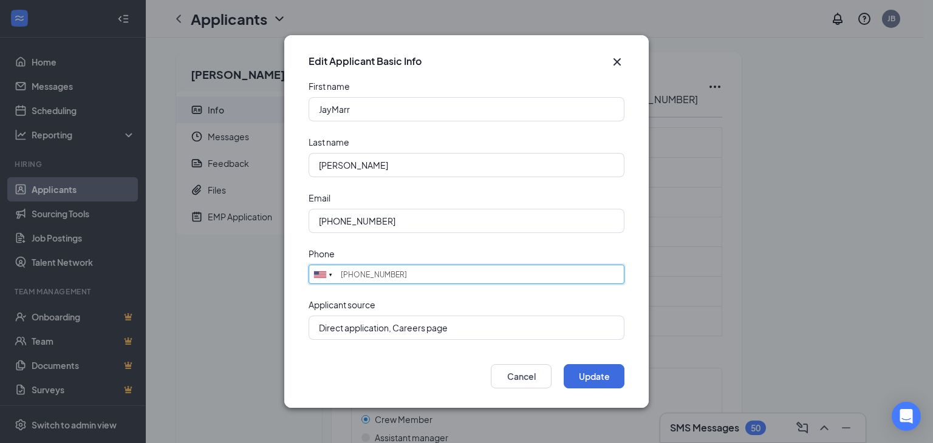
paste input "+12202198200"
type input "+12202198200"
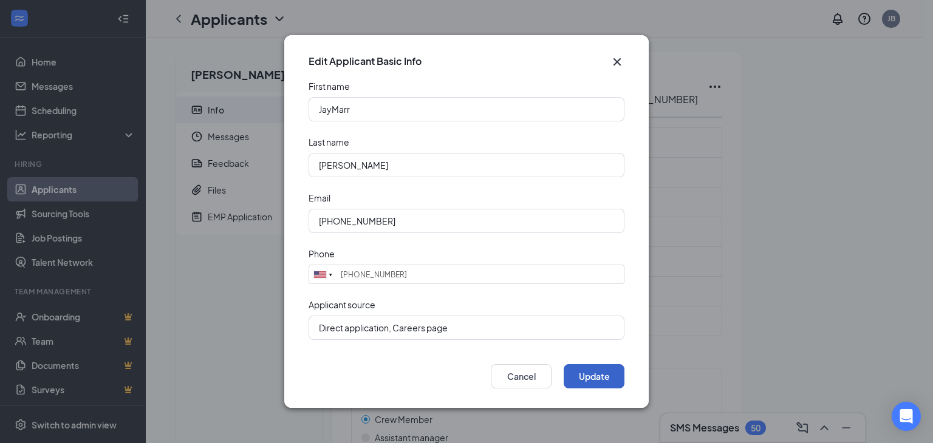
click at [590, 375] on button "Update" at bounding box center [594, 376] width 61 height 24
drag, startPoint x: 386, startPoint y: 214, endPoint x: 287, endPoint y: 217, distance: 99.7
click at [287, 216] on form "First name JayMarr Last name Powell Email +12202198200 Please input a valid ema…" at bounding box center [466, 216] width 364 height 272
paste input "Jaymarrpowell3@gmail.com"
type input "Jaymarrpowell3@gmail.com"
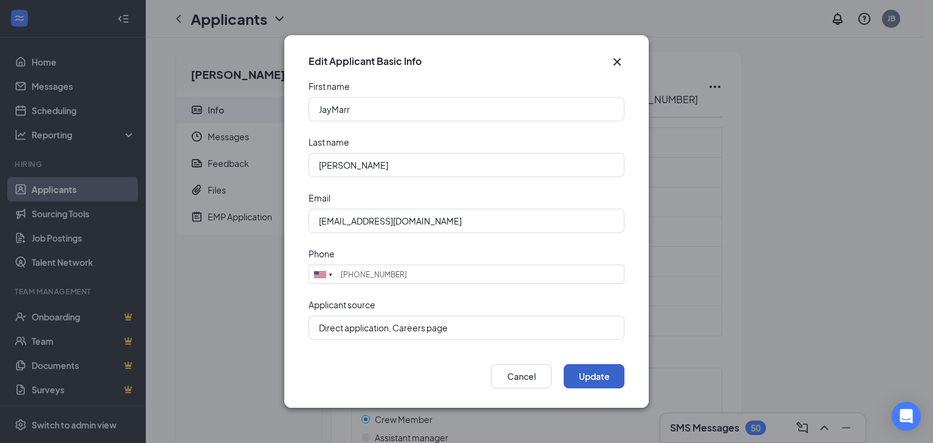
click at [586, 375] on button "Update" at bounding box center [594, 376] width 61 height 24
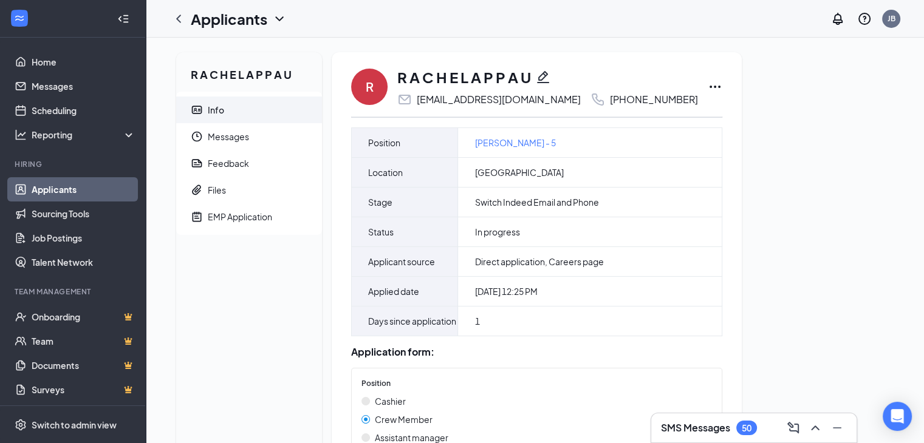
click at [544, 79] on icon "Pencil" at bounding box center [543, 77] width 12 height 12
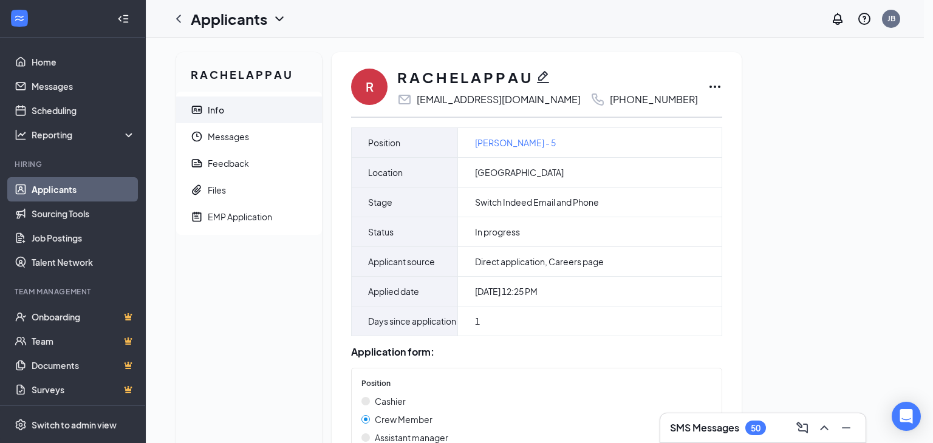
type input "[PHONE_NUMBER]"
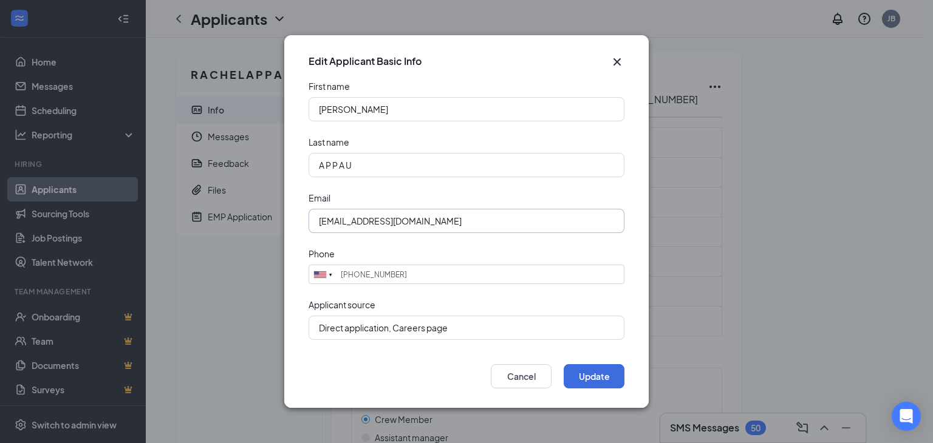
click at [459, 224] on input "rachelappau2@gmail.com" at bounding box center [467, 221] width 316 height 24
click at [463, 224] on input "rachelappau2@gmail.com" at bounding box center [467, 221] width 316 height 24
click at [464, 224] on input "rachelappau2@gmail.com" at bounding box center [467, 221] width 316 height 24
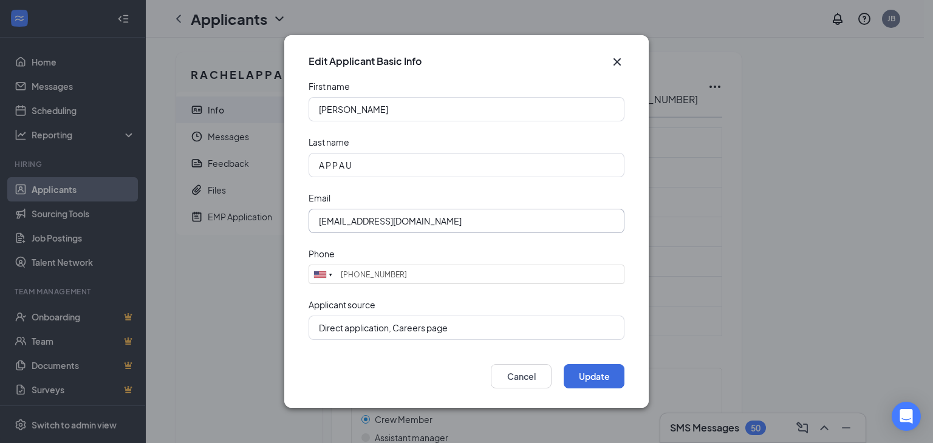
paste input "Rachelappau3"
type input "Rachelappau3@gmail.com"
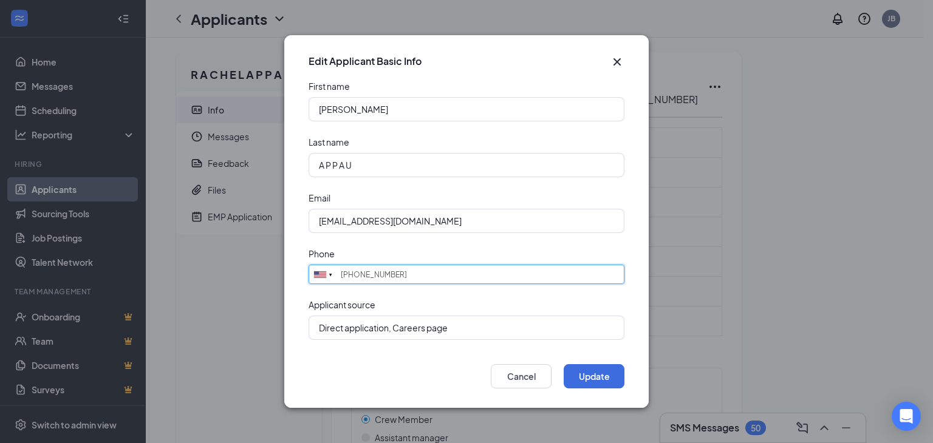
click at [434, 273] on input "(614) 816-8819" at bounding box center [467, 274] width 316 height 19
click at [434, 274] on input "(614) 816-8819" at bounding box center [467, 274] width 316 height 19
click at [434, 275] on input "(614) 816-8819" at bounding box center [467, 274] width 316 height 19
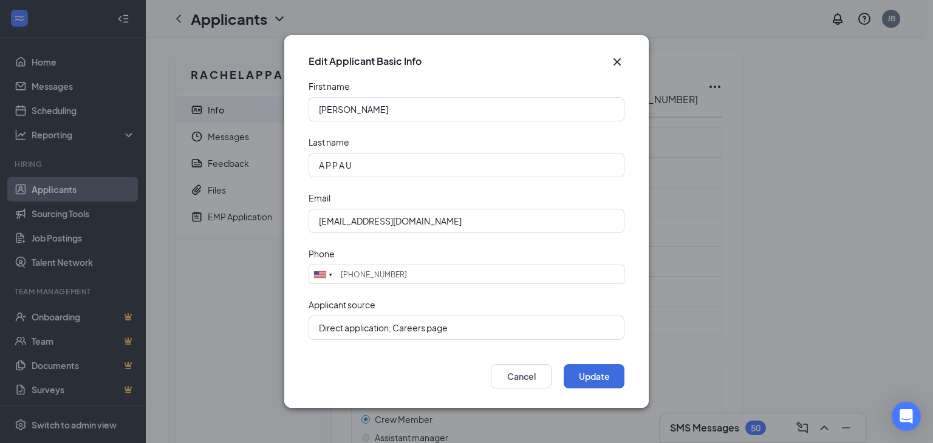
click at [739, 254] on div "Edit Applicant Basic Info First name R A C H E L Last name A P P A U Email Rach…" at bounding box center [466, 221] width 933 height 443
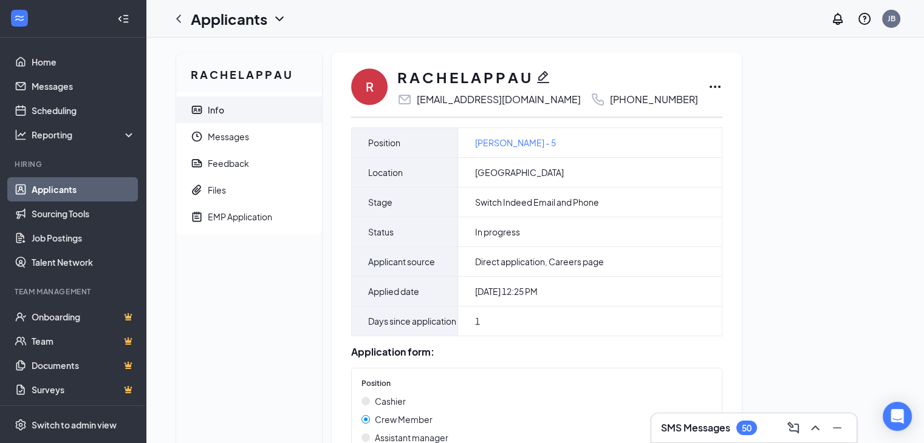
click at [546, 78] on icon "Pencil" at bounding box center [543, 77] width 15 height 15
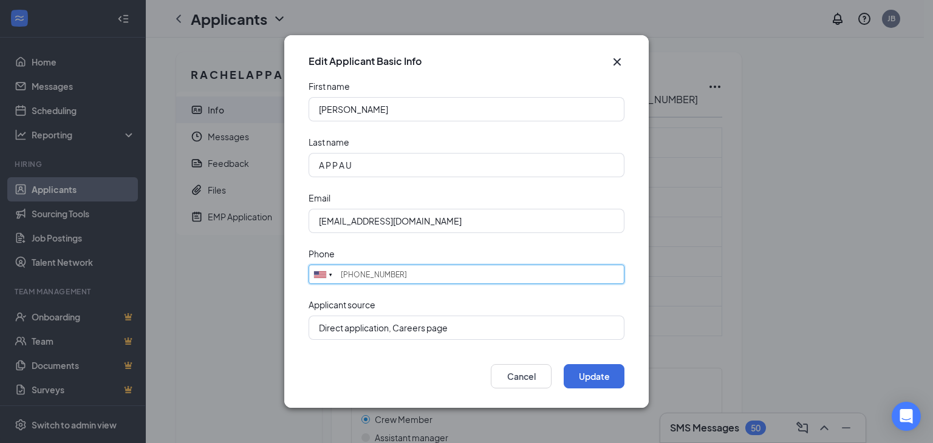
click at [486, 270] on input "(614) 816-8819" at bounding box center [467, 274] width 316 height 19
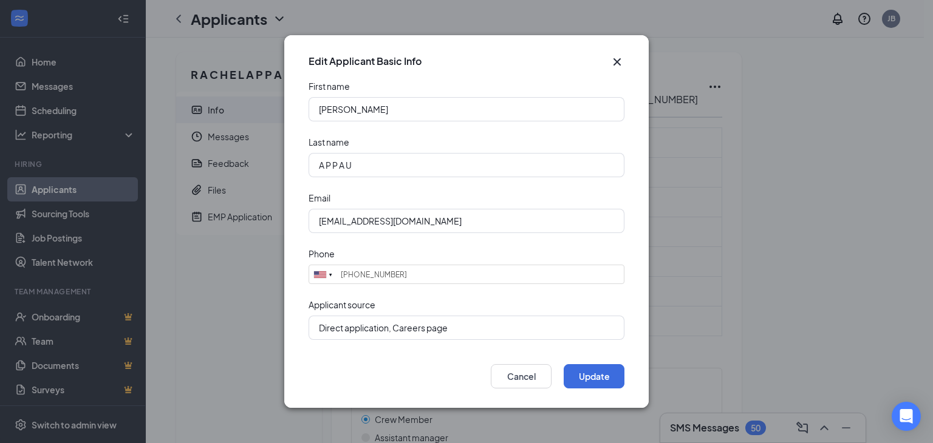
click at [618, 63] on icon "Cross" at bounding box center [617, 61] width 7 height 7
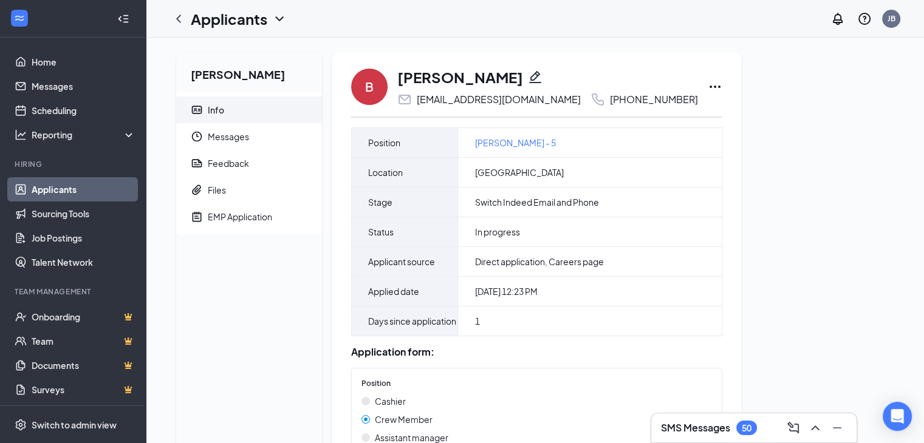
click at [529, 75] on icon "Pencil" at bounding box center [535, 77] width 12 height 12
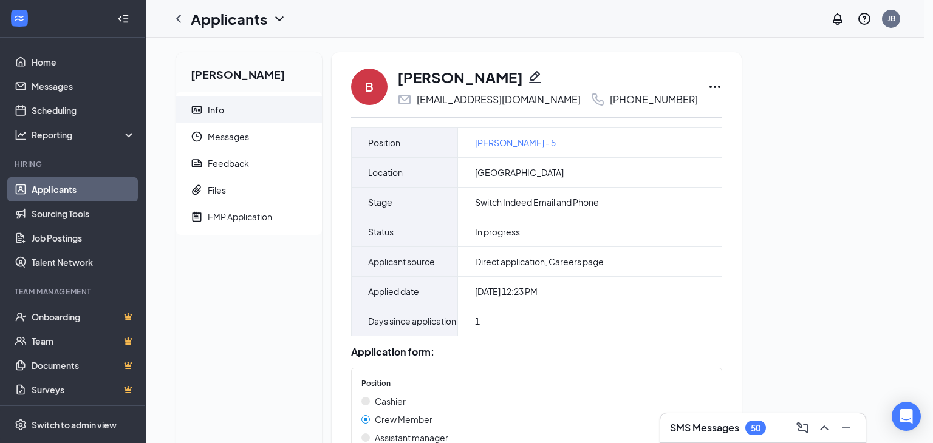
type input "(614) 373-5619"
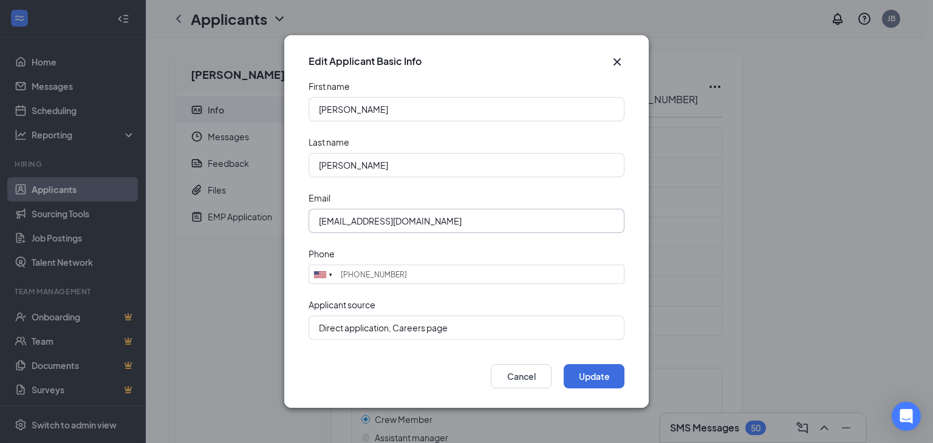
click at [536, 224] on input "brandoncorreia88_pc3@indeedemail.com" at bounding box center [467, 221] width 316 height 24
click at [535, 222] on input "brandoncorreia88_pc3@indeedemail.com" at bounding box center [467, 221] width 316 height 24
paste input "Allaboutcars411@g"
type input "Allaboutcars411@gmail.com"
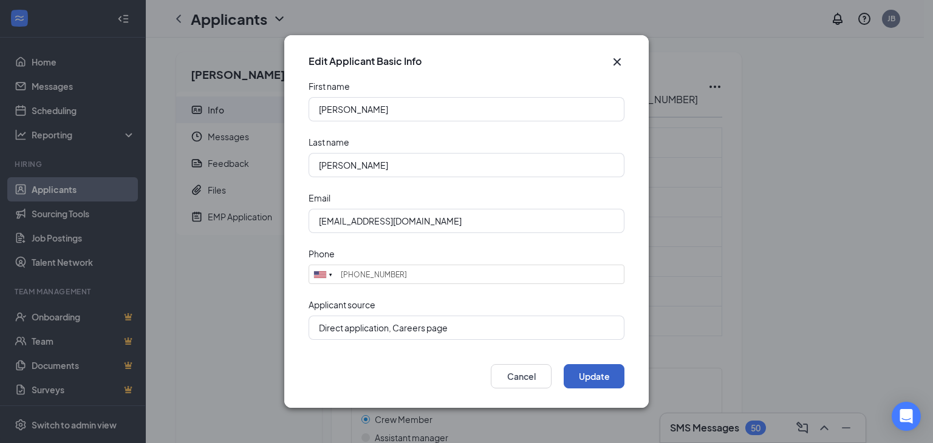
click at [600, 379] on button "Update" at bounding box center [594, 376] width 61 height 24
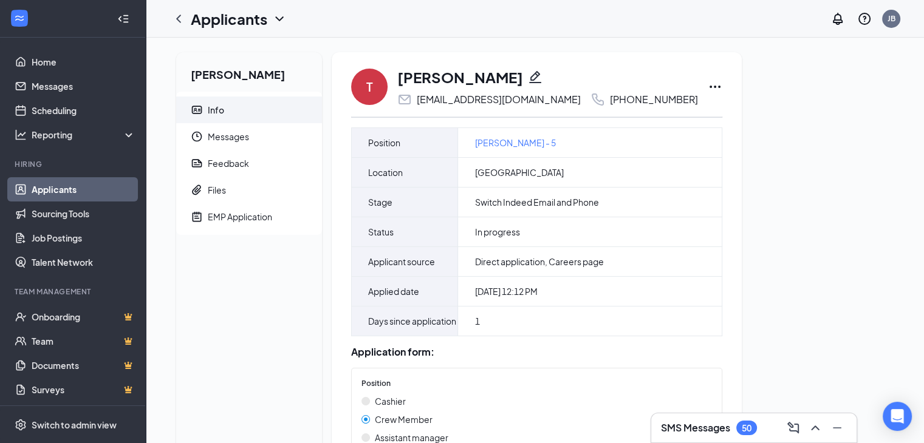
click at [528, 80] on icon "Pencil" at bounding box center [535, 77] width 15 height 15
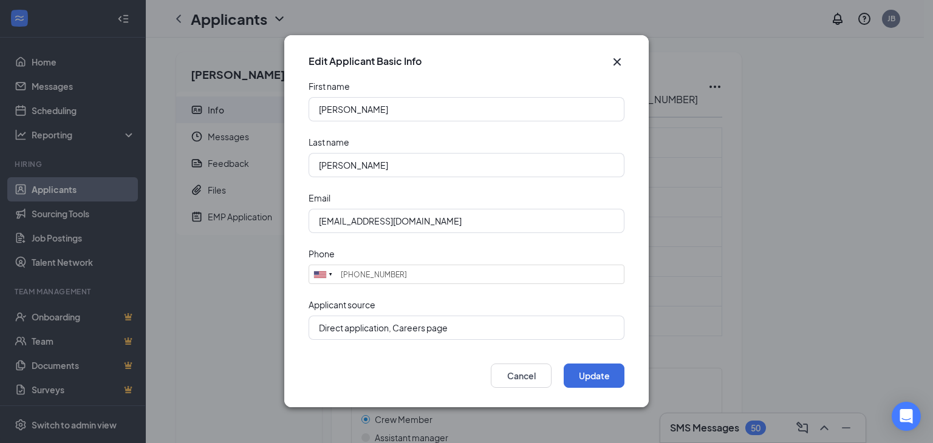
type input "[PHONE_NUMBER]"
click at [488, 217] on input "[EMAIL_ADDRESS][DOMAIN_NAME]" at bounding box center [467, 221] width 316 height 24
paste input "jaygoudy23@g"
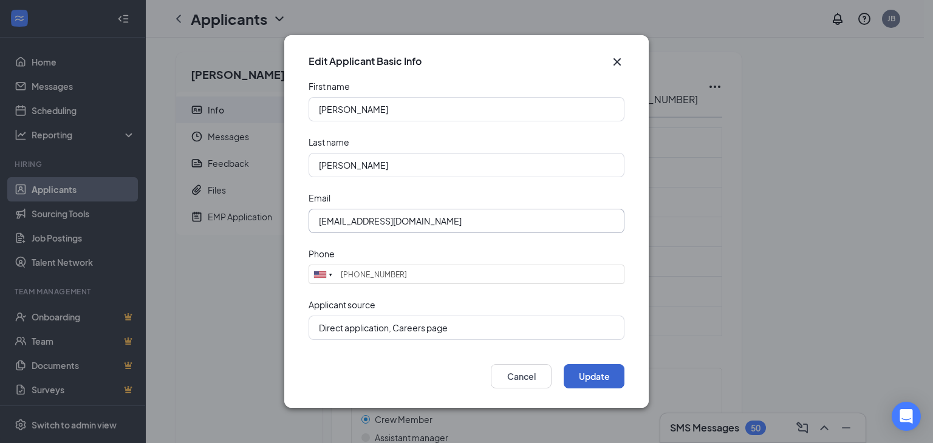
type input "jaygoudy23@gmail.com"
click at [577, 368] on button "Update" at bounding box center [594, 376] width 61 height 24
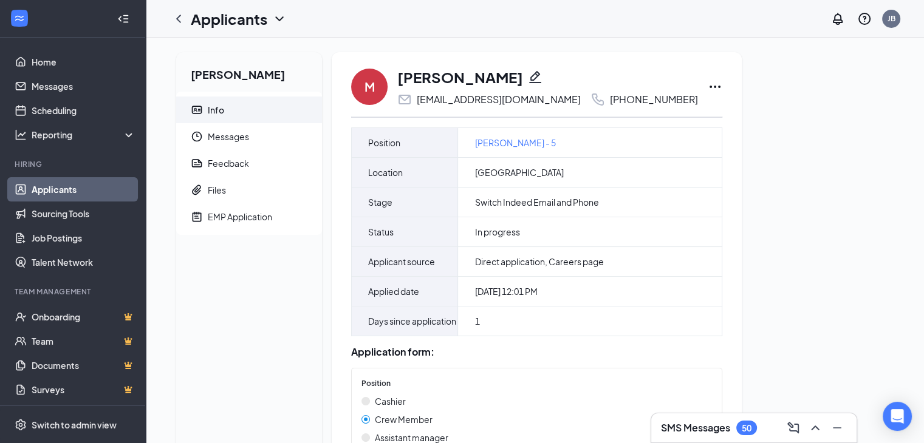
click at [541, 80] on icon "Pencil" at bounding box center [535, 77] width 12 height 12
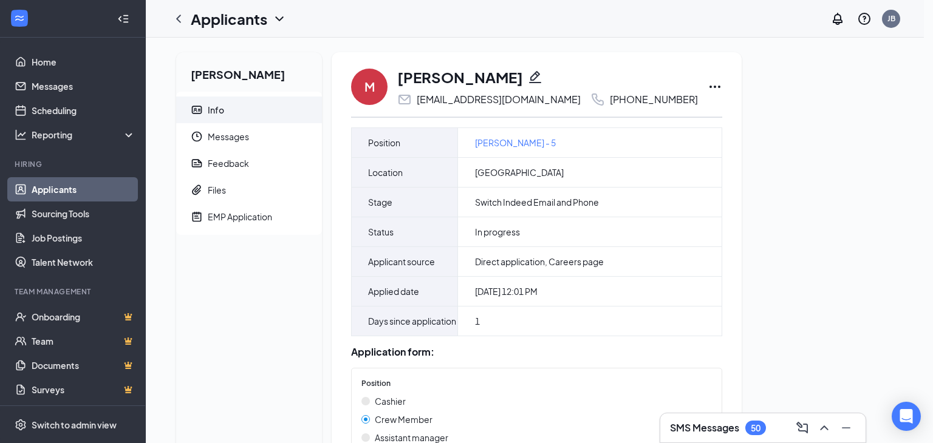
type input "(614) 902-8776"
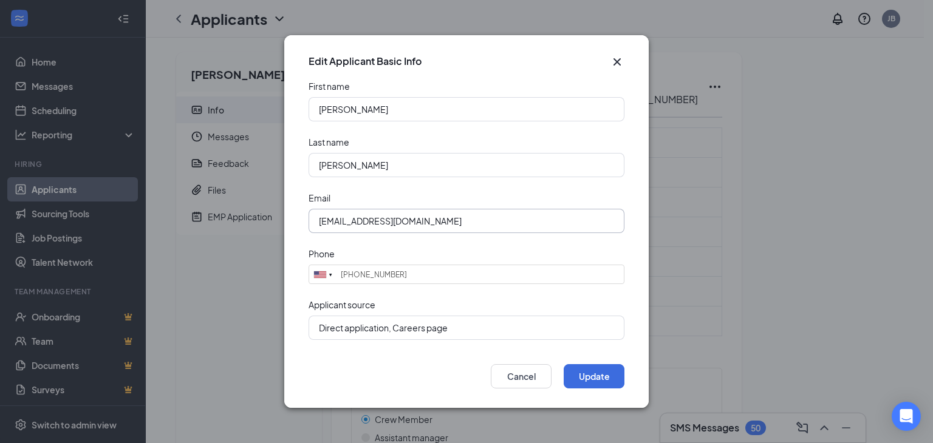
click at [558, 219] on input "mekennaloudenslager7_cm4@indeedemail.com" at bounding box center [467, 221] width 316 height 24
click at [556, 218] on input "mekennaloudenslager7_cm4@indeedemail.com" at bounding box center [467, 221] width 316 height 24
paste input "Mekennaislove@g"
type input "Mekennaislove@gmail.com"
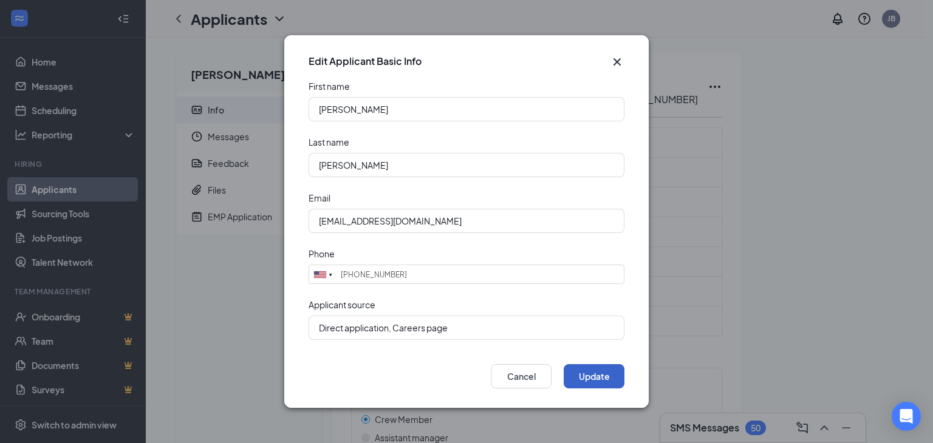
click at [587, 369] on button "Update" at bounding box center [594, 376] width 61 height 24
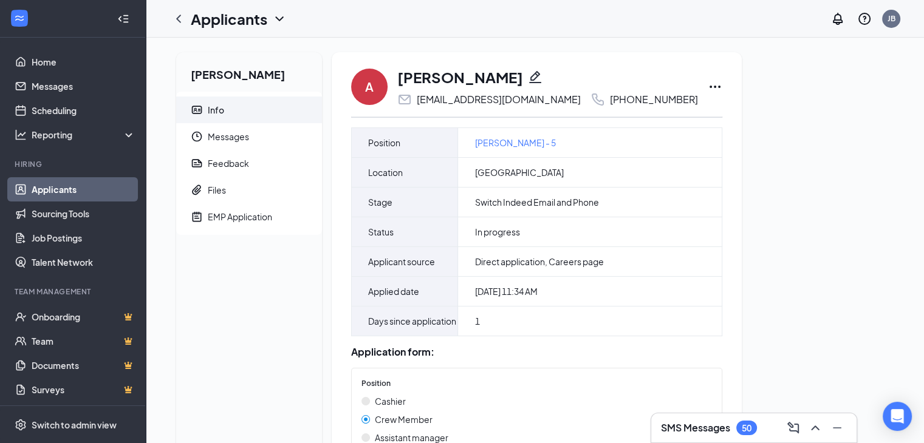
click at [528, 72] on icon "Pencil" at bounding box center [535, 77] width 15 height 15
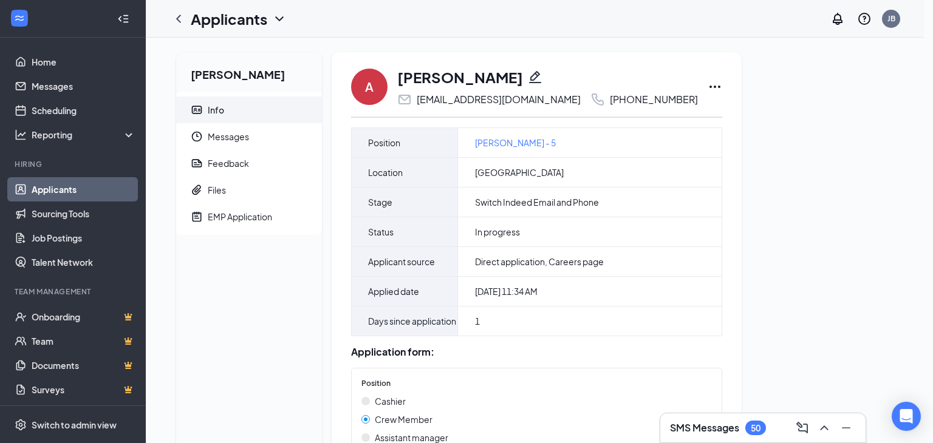
type input "[PHONE_NUMBER]"
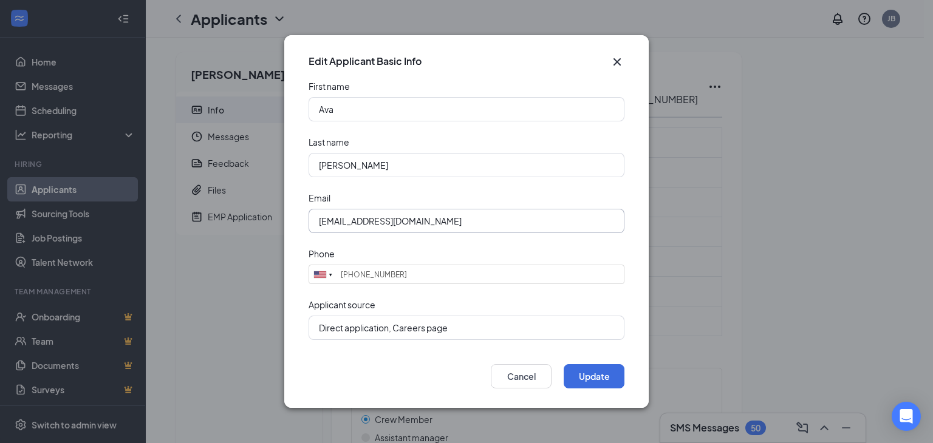
click at [490, 212] on input "[EMAIL_ADDRESS][DOMAIN_NAME]" at bounding box center [467, 221] width 316 height 24
click at [490, 216] on input "[EMAIL_ADDRESS][DOMAIN_NAME]" at bounding box center [467, 221] width 316 height 24
paste input "Avamonae23@g"
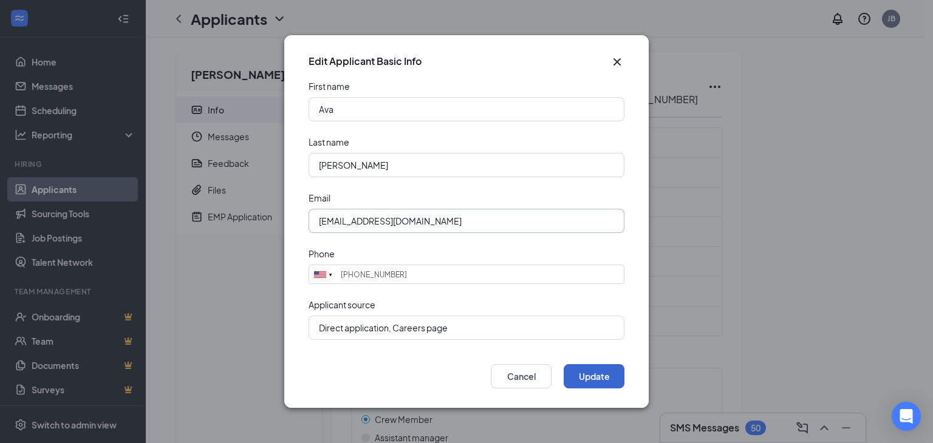
type input "[EMAIL_ADDRESS][DOMAIN_NAME]"
click at [583, 375] on button "Update" at bounding box center [594, 376] width 61 height 24
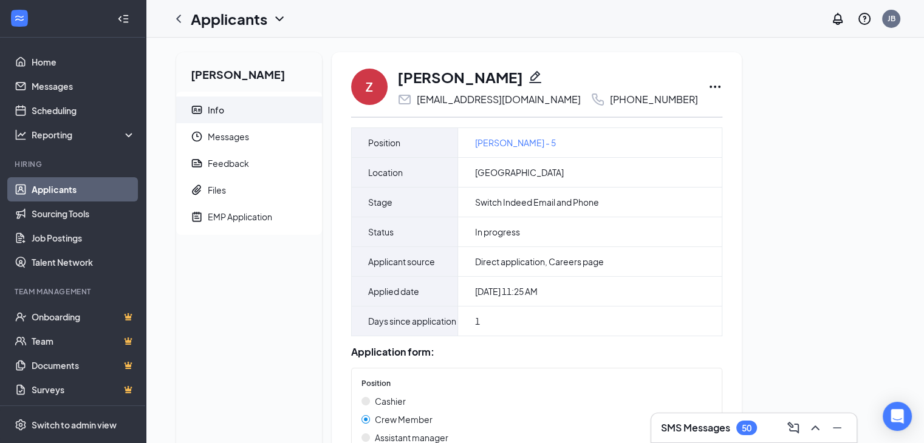
click at [528, 70] on icon "Pencil" at bounding box center [535, 77] width 15 height 15
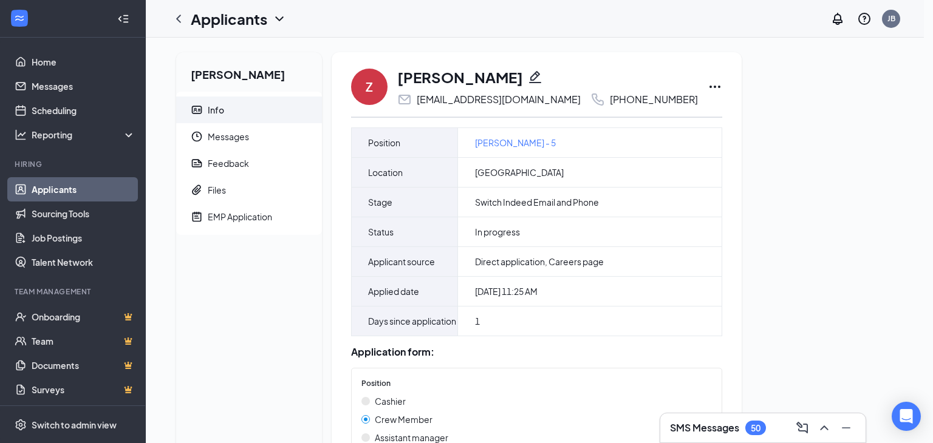
type input "[PHONE_NUMBER]"
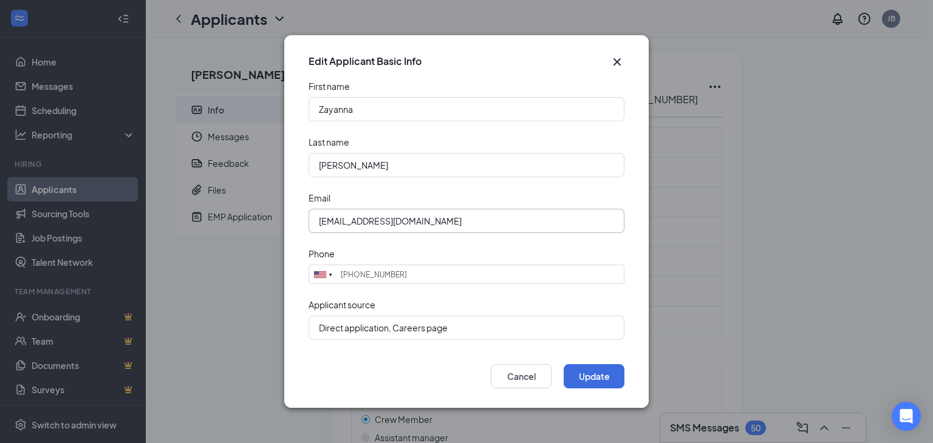
click at [545, 224] on input "zayannastewarthmp63_e5r@indeedemail.com" at bounding box center [467, 221] width 316 height 24
paste input "Larpingzay@g"
type input "Larpingzay@gmail.com"
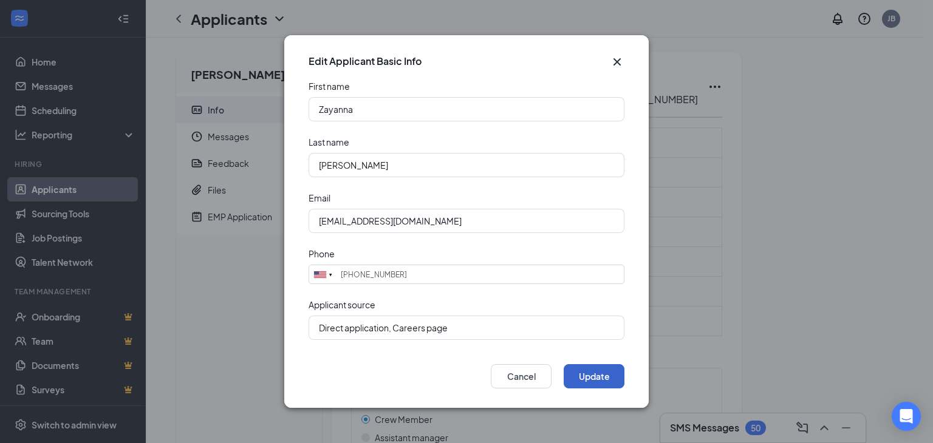
click at [588, 373] on button "Update" at bounding box center [594, 376] width 61 height 24
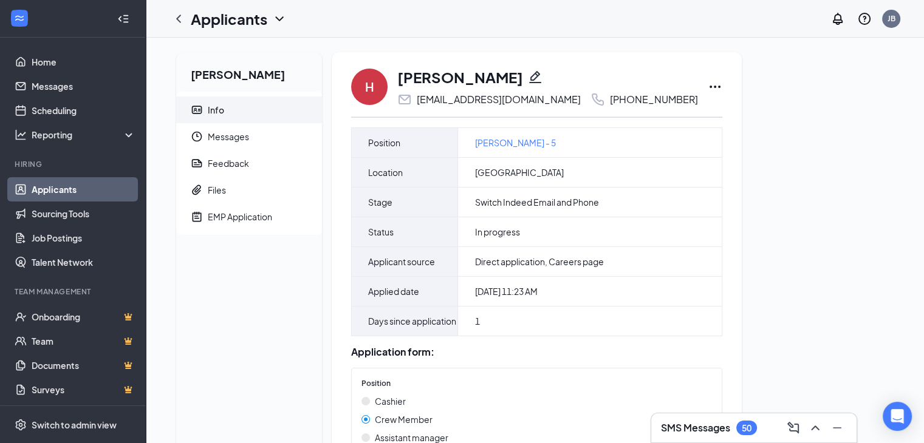
click at [528, 78] on icon "Pencil" at bounding box center [535, 77] width 15 height 15
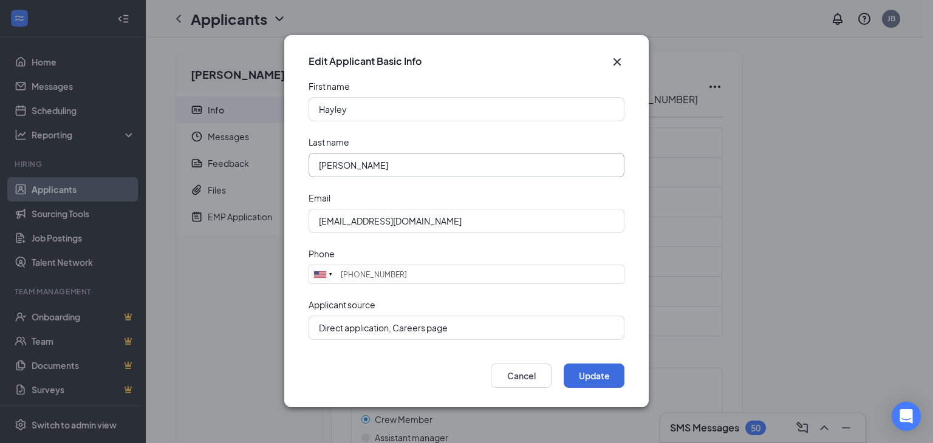
type input "[PHONE_NUMBER]"
click at [518, 216] on input "[EMAIL_ADDRESS][DOMAIN_NAME]" at bounding box center [467, 221] width 316 height 24
paste input "Hello74girl@g"
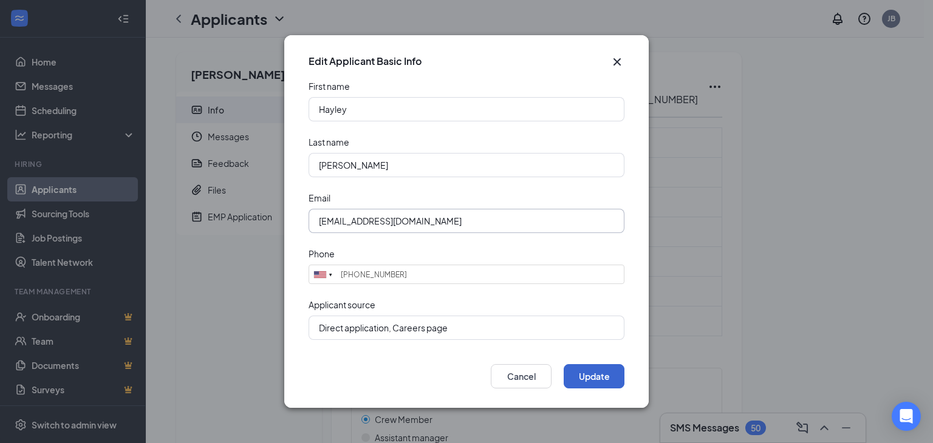
type input "[EMAIL_ADDRESS][DOMAIN_NAME]"
click at [583, 372] on button "Update" at bounding box center [594, 376] width 61 height 24
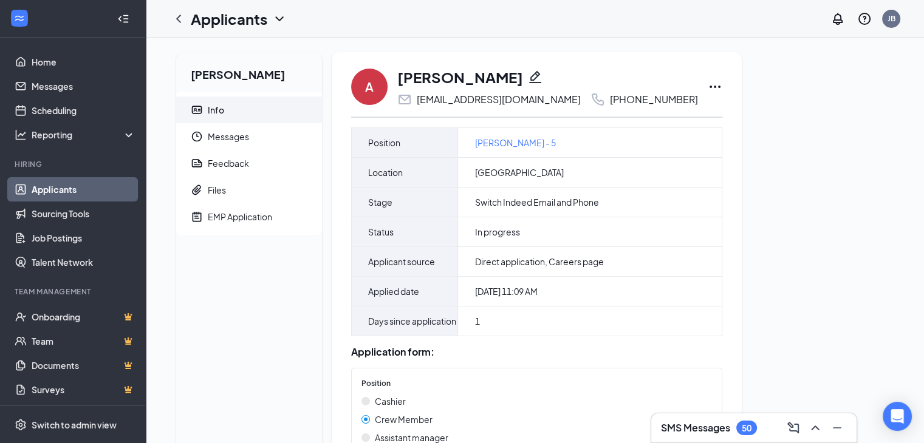
click at [528, 77] on icon "Pencil" at bounding box center [535, 77] width 15 height 15
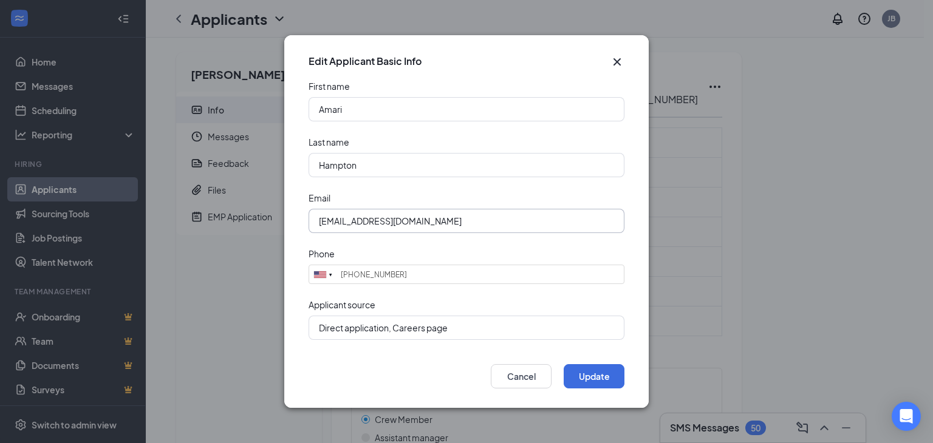
click at [539, 211] on input "[EMAIL_ADDRESS][DOMAIN_NAME]" at bounding box center [467, 221] width 316 height 24
paste input "[EMAIL_ADDRESS]"
type input "[EMAIL_ADDRESS][DOMAIN_NAME]"
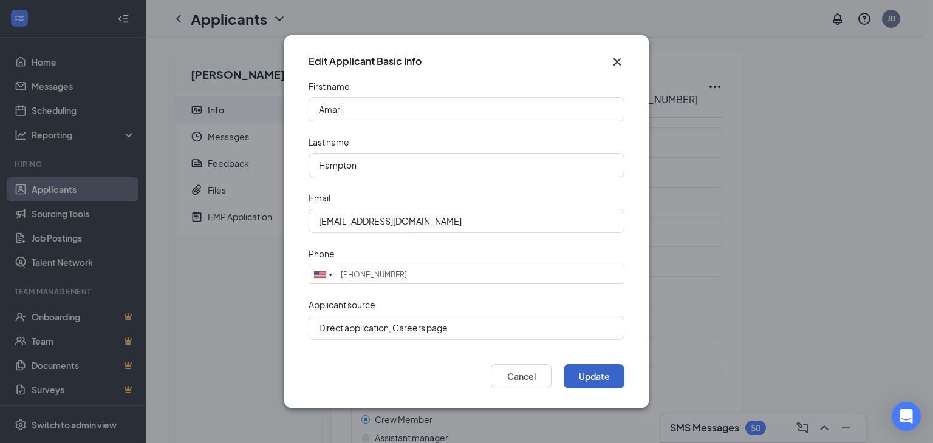
click at [584, 374] on button "Update" at bounding box center [594, 376] width 61 height 24
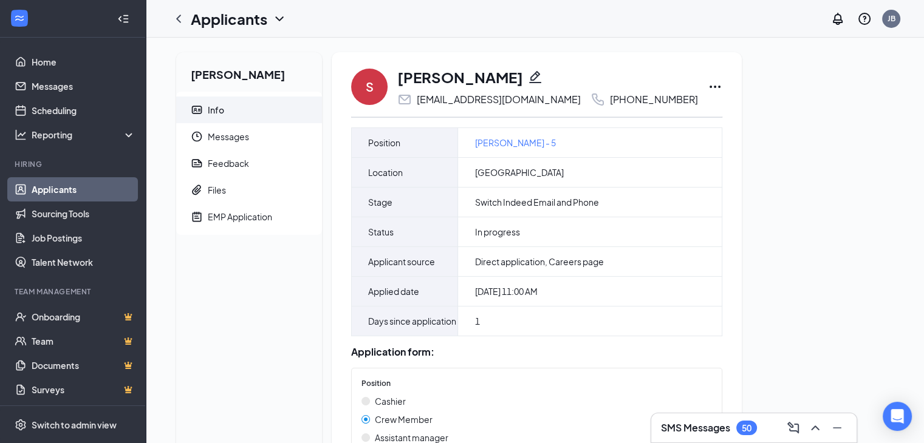
click at [528, 72] on icon "Pencil" at bounding box center [535, 77] width 15 height 15
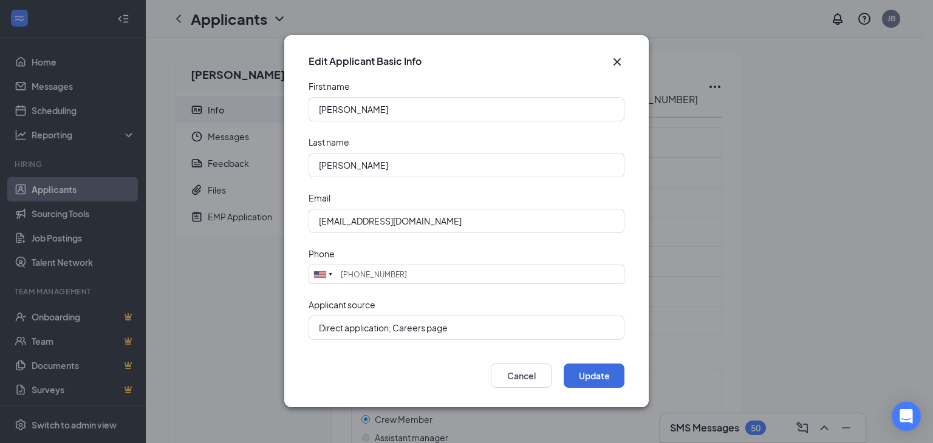
type input "[PHONE_NUMBER]"
click at [523, 212] on input "[EMAIL_ADDRESS][DOMAIN_NAME]" at bounding box center [467, 221] width 316 height 24
paste input "Sabrinarsg42@g"
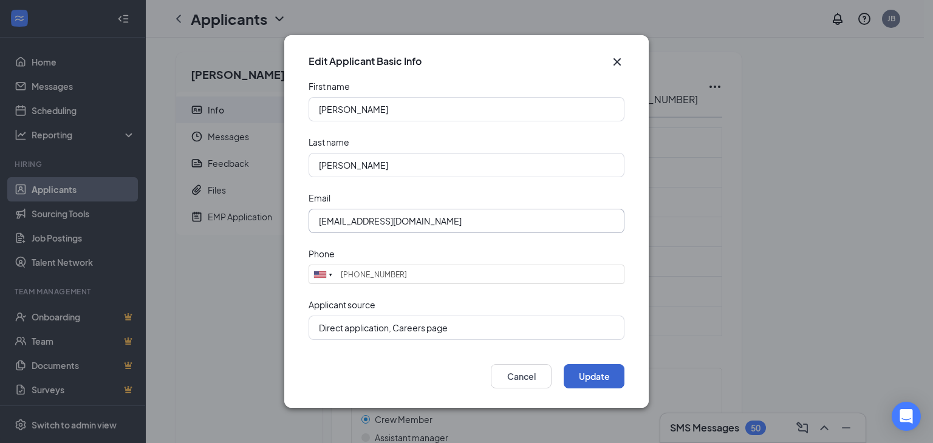
type input "[EMAIL_ADDRESS][DOMAIN_NAME]"
click at [590, 378] on button "Update" at bounding box center [594, 376] width 61 height 24
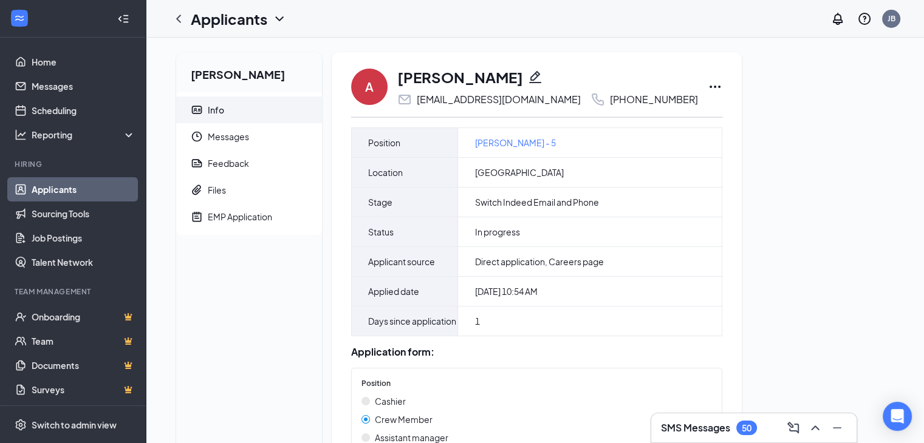
click at [537, 76] on icon "Pencil" at bounding box center [535, 77] width 15 height 15
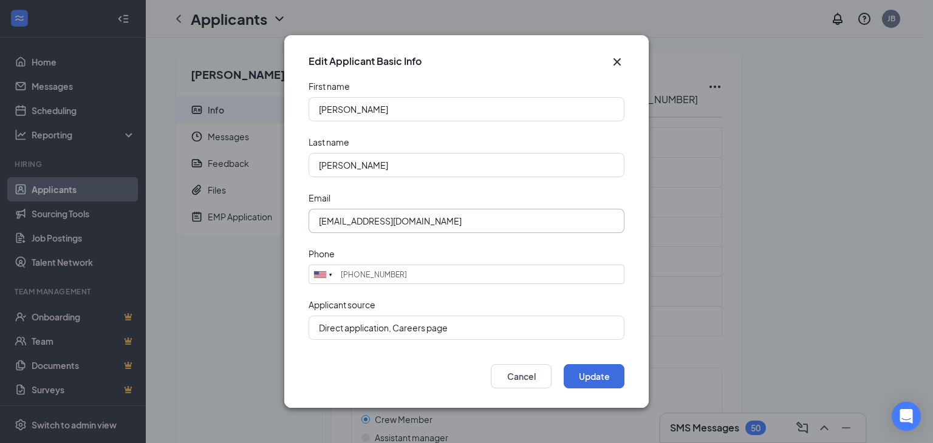
click at [548, 222] on input "[EMAIL_ADDRESS][DOMAIN_NAME]" at bounding box center [467, 221] width 316 height 24
click at [548, 222] on input "anthonygonzalez3t6ua_zn9@indeedemail.com" at bounding box center [467, 221] width 316 height 24
paste input "g.montesadrian@icloud"
type input "g.montesadrian@icloud.com"
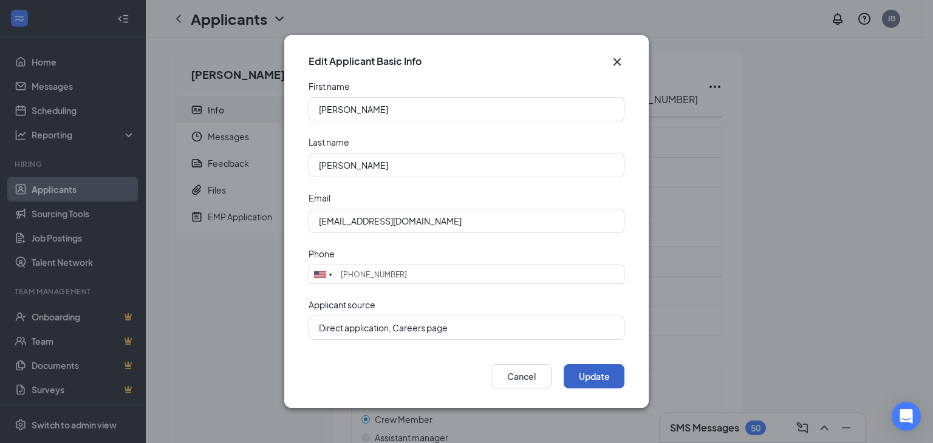
click at [591, 371] on button "Update" at bounding box center [594, 376] width 61 height 24
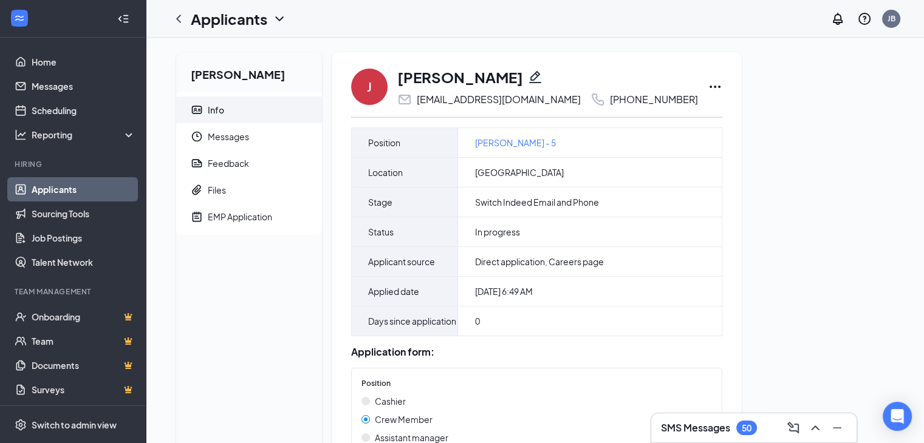
click at [529, 82] on icon "Pencil" at bounding box center [535, 77] width 12 height 12
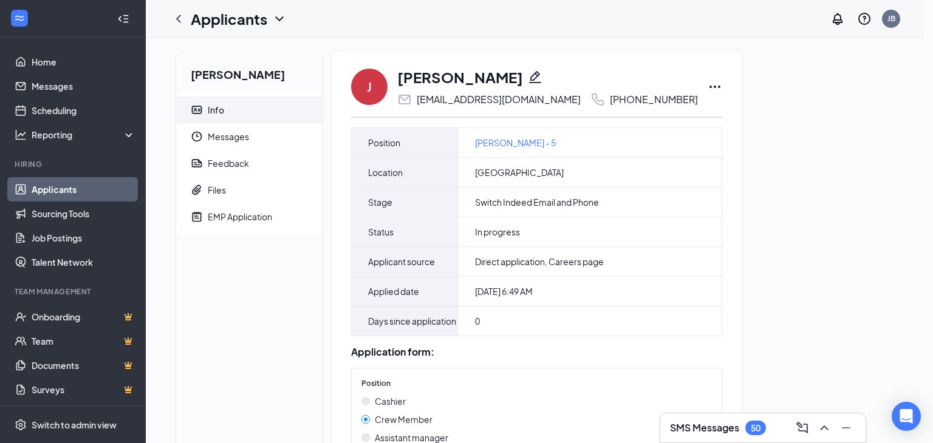
type input "(614) 378-5132"
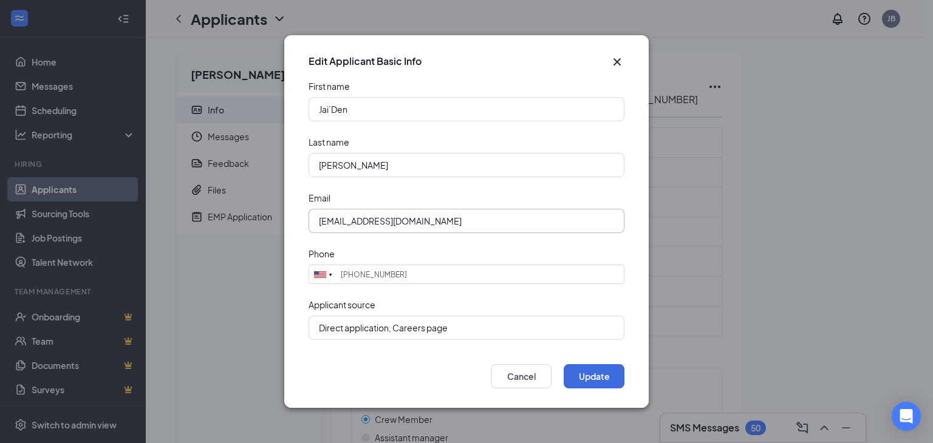
click at [556, 226] on input "jaidenwilliamsv4jq3_rth@indeedemail.com" at bounding box center [467, 221] width 316 height 24
paste input "Jayyywilliams4@g"
type input "Jayyywilliams4@gmail.com"
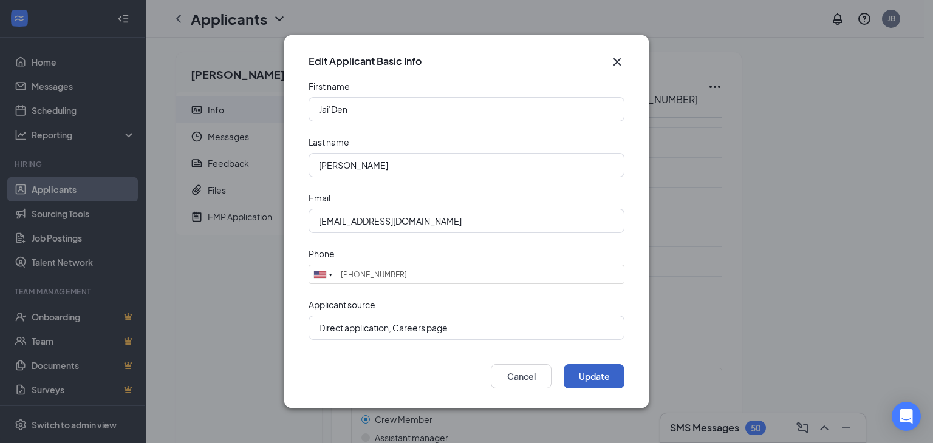
click at [588, 372] on button "Update" at bounding box center [594, 376] width 61 height 24
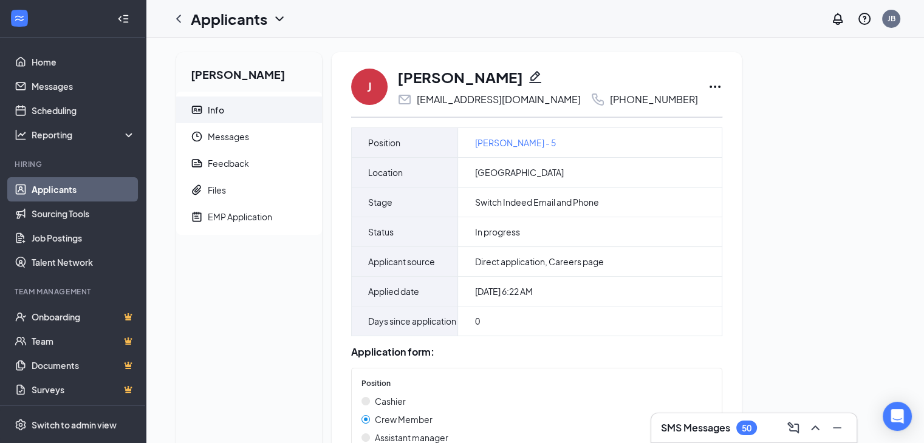
click at [529, 78] on icon "Pencil" at bounding box center [535, 77] width 12 height 12
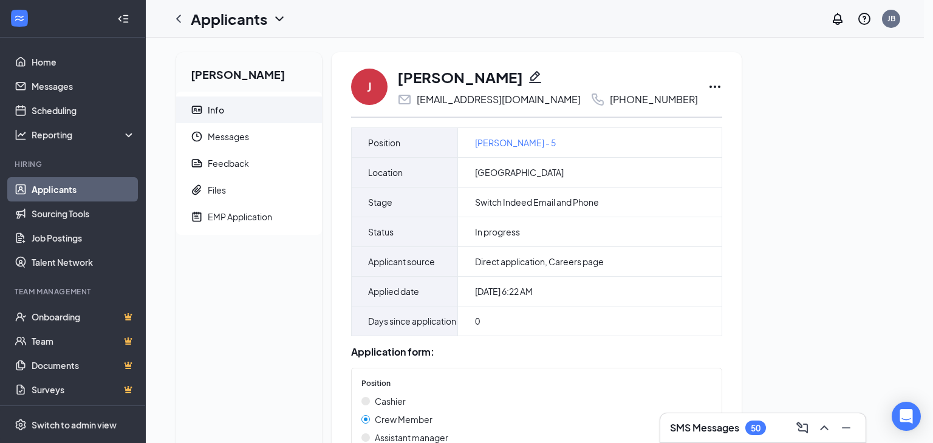
type input "[PHONE_NUMBER]"
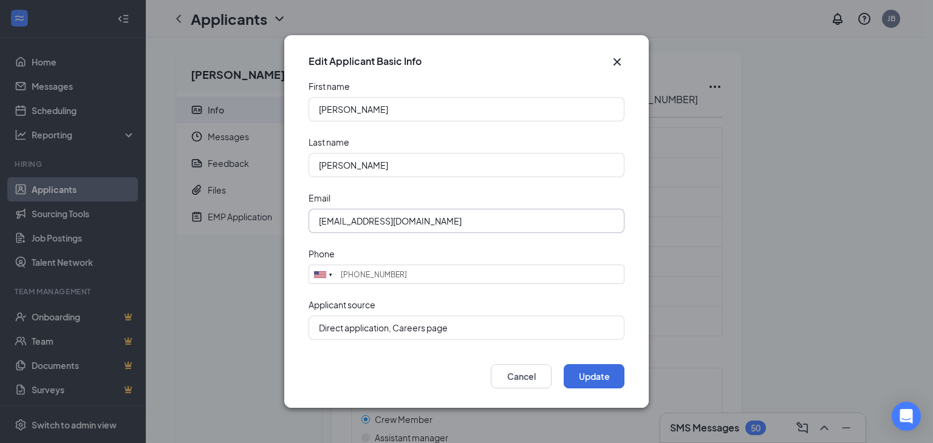
click at [536, 219] on input "[EMAIL_ADDRESS][DOMAIN_NAME]" at bounding box center [467, 221] width 316 height 24
paste input "Keatonjayson5@g"
type input "[EMAIL_ADDRESS][DOMAIN_NAME]"
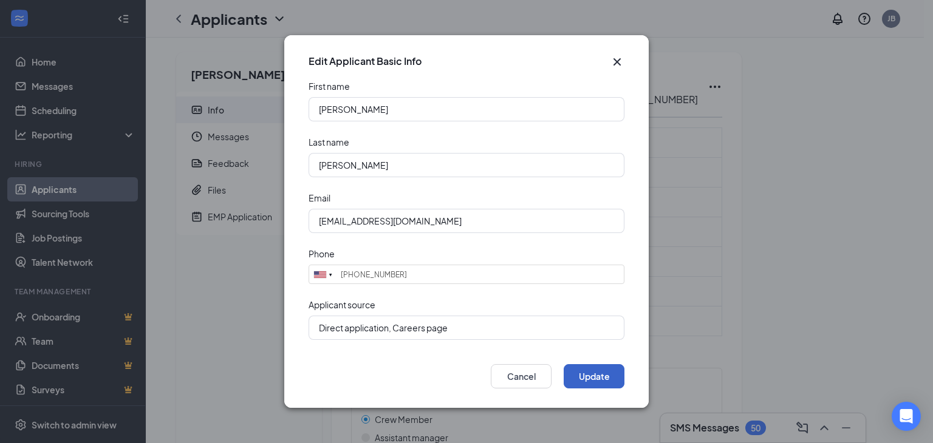
click at [600, 375] on button "Update" at bounding box center [594, 376] width 61 height 24
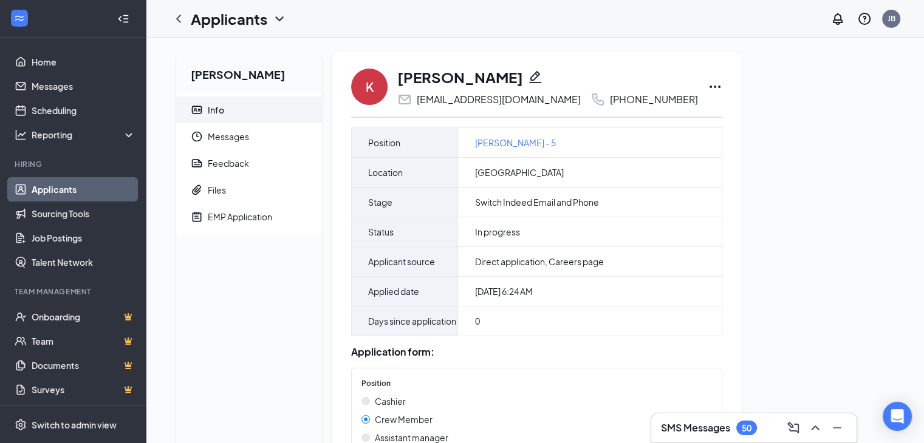
click at [528, 71] on icon "Pencil" at bounding box center [535, 77] width 15 height 15
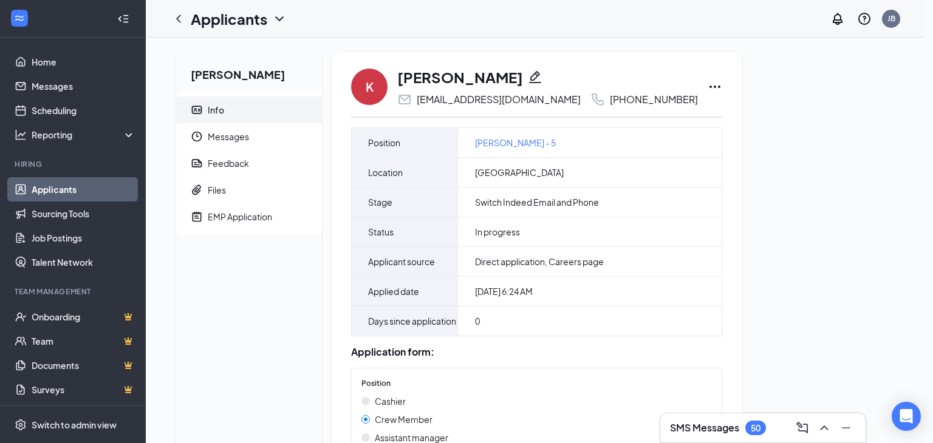
type input "[PHONE_NUMBER]"
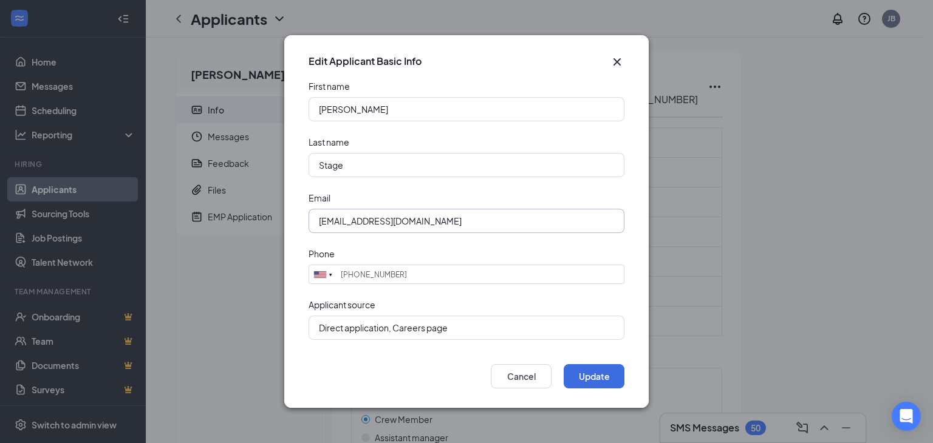
click at [547, 219] on input "[EMAIL_ADDRESS][DOMAIN_NAME]" at bounding box center [467, 221] width 316 height 24
paste input "Kkstage90@g"
type input "[EMAIL_ADDRESS][DOMAIN_NAME]"
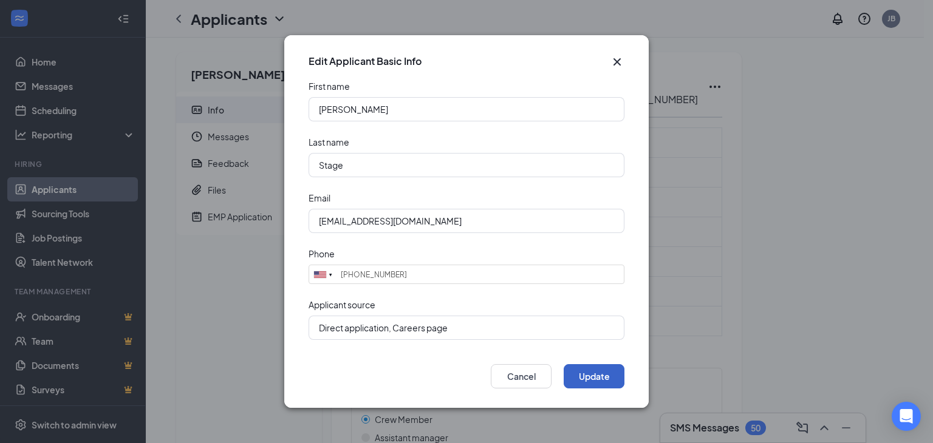
click at [603, 372] on button "Update" at bounding box center [594, 376] width 61 height 24
